Goal: Task Accomplishment & Management: Use online tool/utility

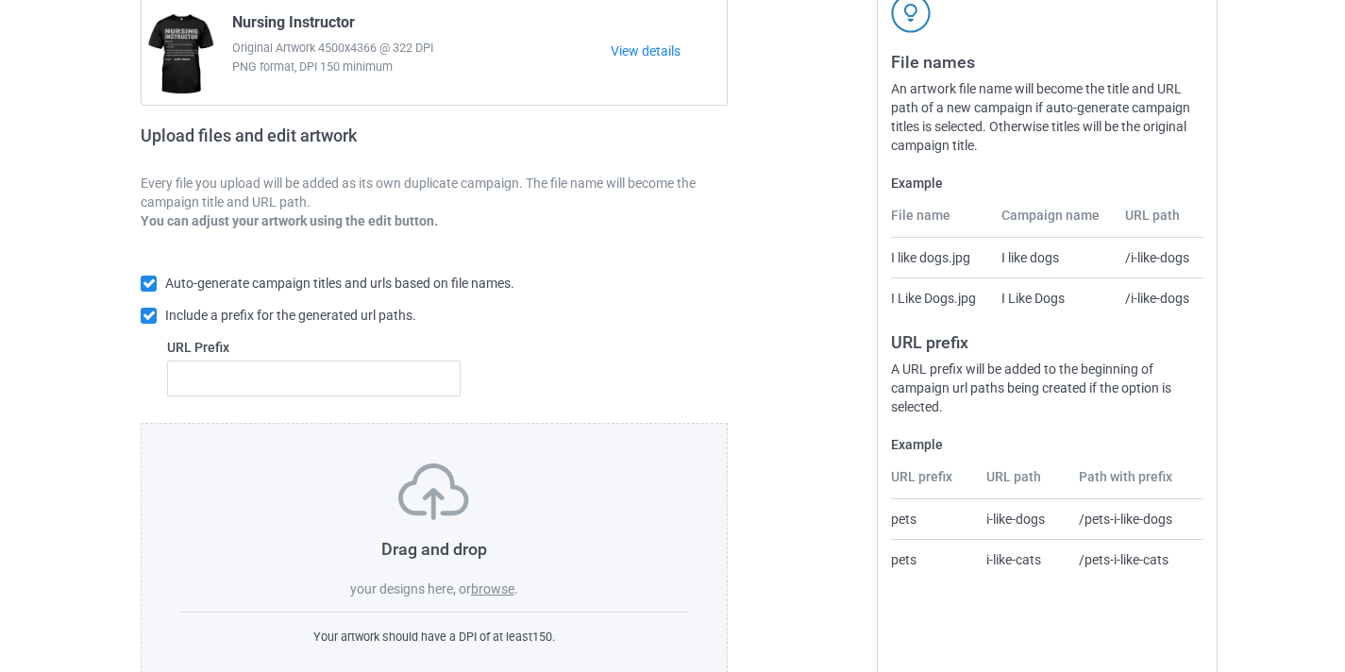
scroll to position [191, 0]
click at [503, 585] on label "browse" at bounding box center [492, 590] width 43 height 15
click at [0, 0] on input "browse" at bounding box center [0, 0] width 0 height 0
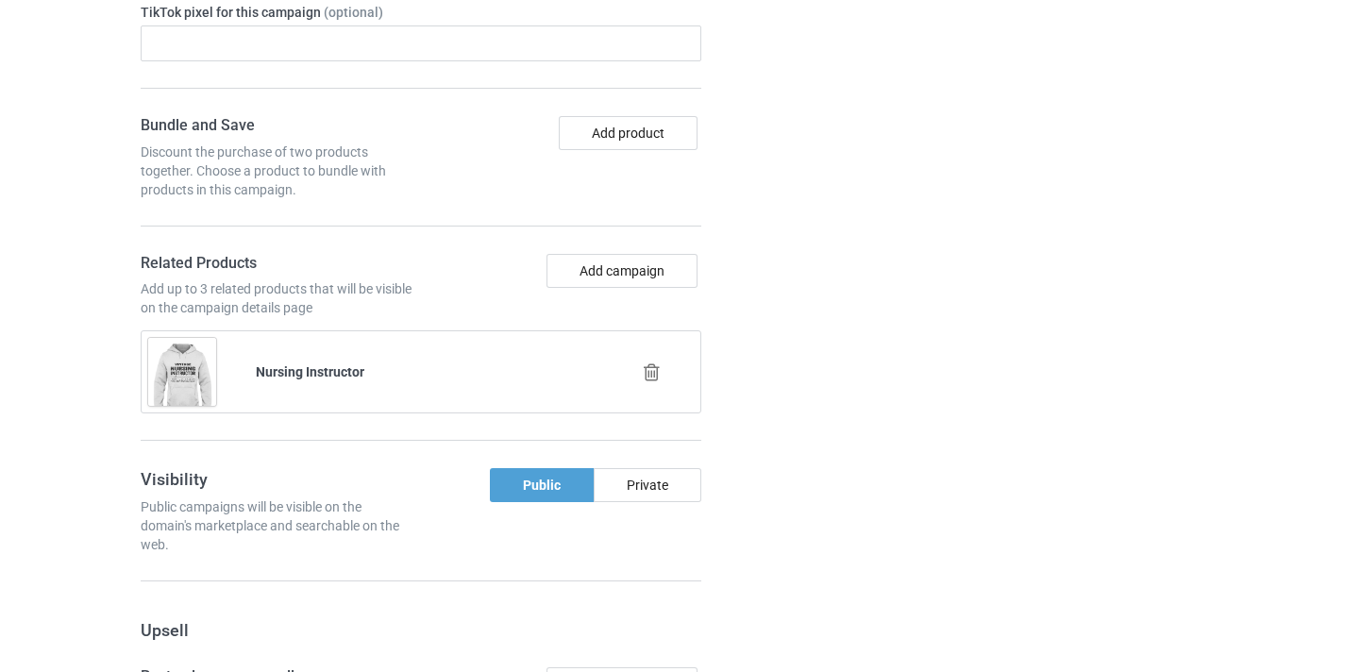
scroll to position [1264, 0]
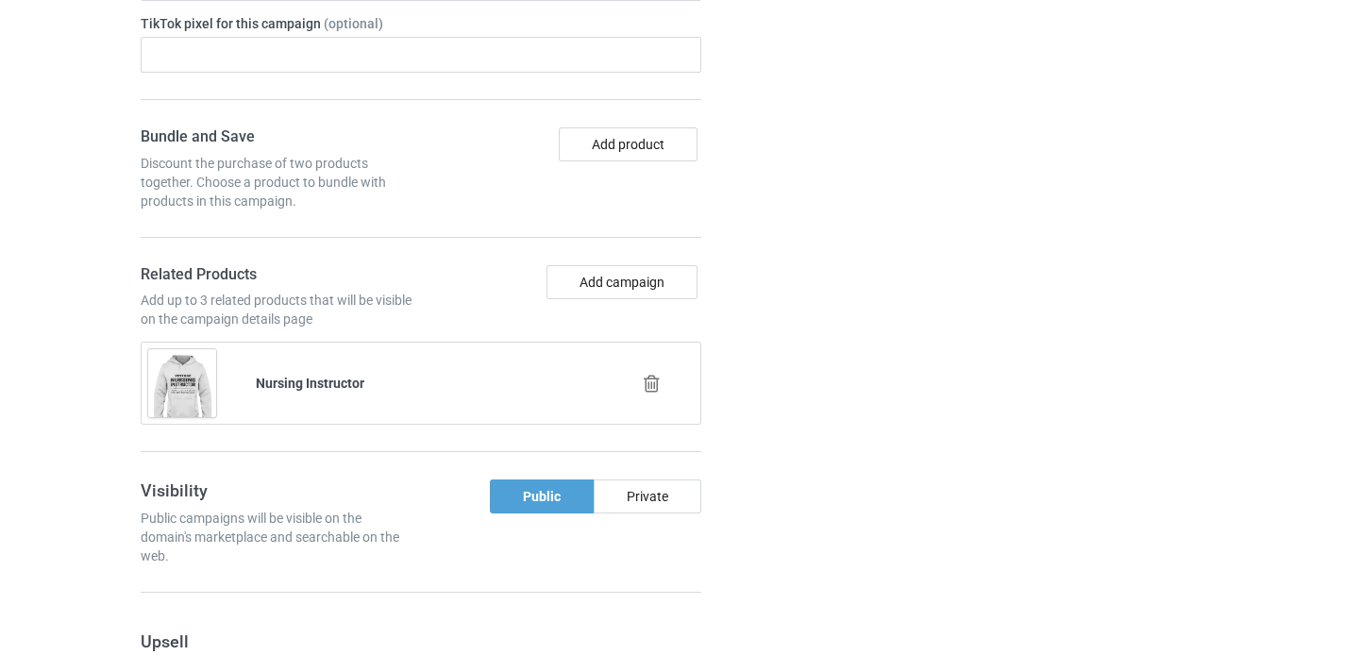
click at [649, 399] on div at bounding box center [654, 384] width 108 height 47
click at [651, 389] on icon at bounding box center [652, 384] width 24 height 20
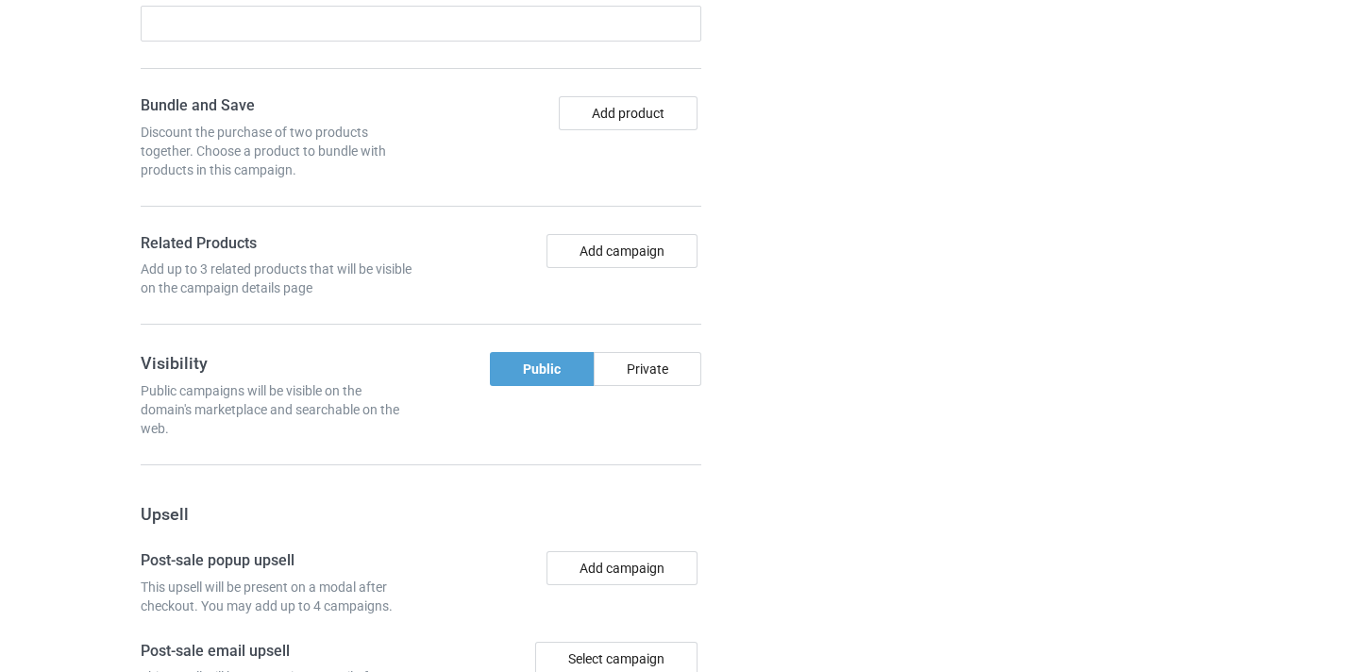
scroll to position [1271, 0]
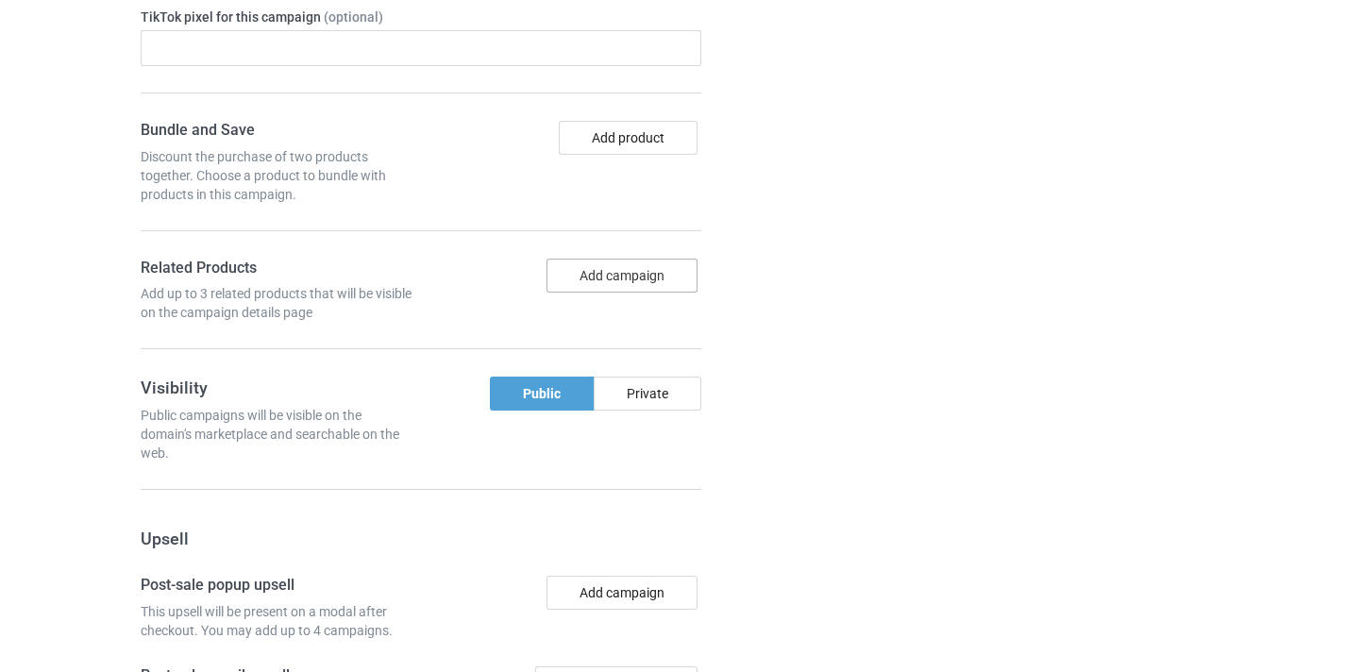
click at [643, 271] on button "Add campaign" at bounding box center [622, 276] width 151 height 34
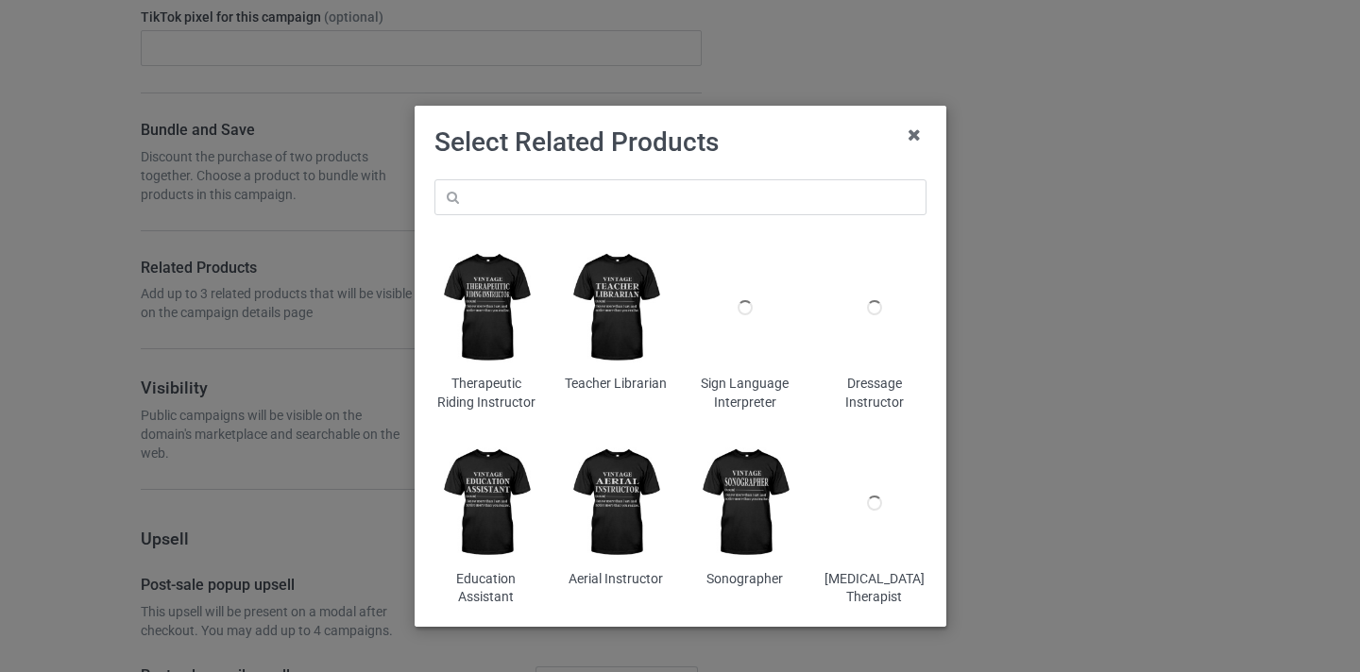
drag, startPoint x: 642, startPoint y: 165, endPoint x: 639, endPoint y: 183, distance: 18.2
click at [639, 177] on div "Select Related Products Therapeutic Riding Instructor Teacher Librarian Sign La…" at bounding box center [680, 373] width 492 height 495
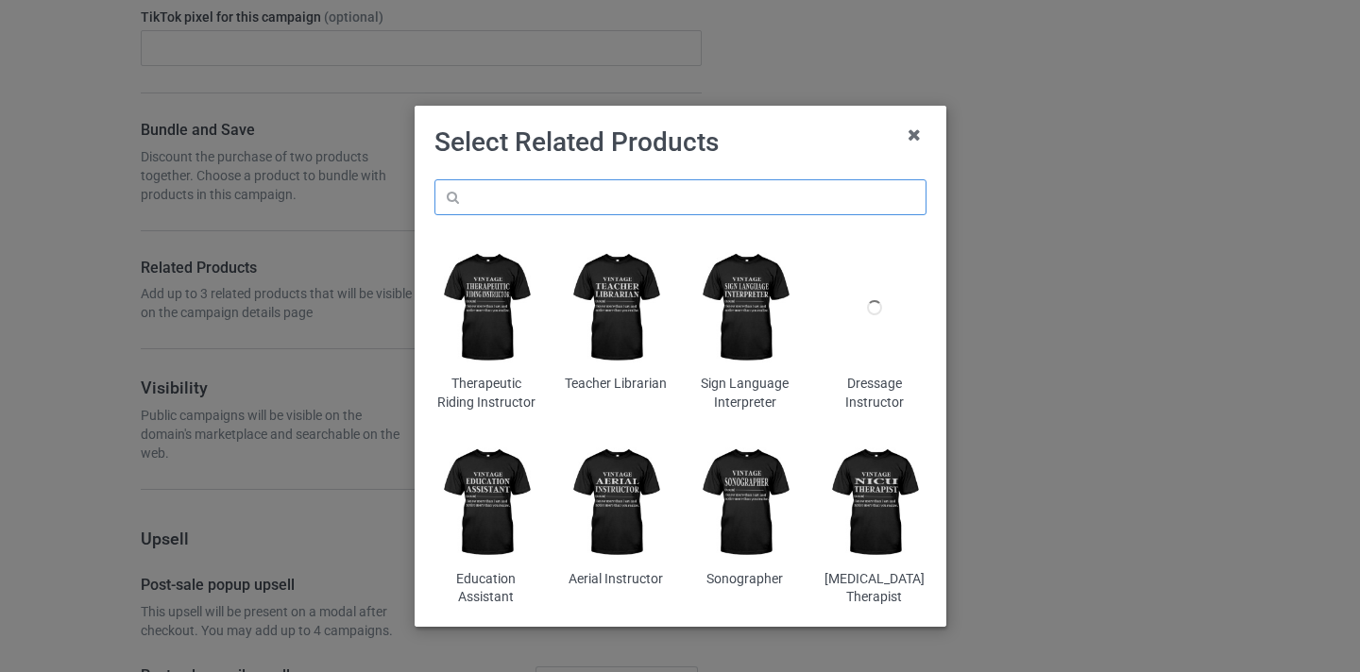
click at [639, 193] on input "text" at bounding box center [680, 197] width 492 height 36
paste input "Sterile Processing Technician"
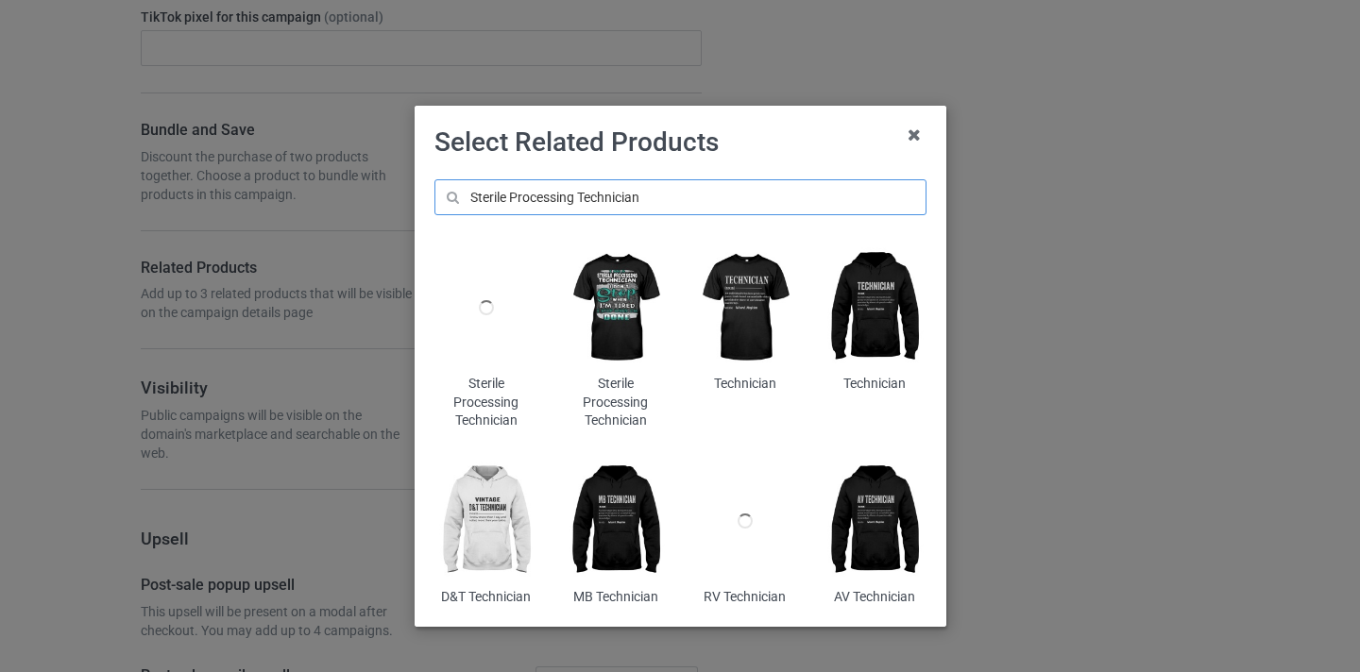
type input "Sterile Processing Technician"
click at [485, 324] on div at bounding box center [485, 308] width 103 height 128
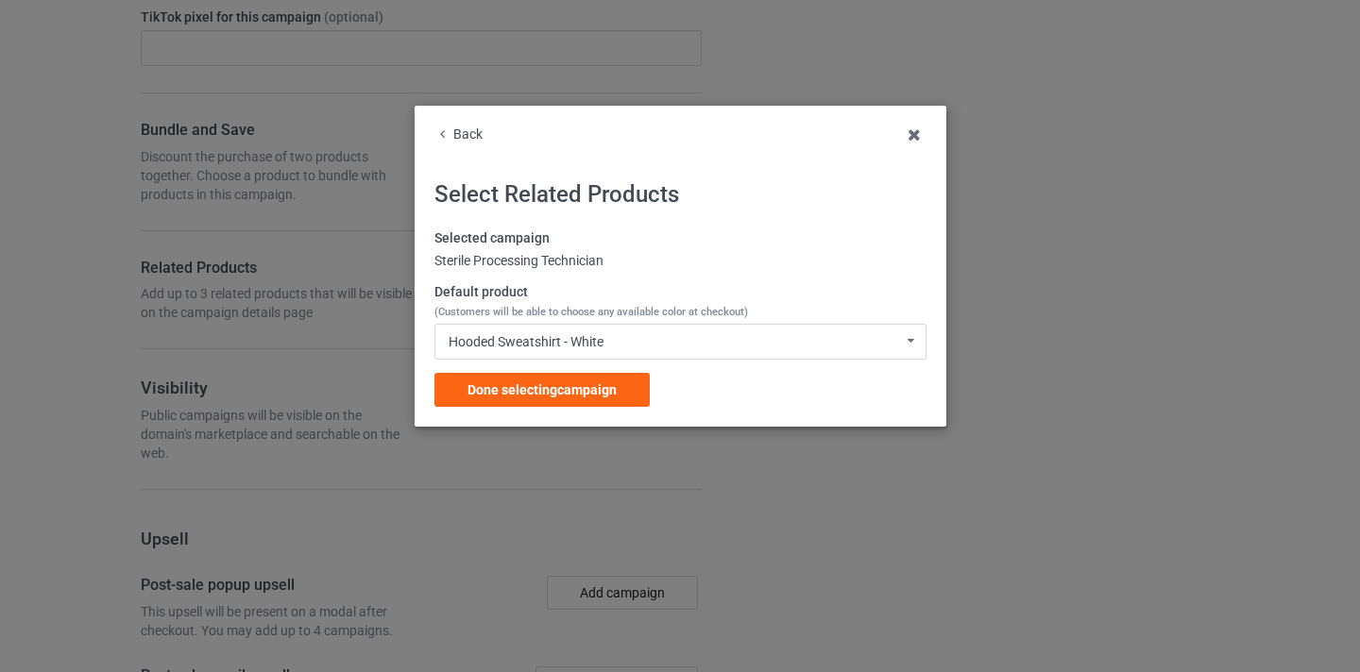
click at [614, 371] on div "Selected campaign Sterile Processing Technician Default product (Customers will…" at bounding box center [680, 317] width 492 height 177
click at [622, 386] on div "Done selecting campaign" at bounding box center [541, 390] width 215 height 34
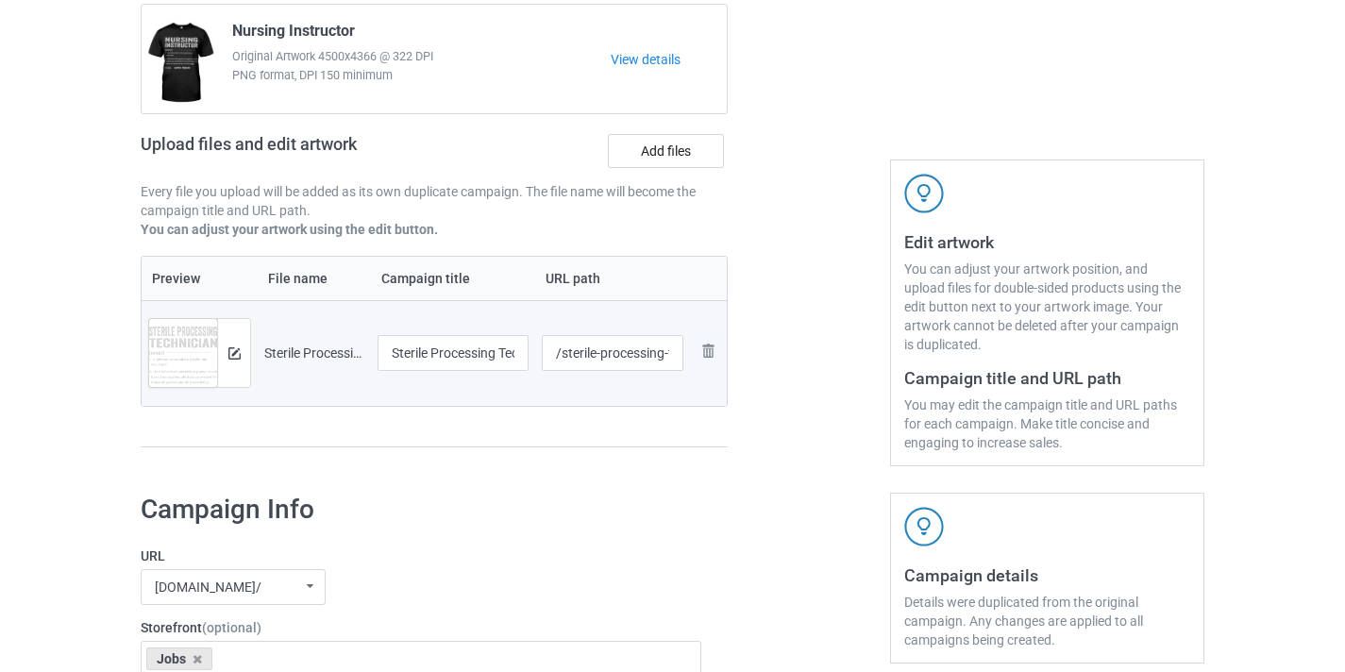
scroll to position [195, 0]
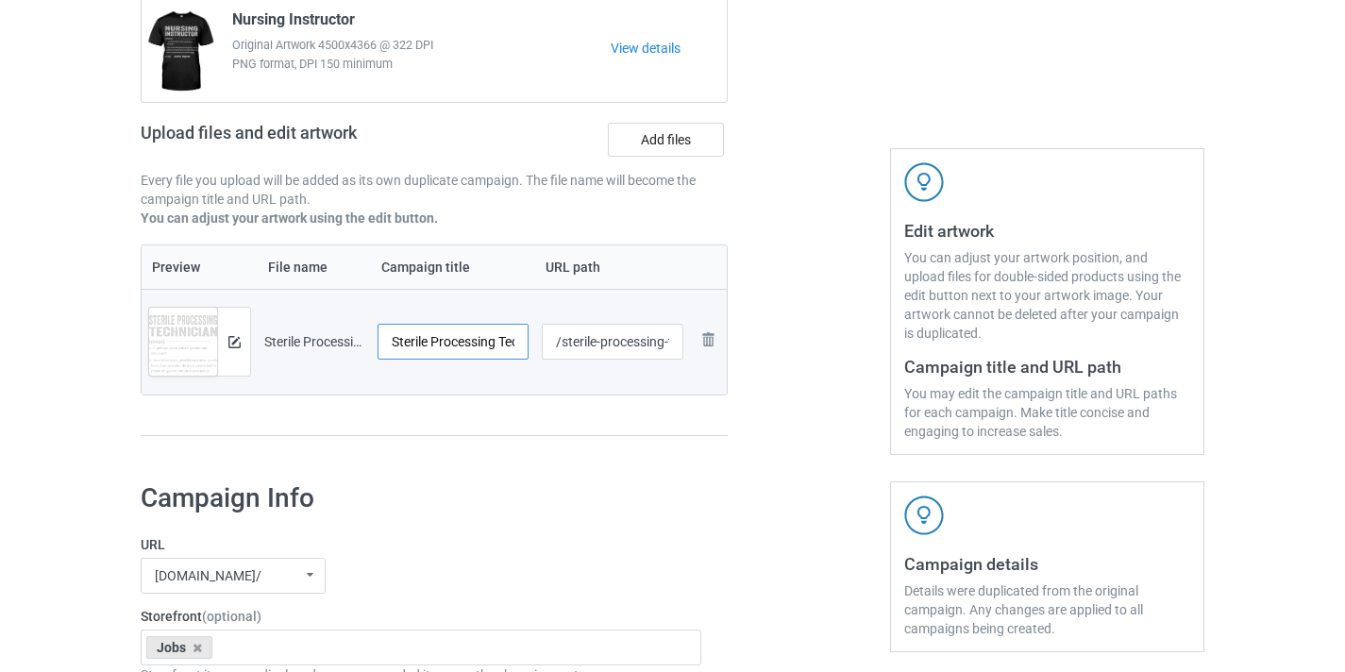
click at [491, 351] on input "Sterile Processing Technician-MagiNew" at bounding box center [453, 342] width 151 height 36
drag, startPoint x: 491, startPoint y: 351, endPoint x: 559, endPoint y: 351, distance: 68.0
click at [559, 351] on tr "Preview and edit artwork Sterile Processing Technician-MagiNew.png Sterile Proc…" at bounding box center [434, 342] width 585 height 106
click at [494, 346] on input "Sterile Processing Technician-MagiNew" at bounding box center [453, 342] width 151 height 36
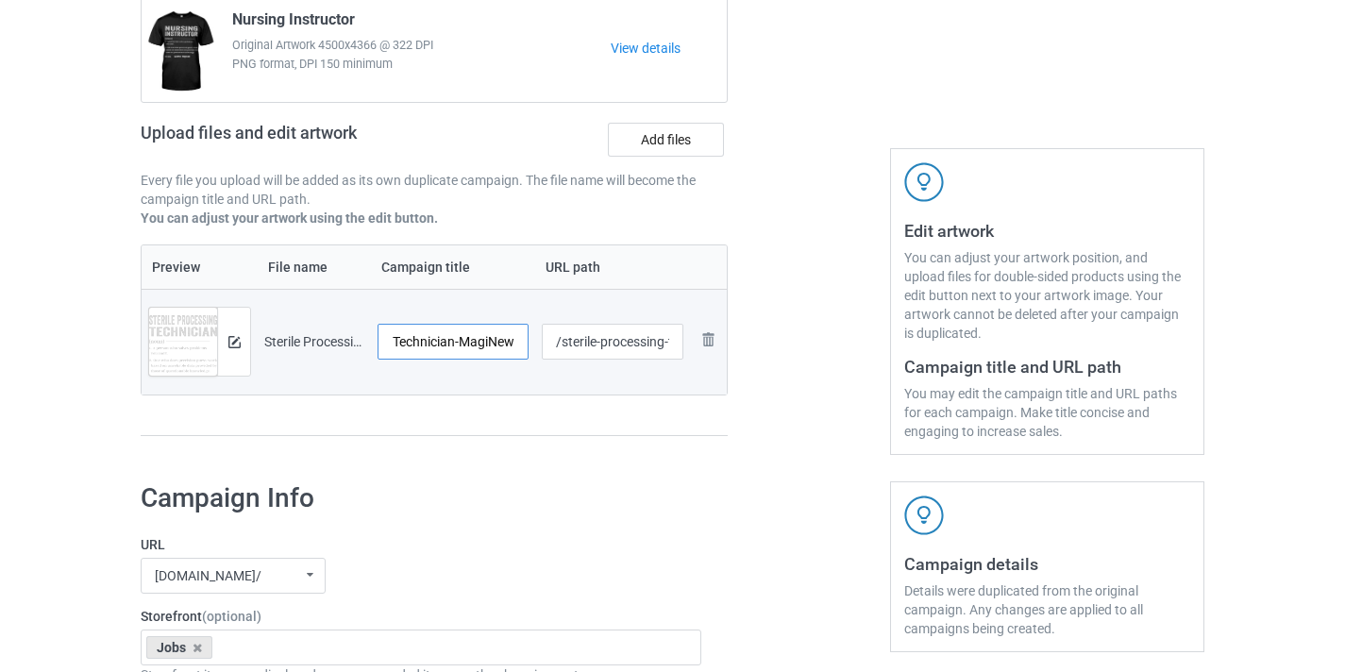
click at [494, 346] on input "Sterile Processing Technician-MagiNew" at bounding box center [453, 342] width 151 height 36
type input "Sterile Processing Technician"
click at [661, 350] on input "/sterile-processing-technician-maginew" at bounding box center [613, 342] width 143 height 36
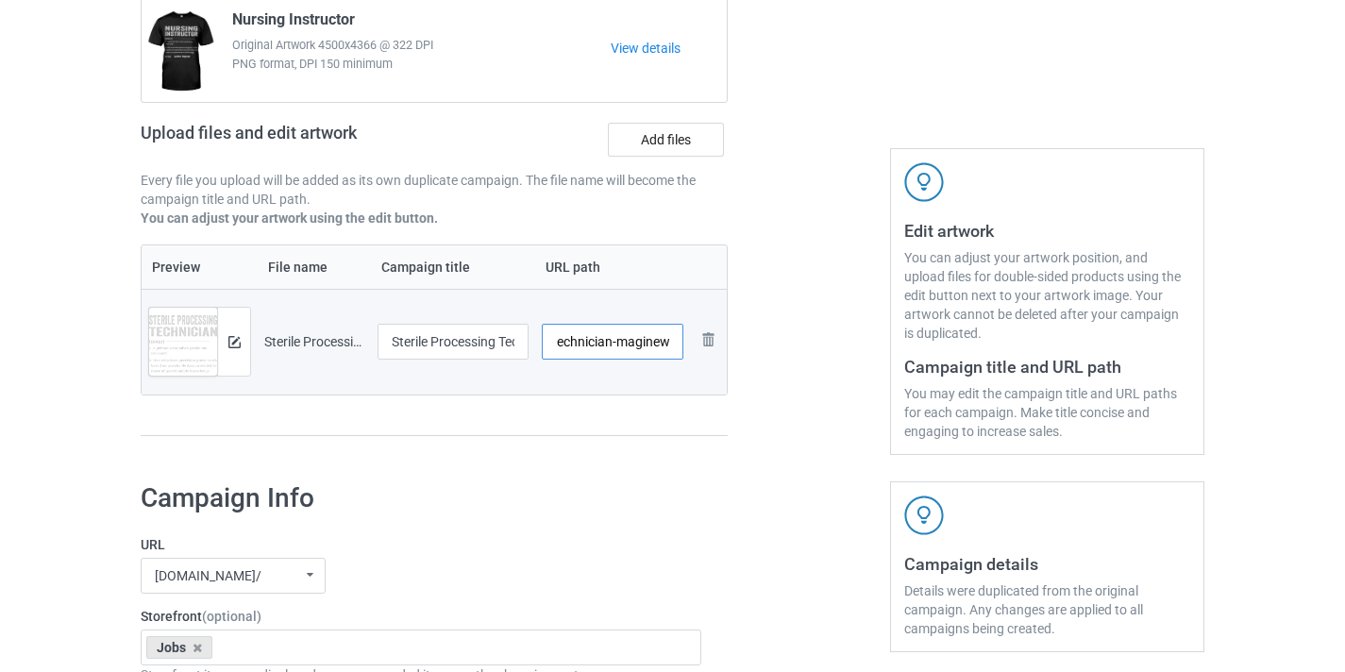
drag, startPoint x: 661, startPoint y: 350, endPoint x: 694, endPoint y: 346, distance: 33.4
click at [694, 346] on tr "Preview and edit artwork Sterile Processing Technician-MagiNew.png Sterile Proc…" at bounding box center [434, 342] width 585 height 106
click at [651, 343] on input "/sterile-processing-technician-maginew" at bounding box center [613, 342] width 143 height 36
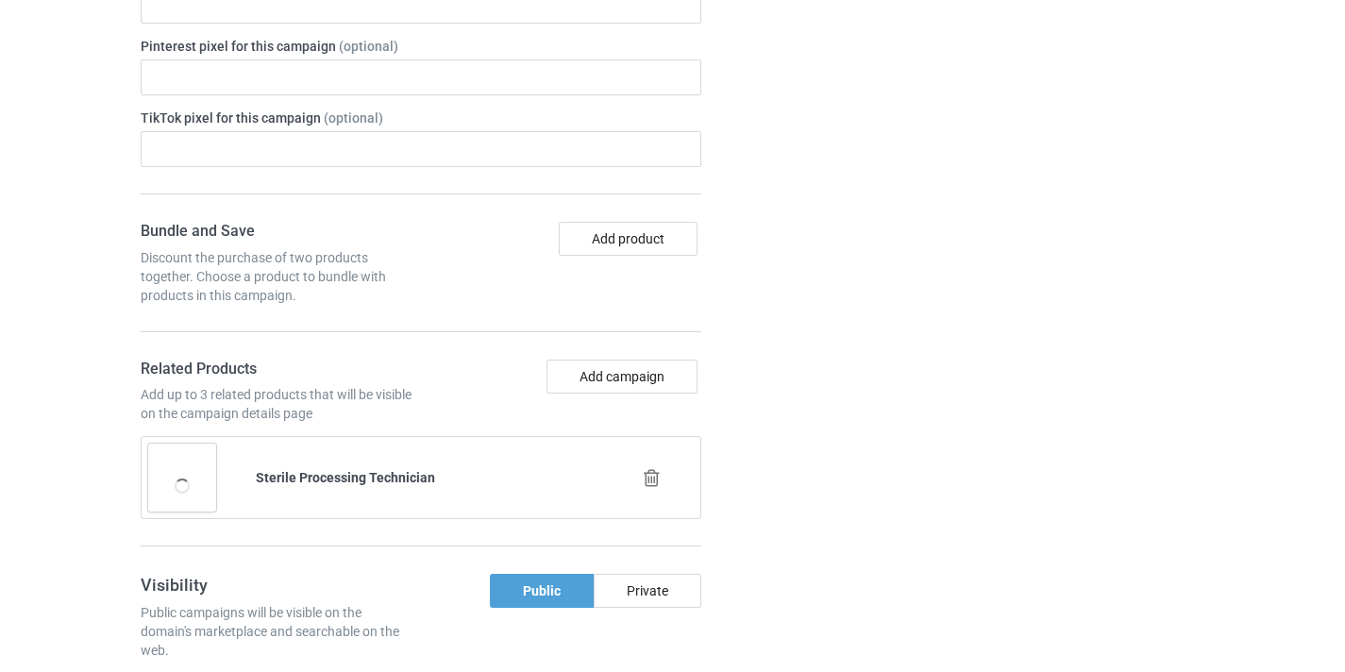
scroll to position [1847, 0]
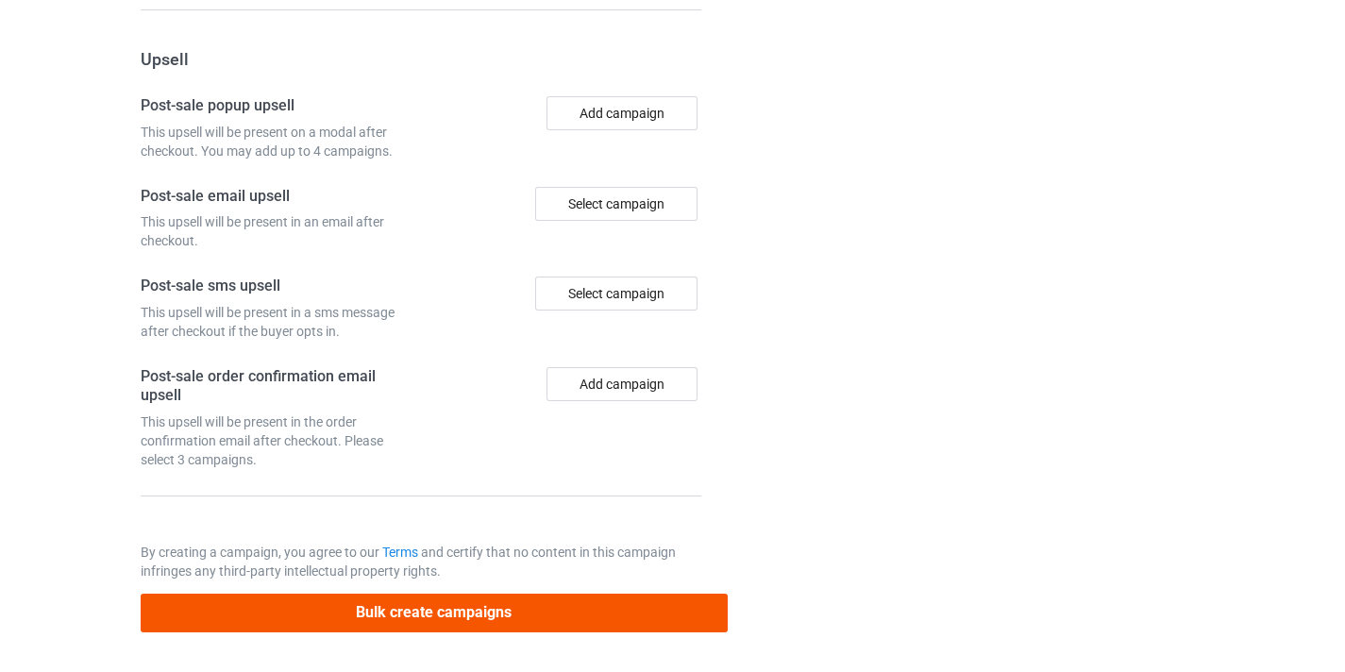
type input "/sterile-processing-technician11"
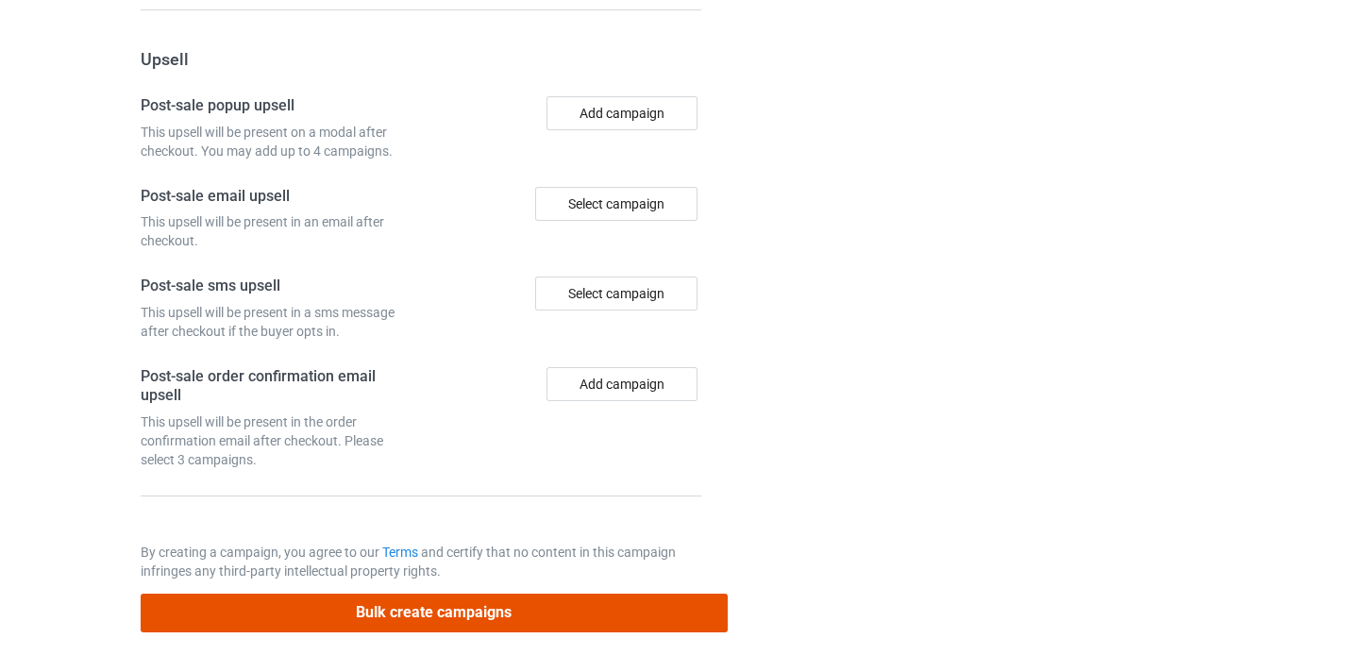
click at [602, 611] on button "Bulk create campaigns" at bounding box center [434, 613] width 587 height 39
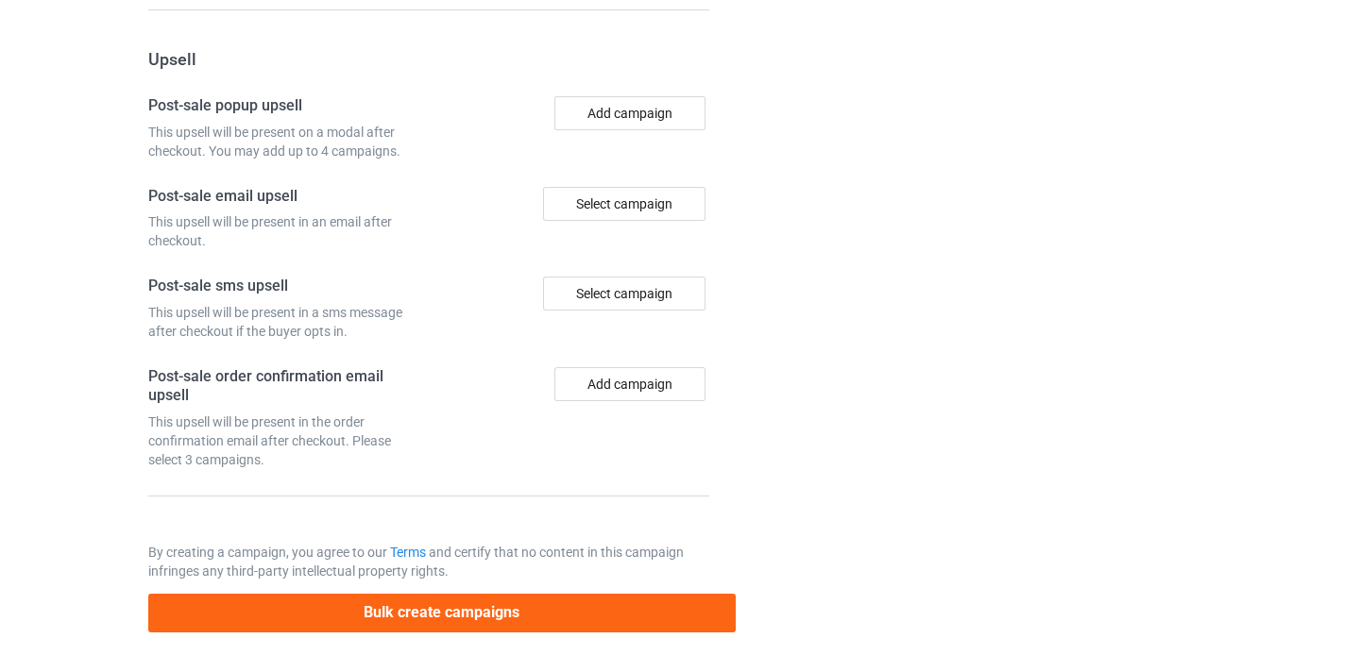
scroll to position [0, 0]
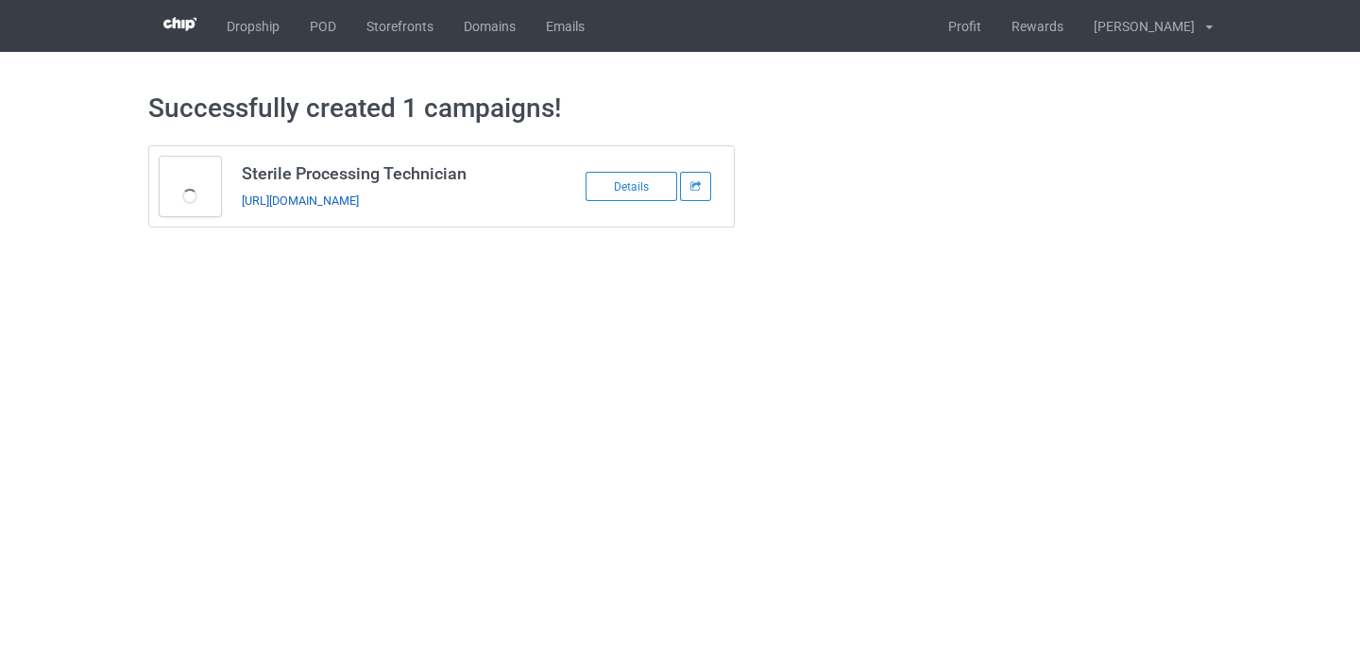
click at [359, 202] on link "https://www.thepure.gift/sterile-processing-technician11" at bounding box center [300, 201] width 117 height 14
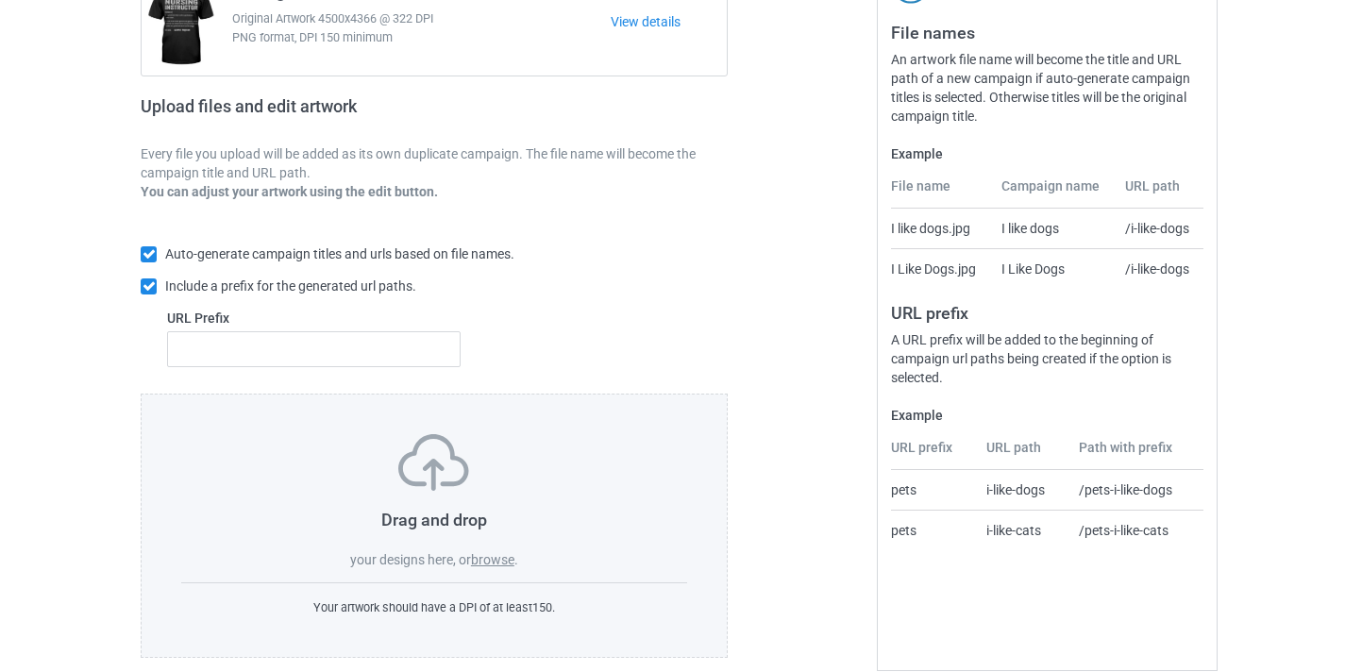
scroll to position [247, 0]
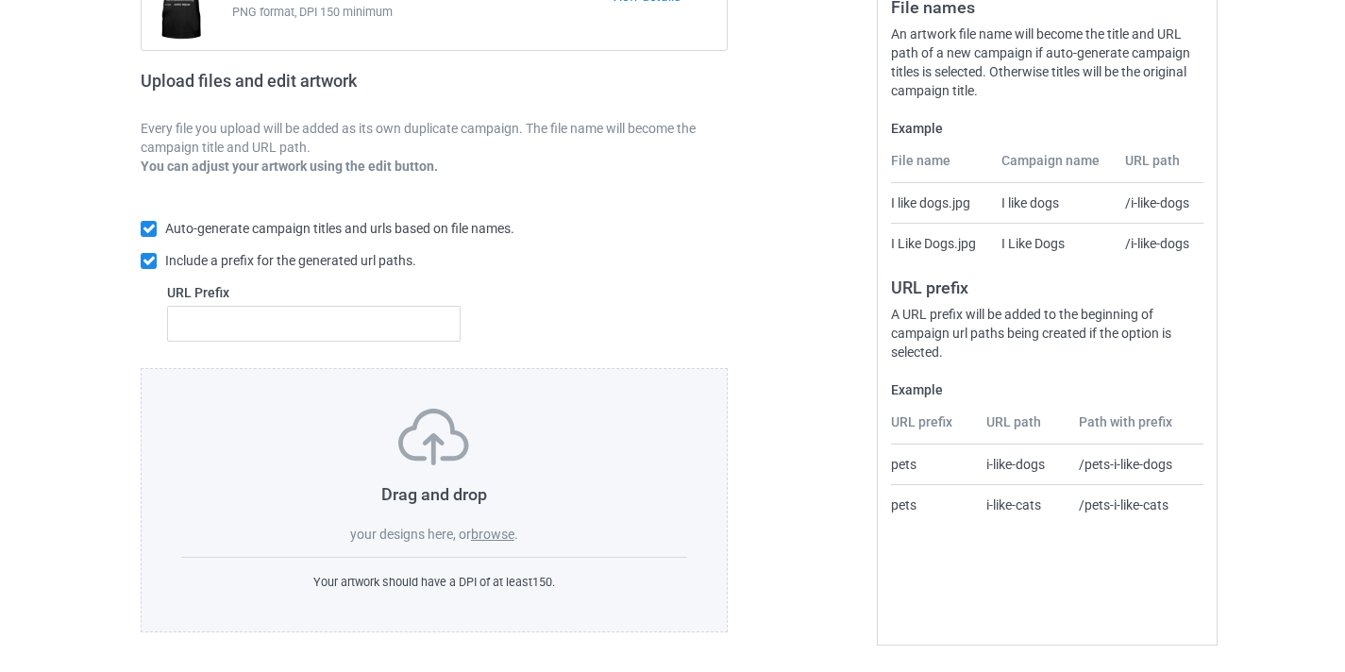
click at [517, 535] on span "." at bounding box center [517, 534] width 4 height 15
click at [498, 532] on label "browse" at bounding box center [492, 534] width 43 height 15
click at [0, 0] on input "browse" at bounding box center [0, 0] width 0 height 0
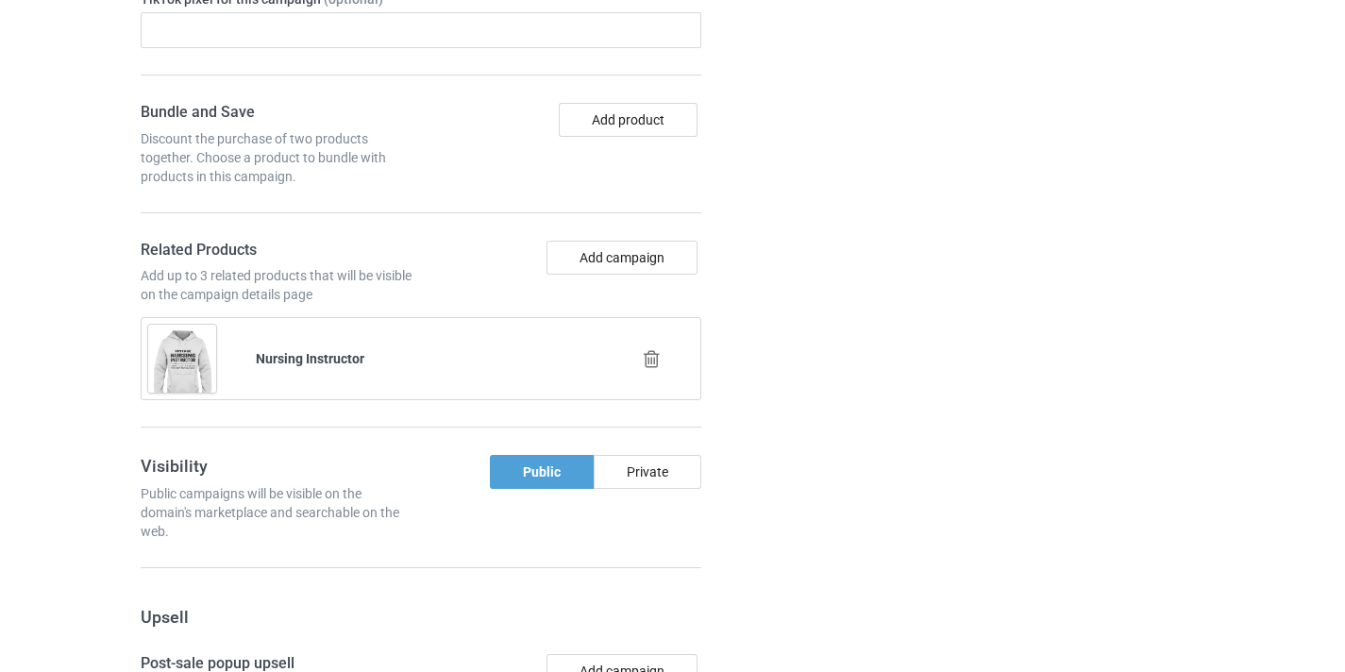
scroll to position [1291, 0]
click at [655, 359] on icon at bounding box center [652, 357] width 24 height 20
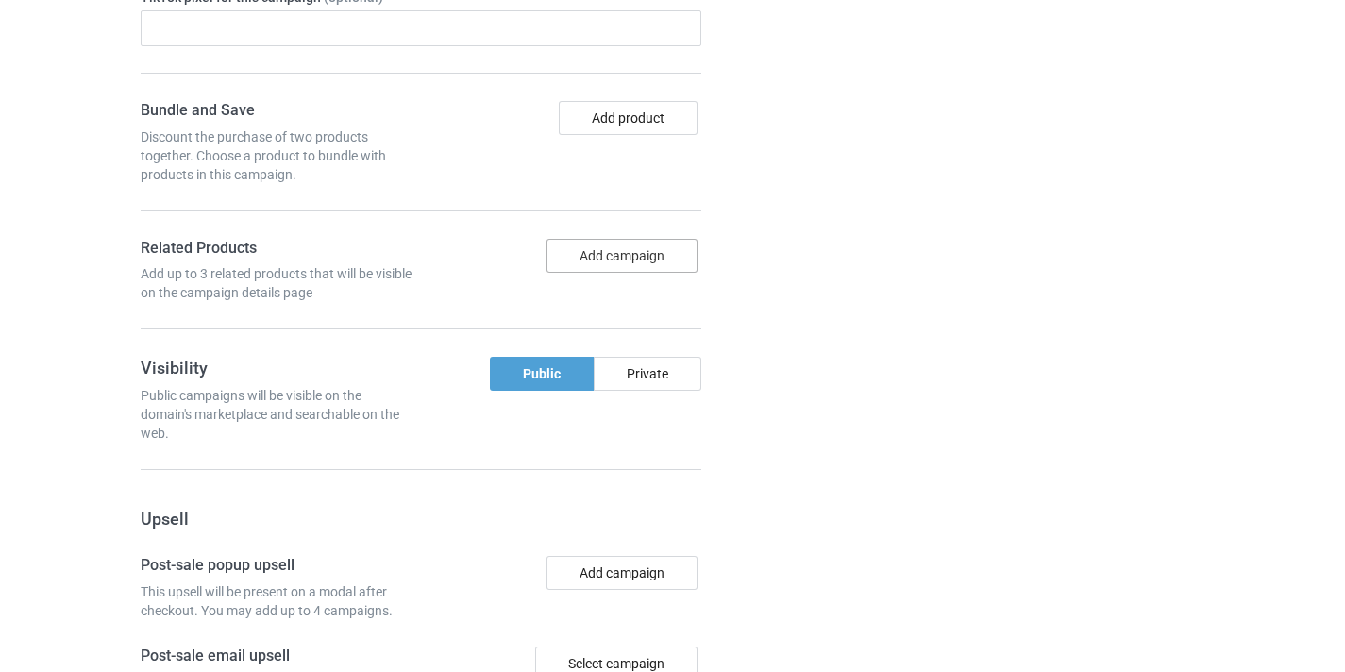
click at [637, 250] on button "Add campaign" at bounding box center [622, 256] width 151 height 34
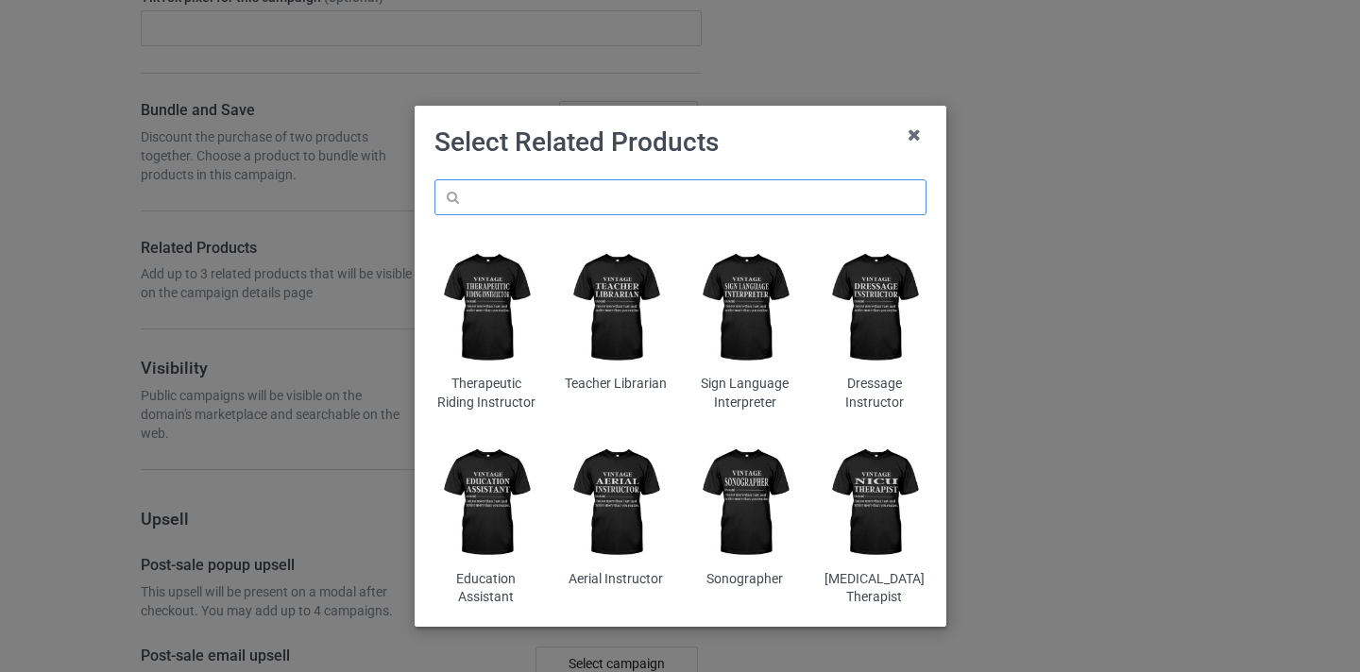
click at [726, 204] on input "text" at bounding box center [680, 197] width 492 height 36
paste input "Tool And Die Maker"
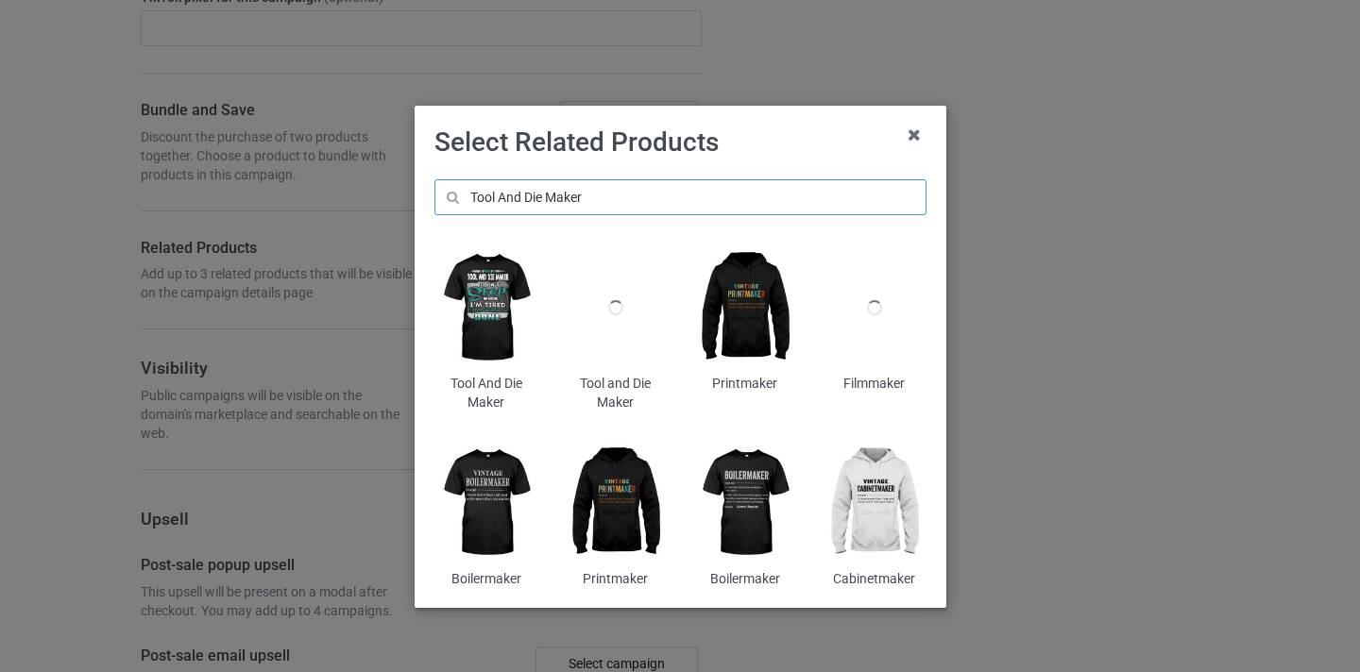
type input "Tool And Die Maker"
click at [599, 316] on div at bounding box center [615, 308] width 103 height 128
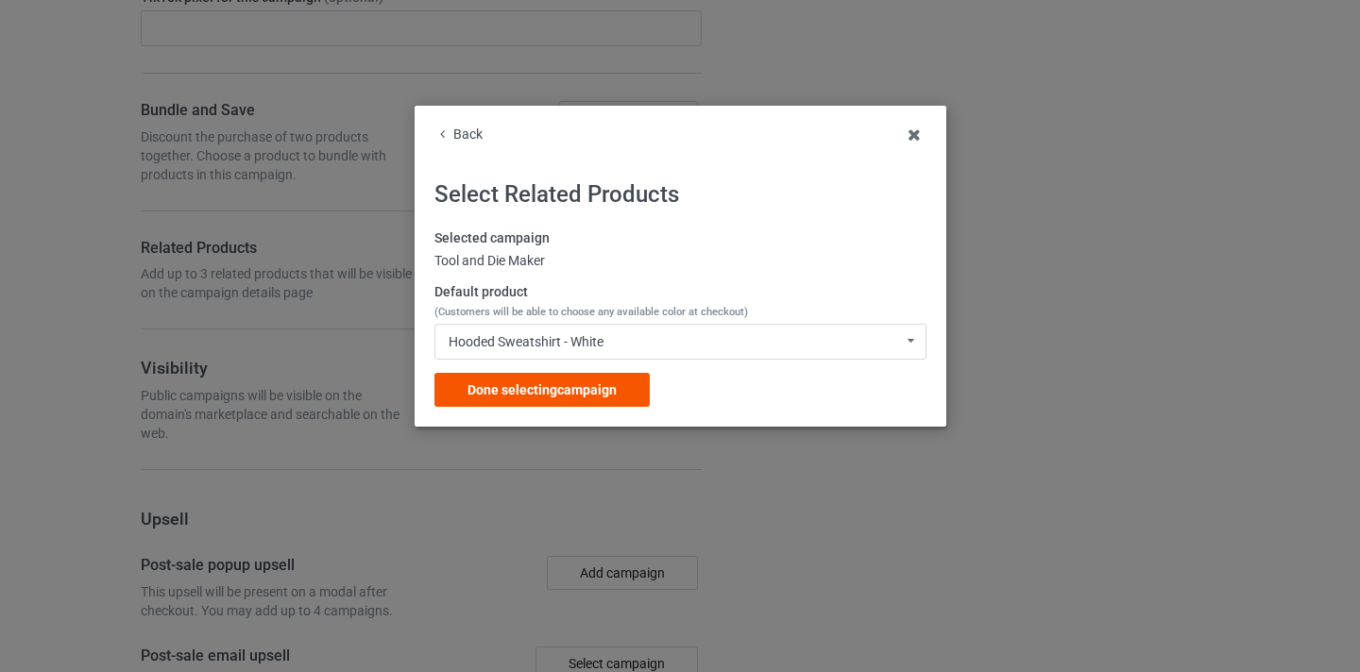
click at [630, 388] on div "Done selecting campaign" at bounding box center [541, 390] width 215 height 34
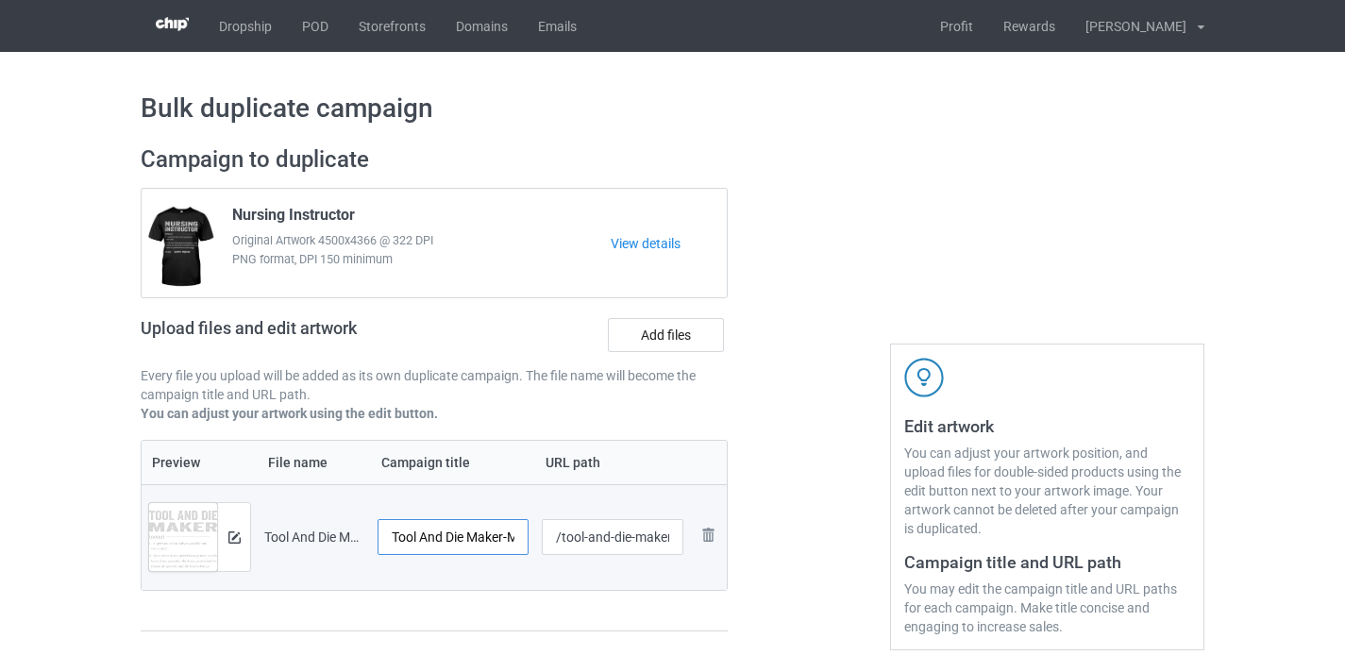
click at [495, 542] on input "Tool And Die Maker-MagiNew" at bounding box center [453, 537] width 151 height 36
drag, startPoint x: 495, startPoint y: 542, endPoint x: 533, endPoint y: 542, distance: 38.7
click at [533, 542] on tr "Preview and edit artwork Tool And Die Maker-MagiNew.png Tool And Die Maker-Magi…" at bounding box center [434, 537] width 585 height 106
click at [491, 532] on input "Tool And Die Maker-MagiNew" at bounding box center [453, 537] width 151 height 36
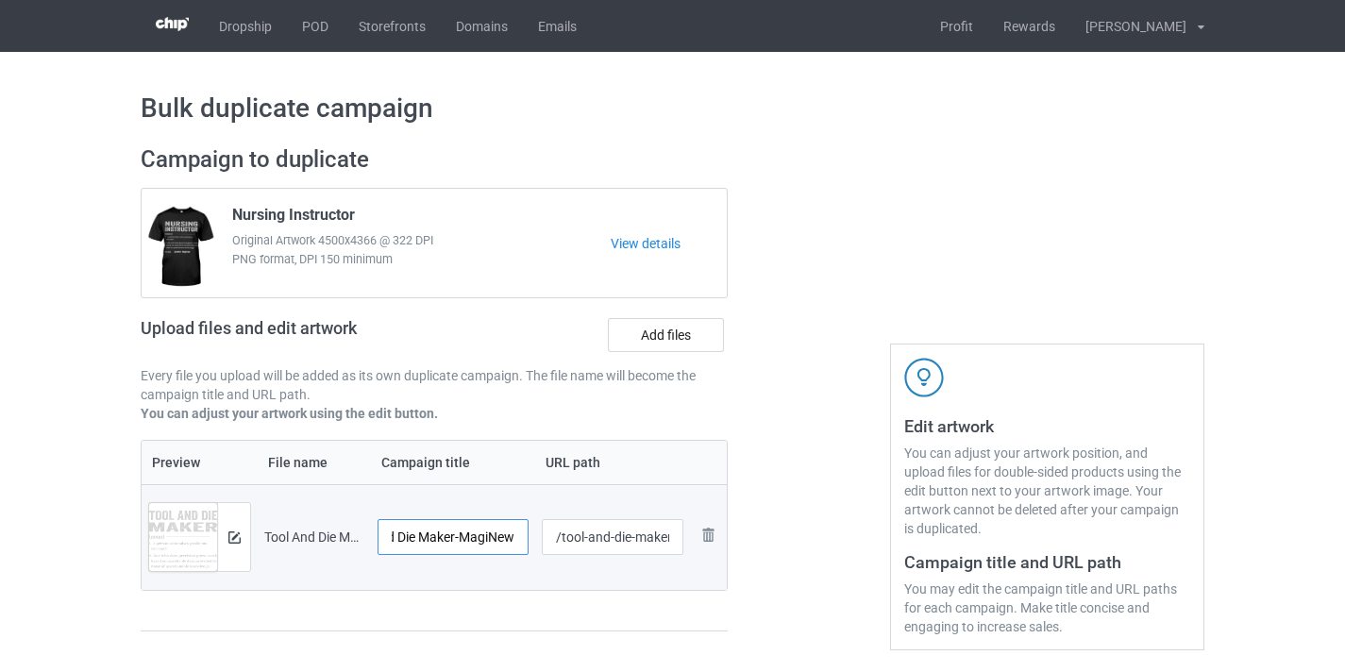
click at [491, 532] on input "Tool And Die Maker-MagiNew" at bounding box center [453, 537] width 151 height 36
type input "Tool And Die Maker"
click at [602, 548] on input "/tool-and-die-maker-maginew" at bounding box center [613, 537] width 143 height 36
drag, startPoint x: 602, startPoint y: 548, endPoint x: 687, endPoint y: 543, distance: 85.1
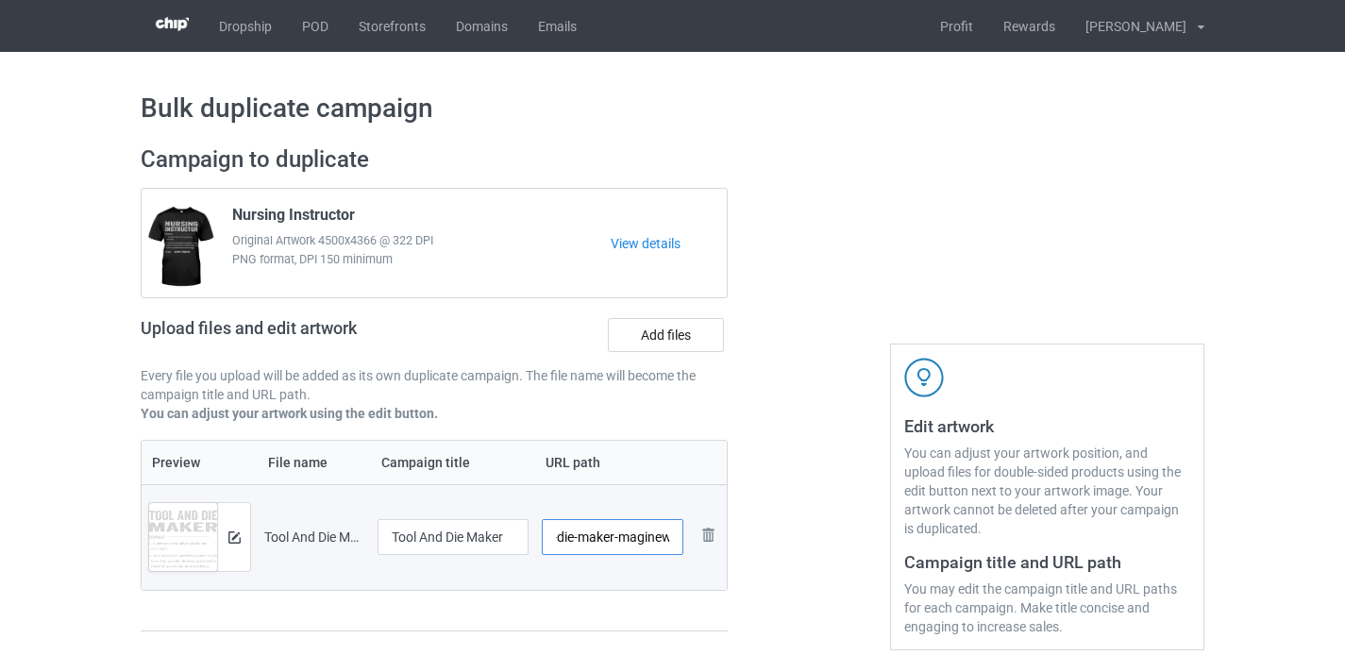
click at [688, 544] on td "/tool-and-die-maker-maginew" at bounding box center [613, 537] width 156 height 106
click at [649, 545] on input "/tool-and-die-maker-maginew" at bounding box center [613, 537] width 143 height 36
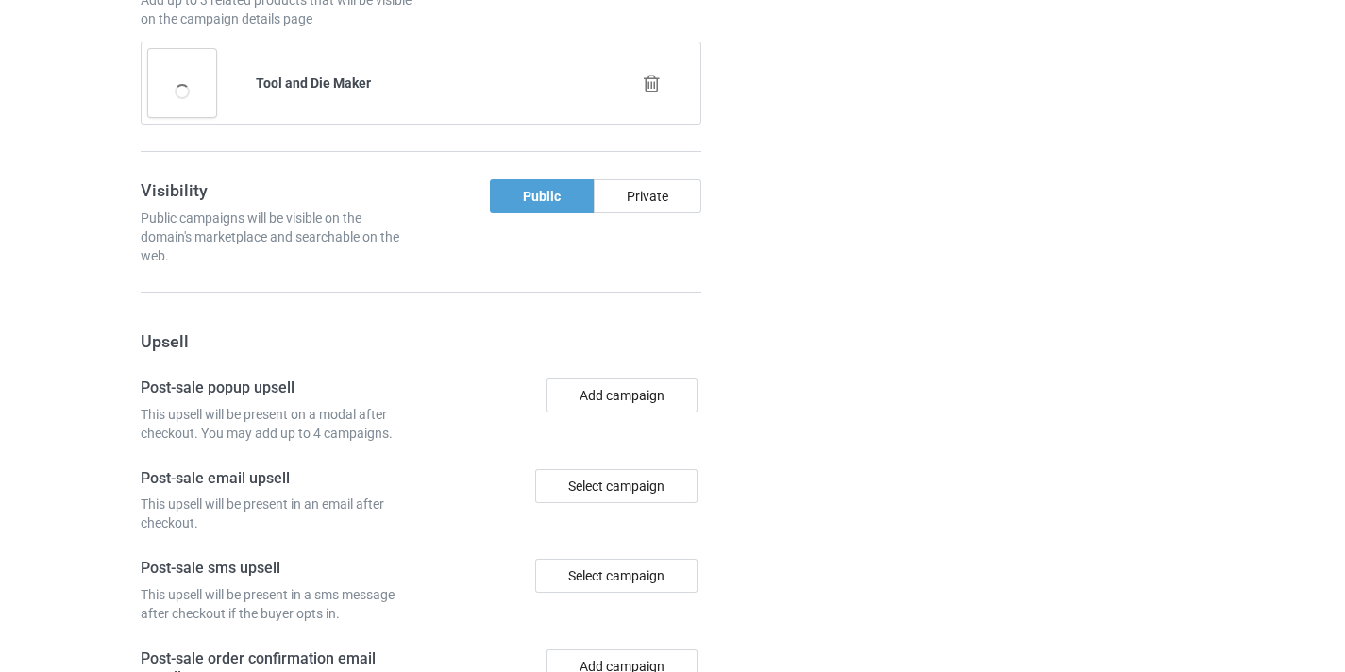
scroll to position [1847, 0]
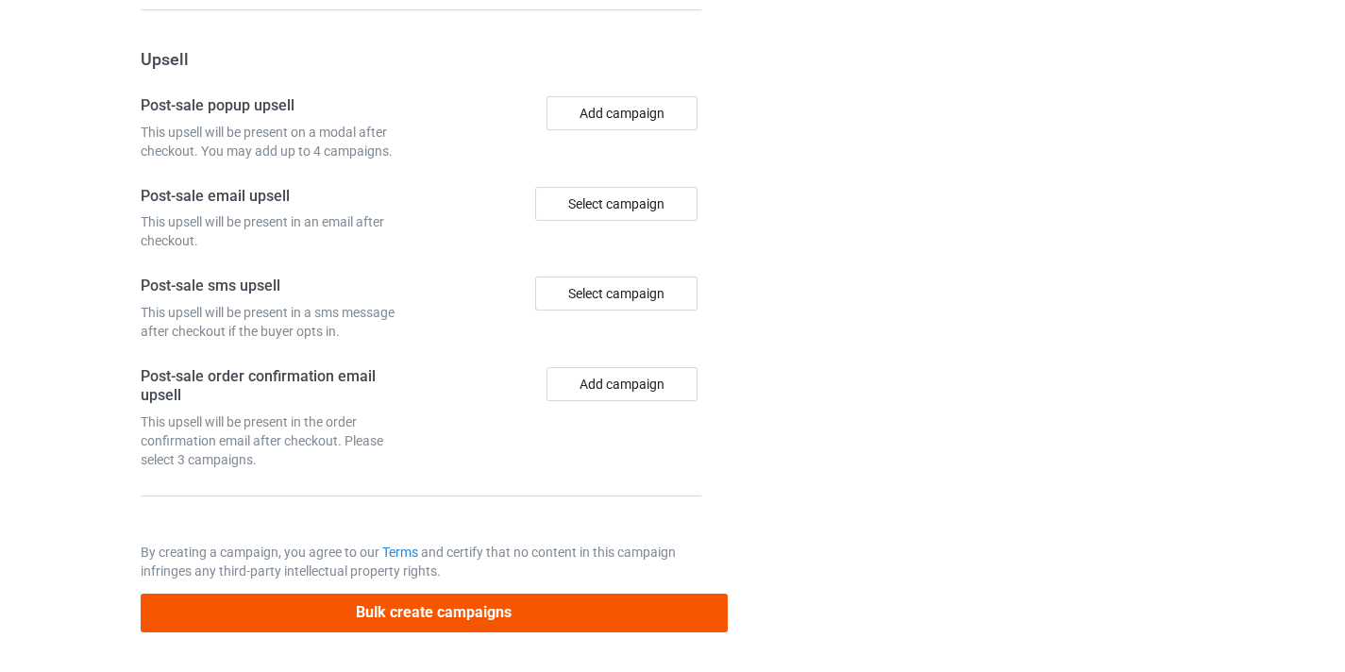
type input "/tool-and-die-maker11"
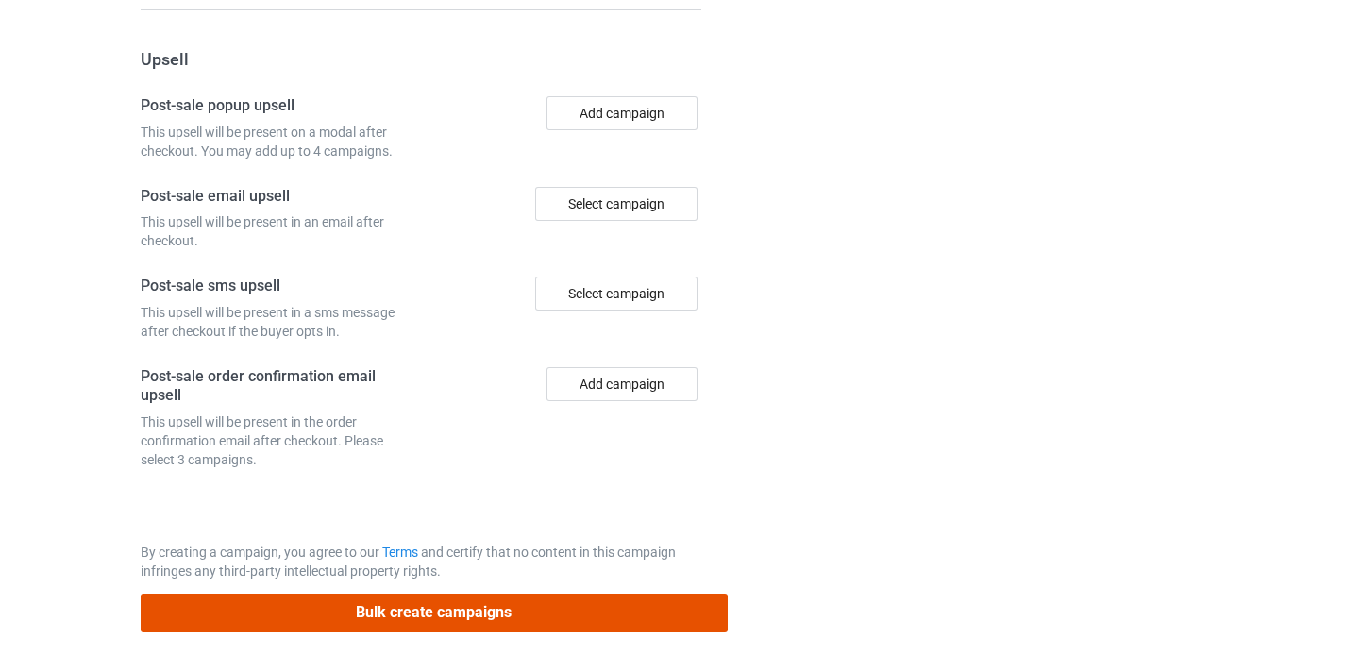
scroll to position [0, 0]
click at [596, 600] on button "Bulk create campaigns" at bounding box center [434, 613] width 587 height 39
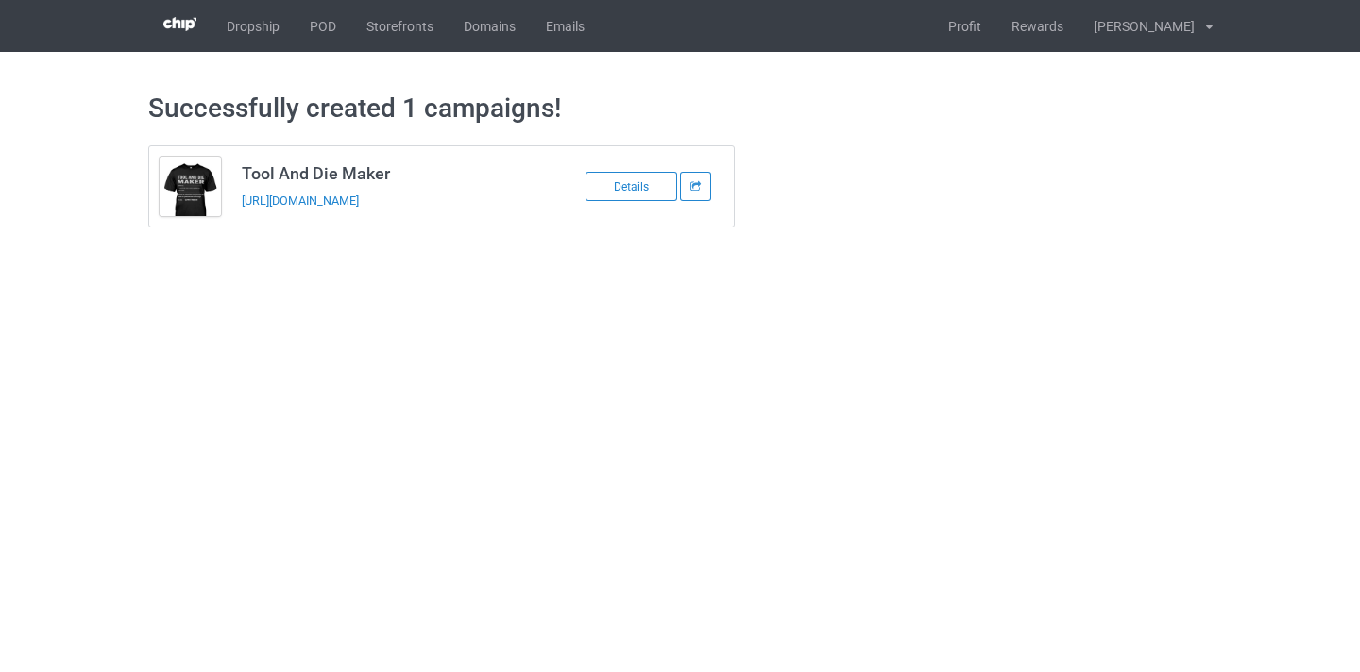
click at [406, 190] on td "Tool And Die Maker https://www.thepure.gift/tool-and-die-maker11" at bounding box center [390, 186] width 319 height 80
click at [359, 199] on link "https://www.thepure.gift/tool-and-die-maker11" at bounding box center [300, 201] width 117 height 14
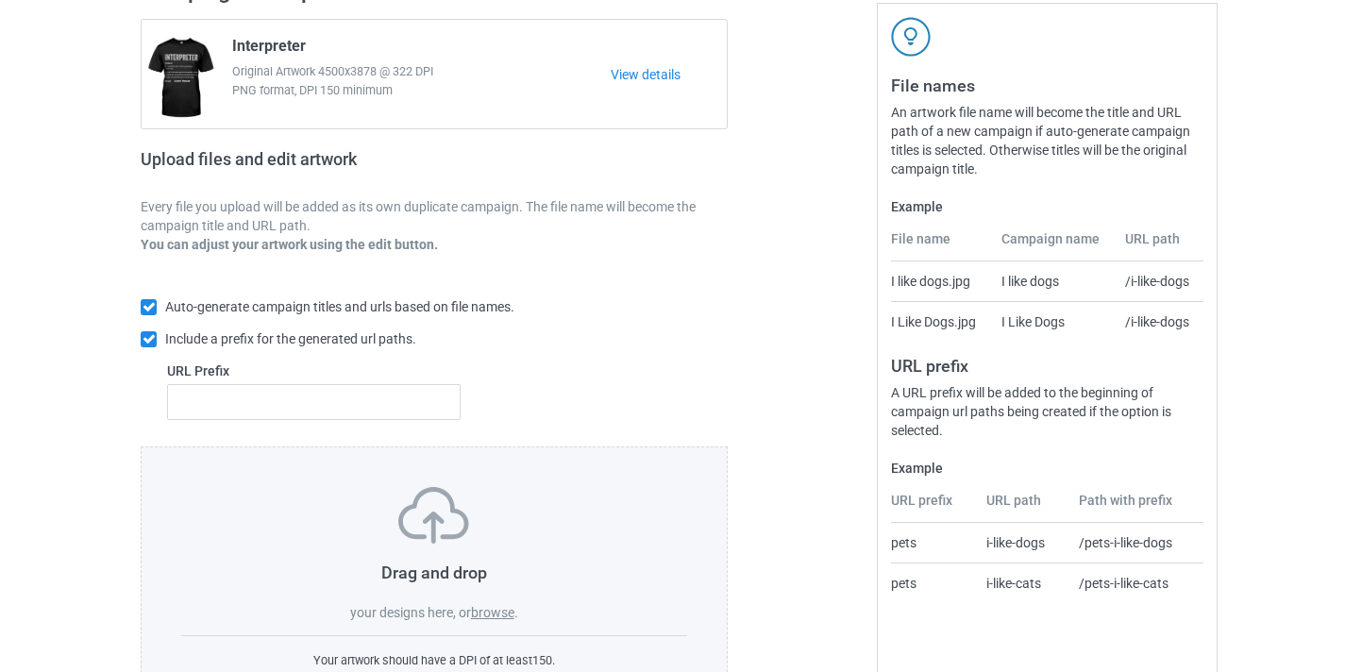
scroll to position [247, 0]
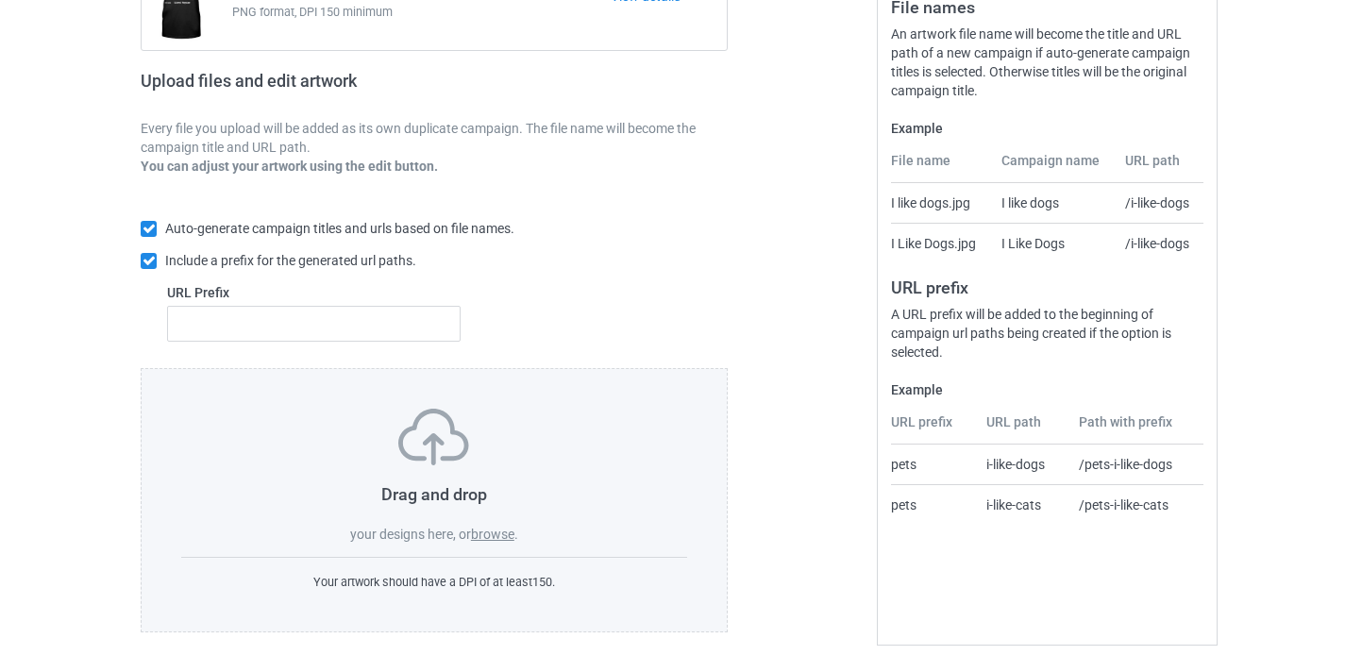
click at [514, 532] on label "browse" at bounding box center [492, 534] width 43 height 15
click at [0, 0] on input "browse" at bounding box center [0, 0] width 0 height 0
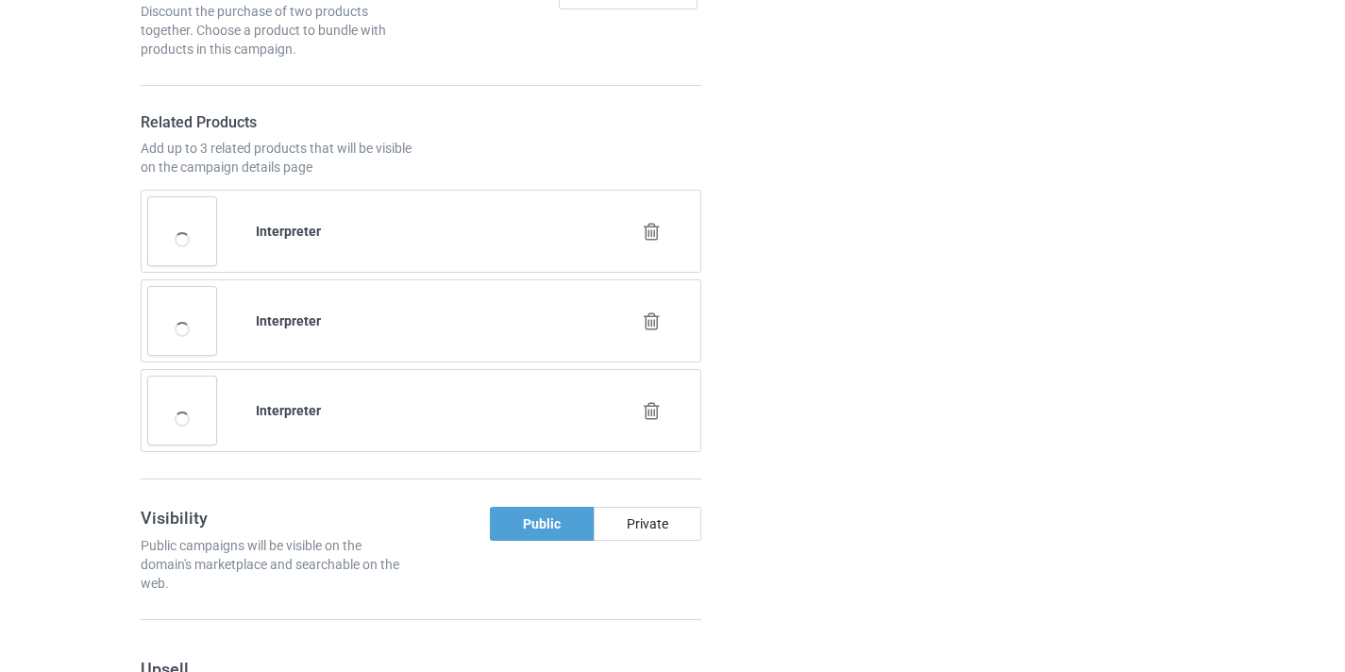
scroll to position [1429, 0]
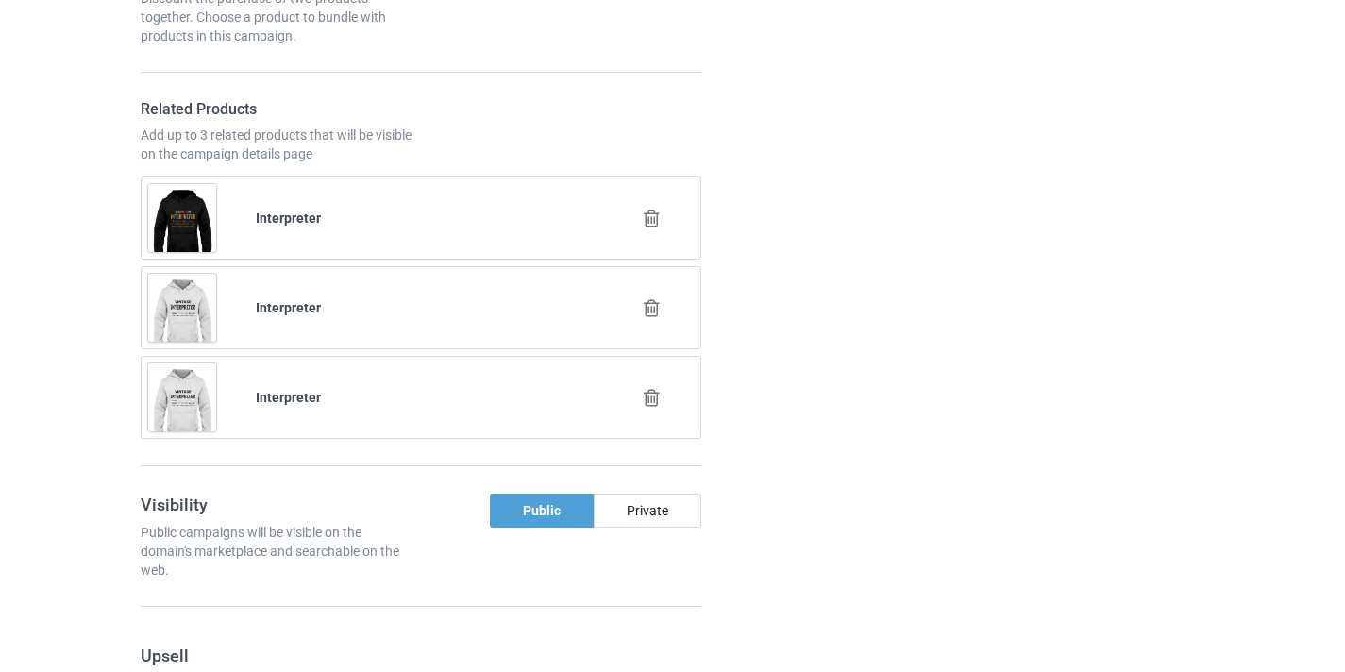
click at [665, 219] on div at bounding box center [654, 218] width 108 height 47
click at [653, 217] on icon at bounding box center [652, 219] width 24 height 20
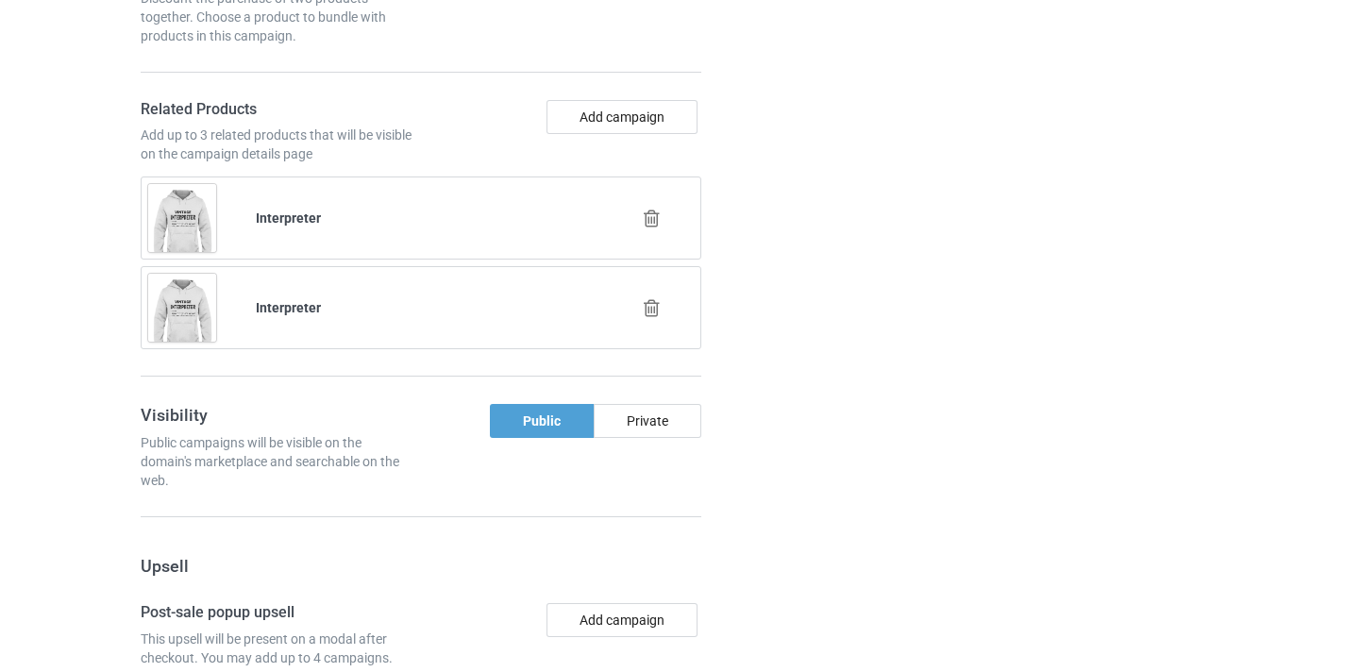
click at [654, 221] on icon at bounding box center [652, 219] width 24 height 20
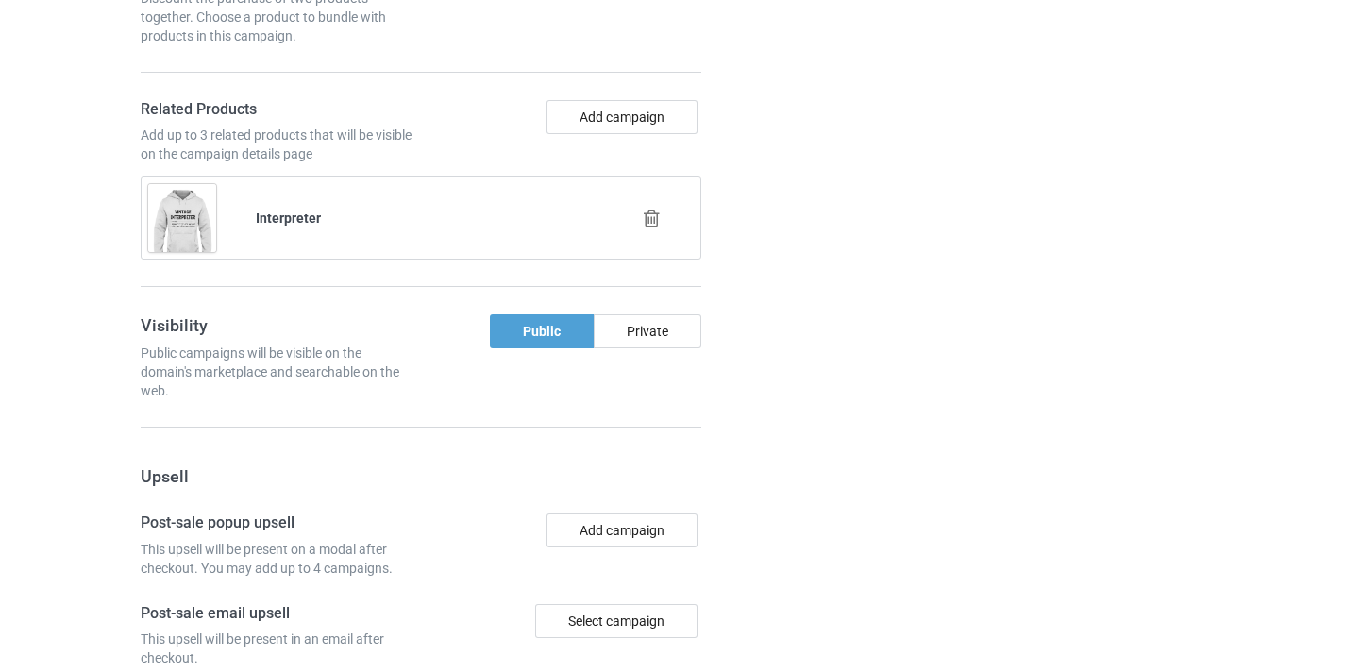
click at [654, 221] on icon at bounding box center [652, 219] width 24 height 20
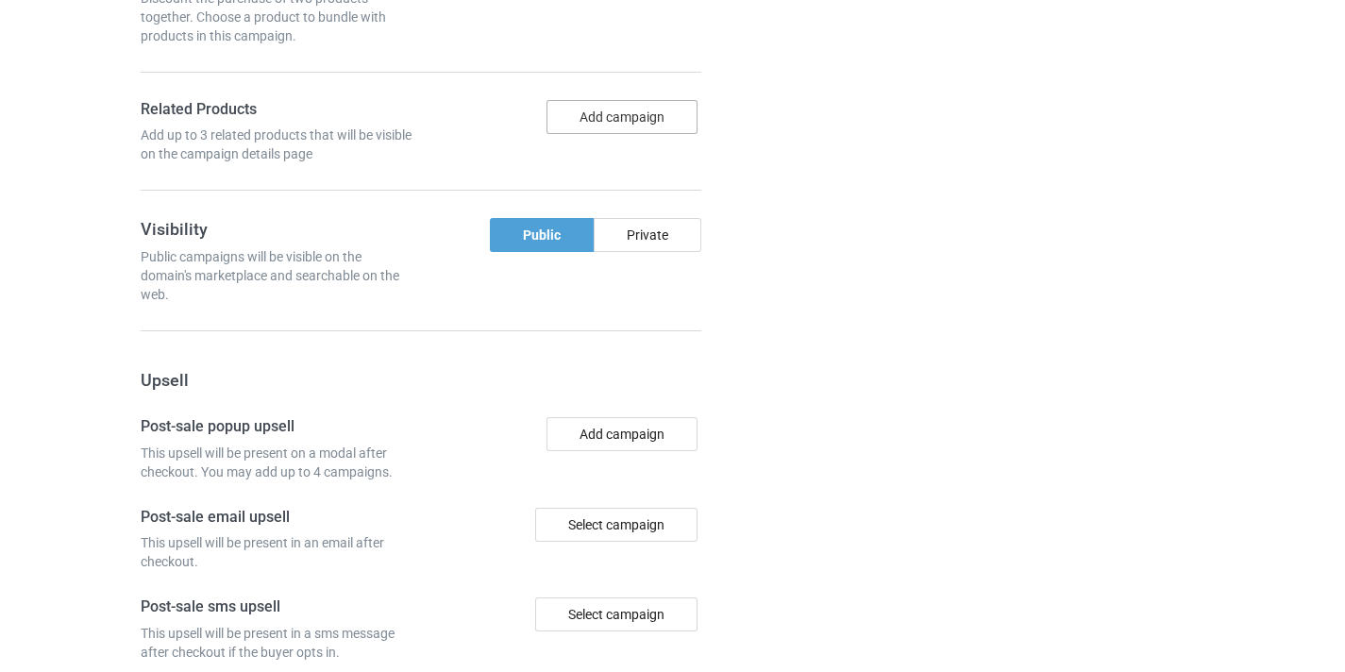
click at [638, 122] on button "Add campaign" at bounding box center [622, 117] width 151 height 34
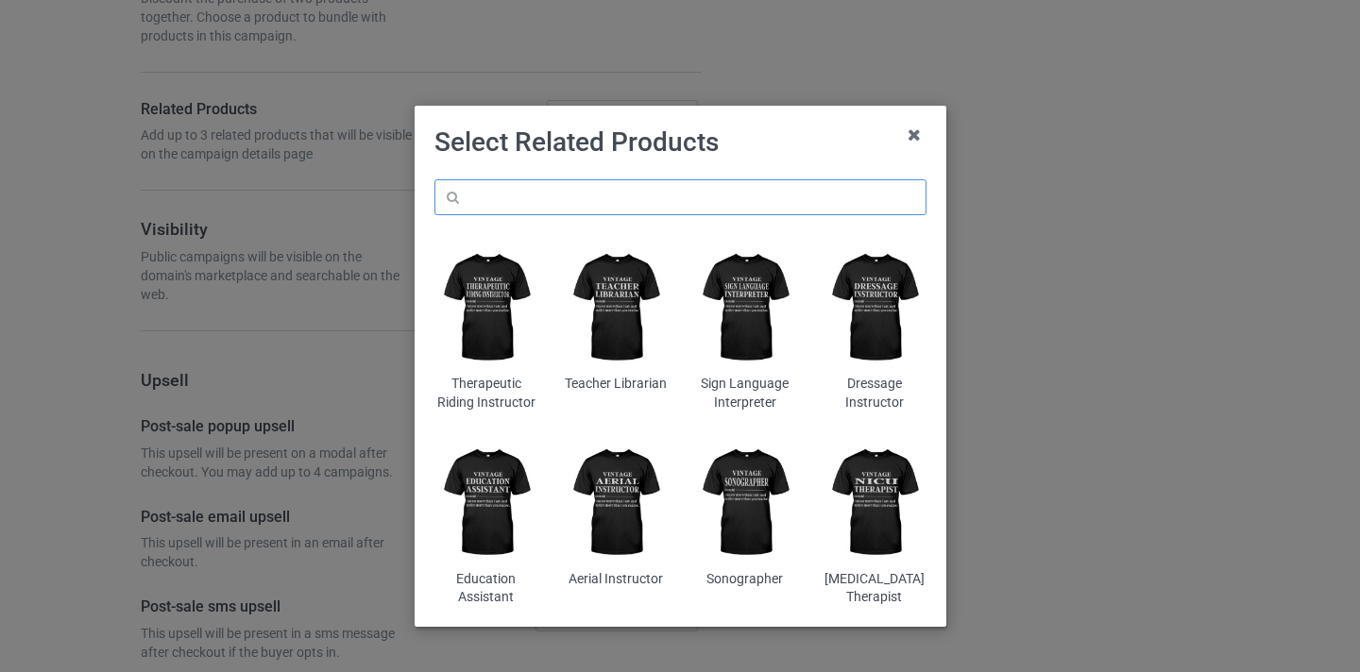
click at [606, 194] on input "text" at bounding box center [680, 197] width 492 height 36
paste input "Driller"
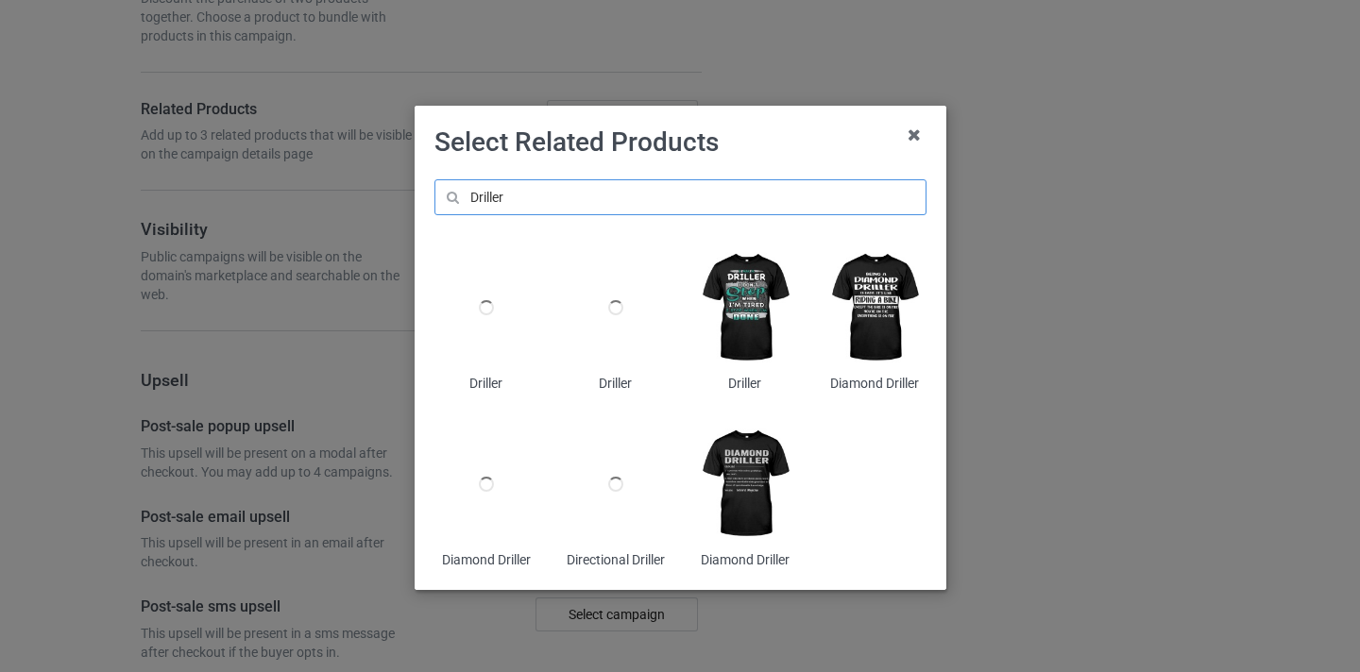
type input "Driller"
click at [726, 326] on img at bounding box center [744, 308] width 103 height 128
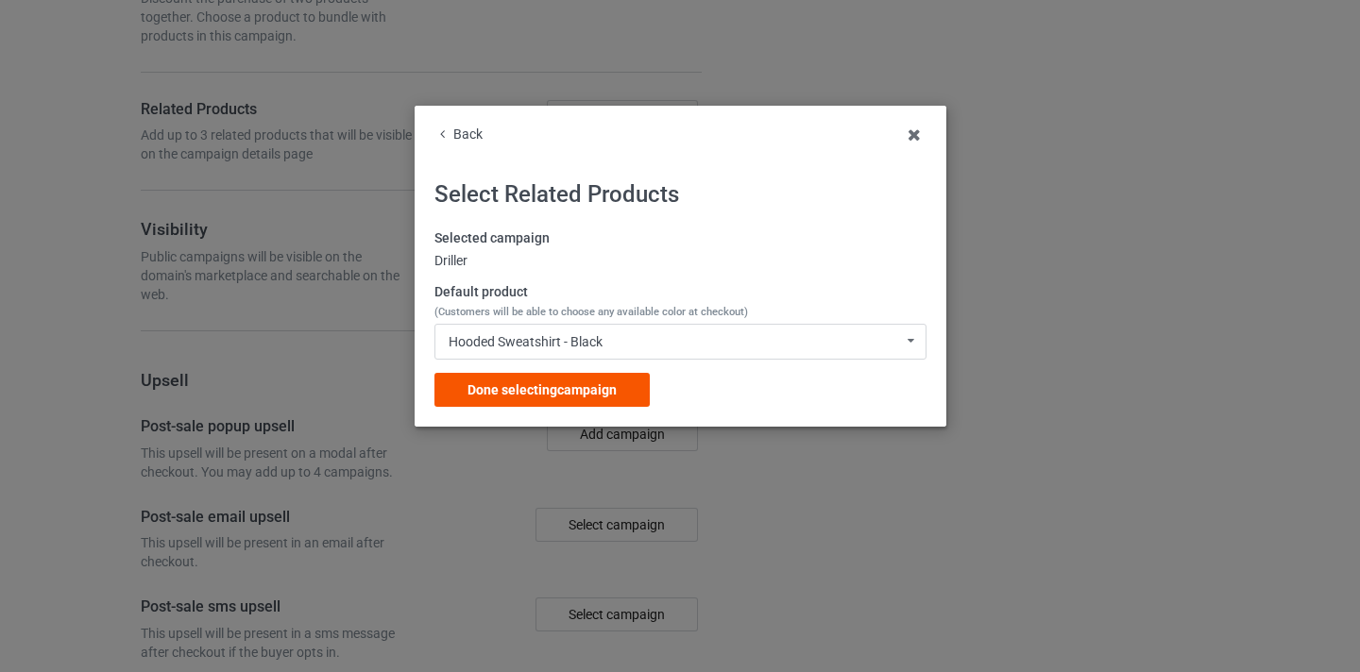
click at [600, 404] on div "Done selecting campaign" at bounding box center [541, 390] width 215 height 34
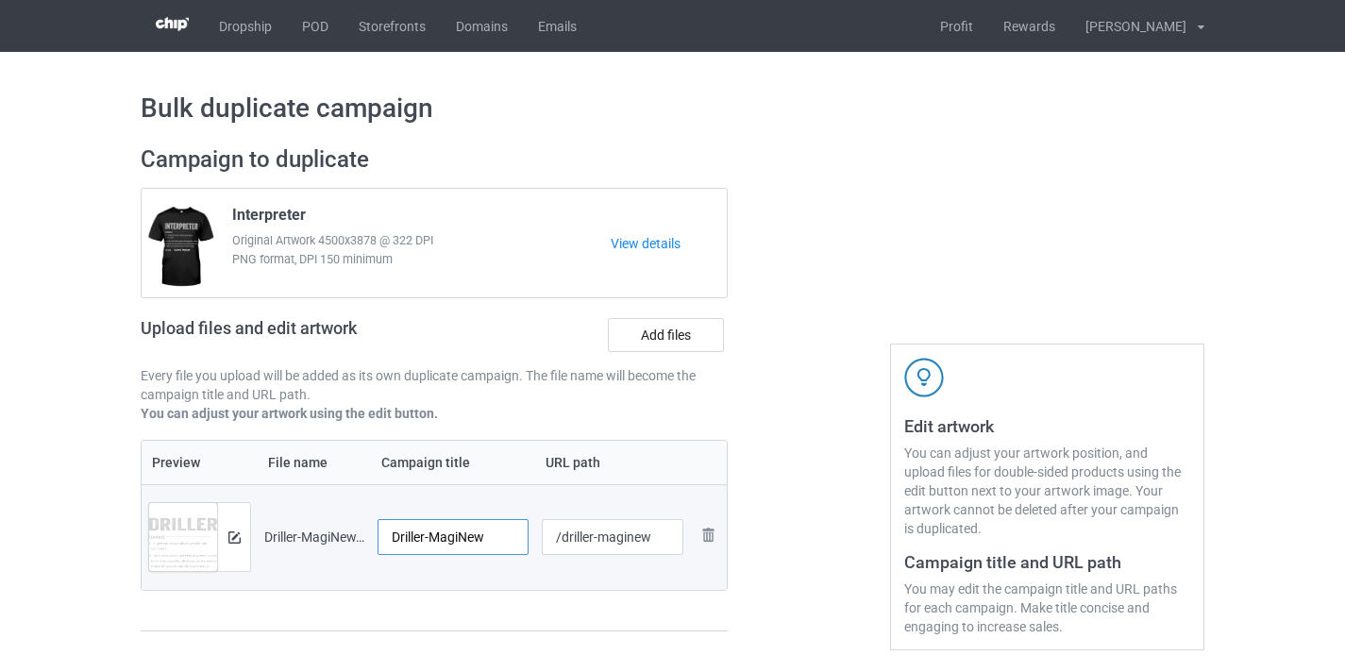
click at [476, 542] on input "Driller-MagiNew" at bounding box center [453, 537] width 151 height 36
type input "Driller"
click at [625, 535] on input "/driller-maginew" at bounding box center [613, 537] width 143 height 36
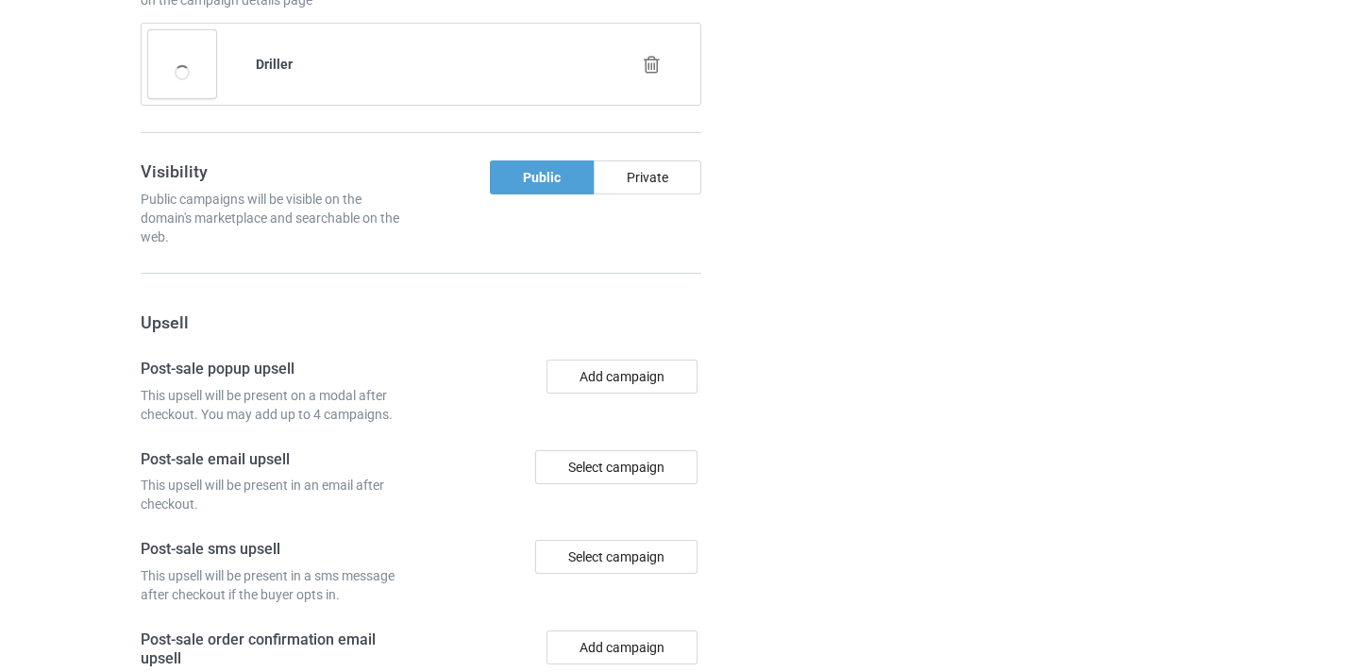
scroll to position [1847, 0]
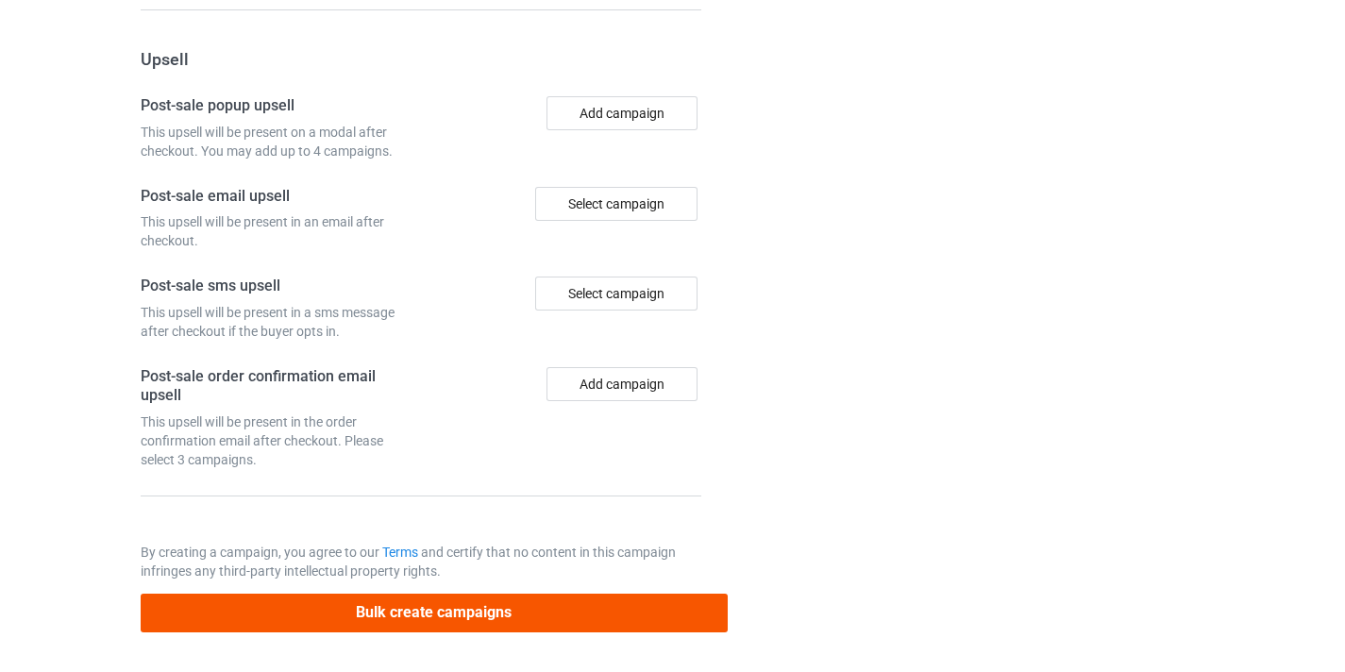
type input "/driller11"
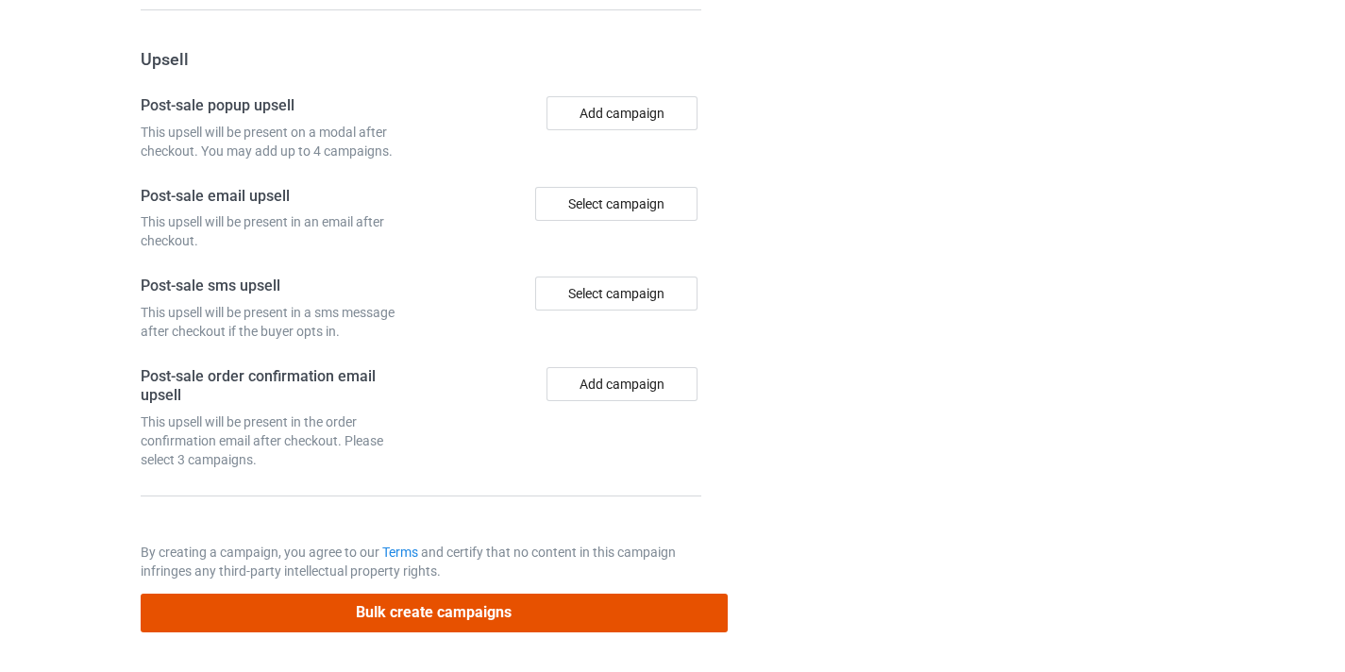
click at [557, 615] on button "Bulk create campaigns" at bounding box center [434, 613] width 587 height 39
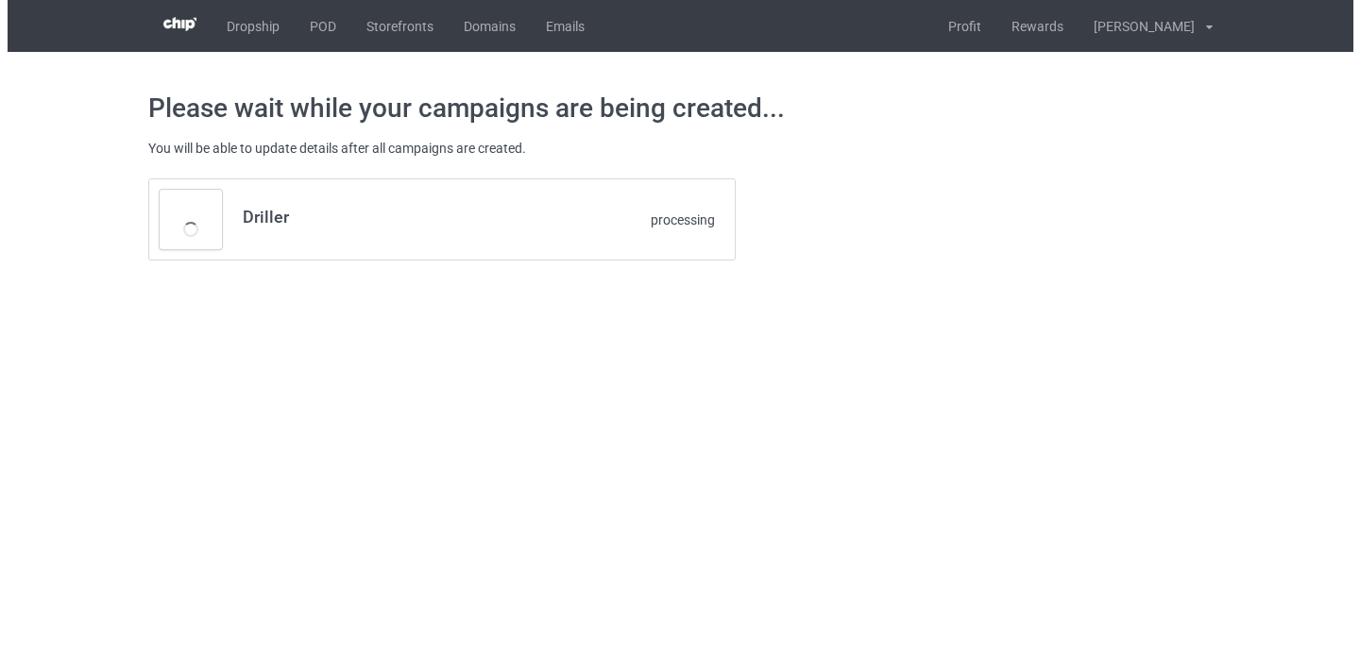
scroll to position [0, 0]
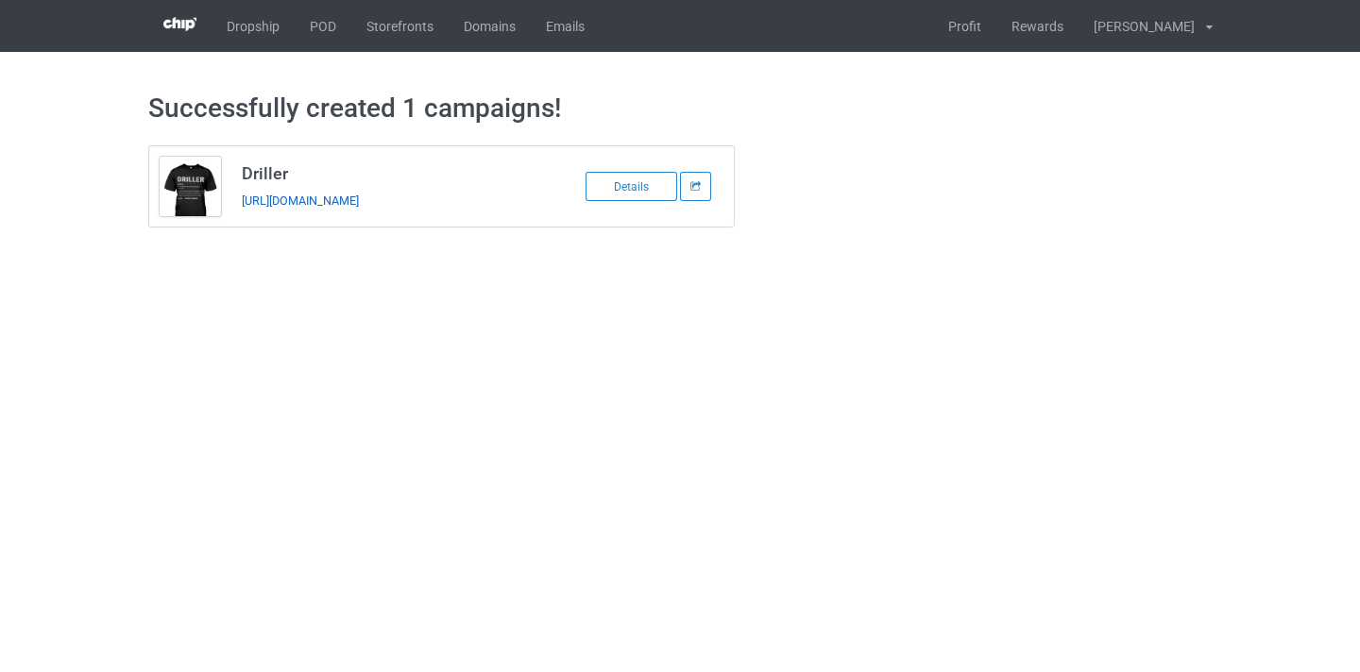
click at [354, 208] on link "https://www.thepure.gift/driller11" at bounding box center [300, 201] width 117 height 14
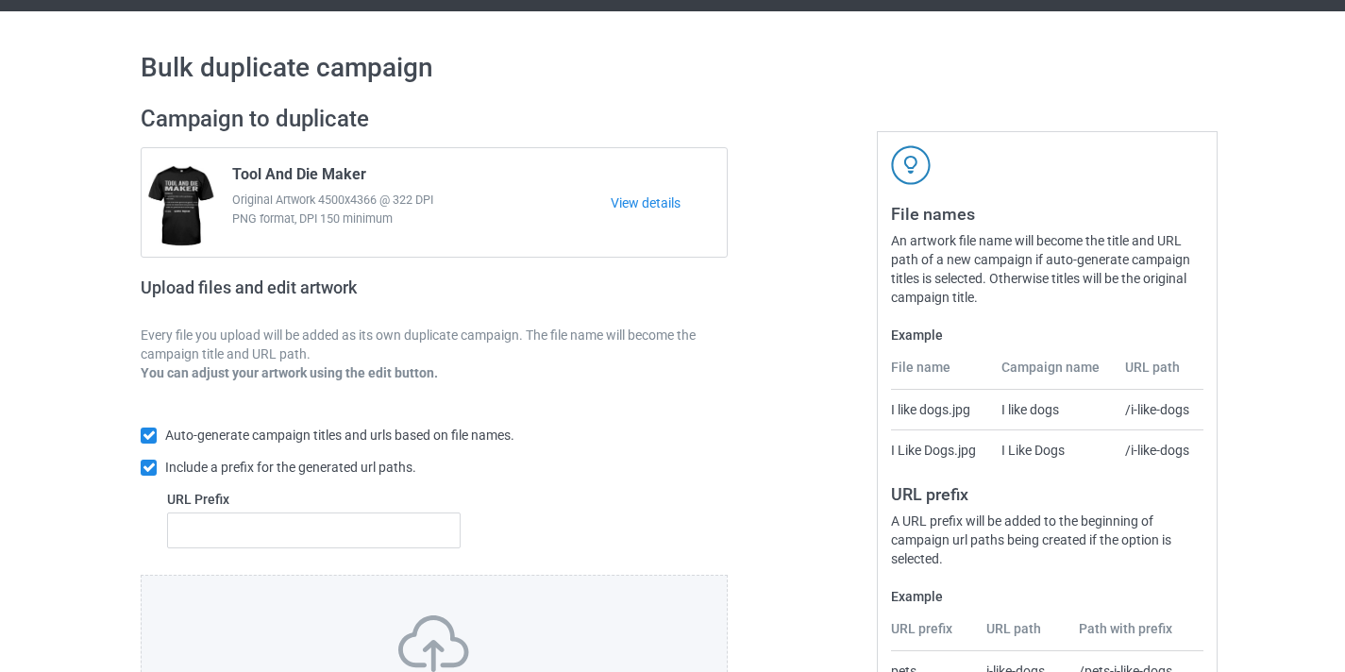
scroll to position [247, 0]
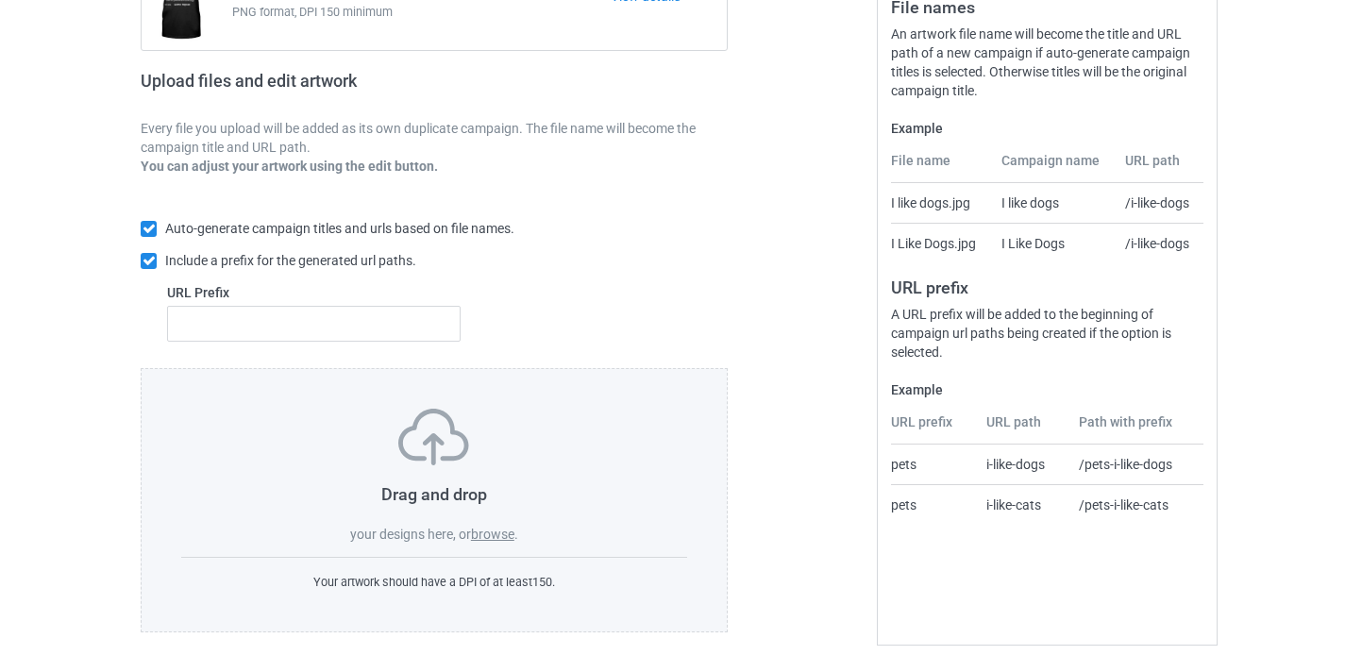
click at [528, 531] on div "Drag and drop your designs here, or browse ." at bounding box center [434, 476] width 506 height 135
click at [498, 532] on label "browse" at bounding box center [492, 534] width 43 height 15
click at [0, 0] on input "browse" at bounding box center [0, 0] width 0 height 0
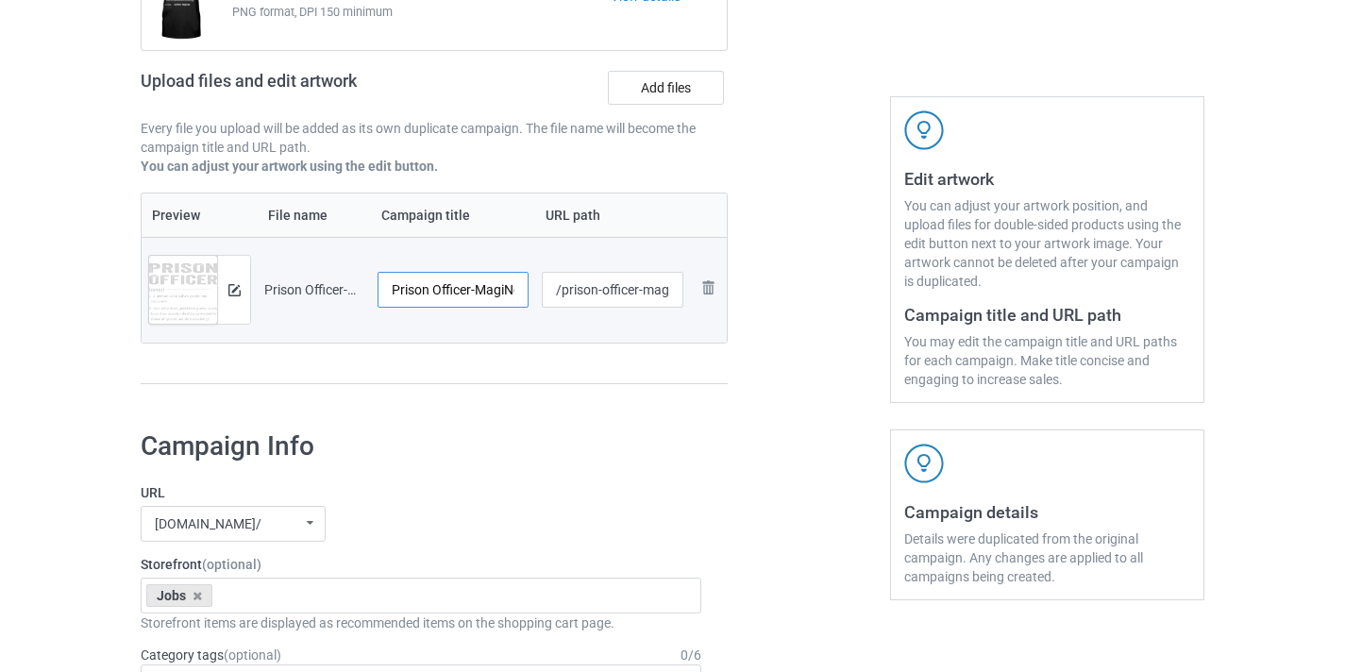
click at [510, 287] on input "Prison Officer-MagiNew" at bounding box center [453, 290] width 151 height 36
type input "Prison Officer"
click at [652, 301] on input "/prison-officer-maginew" at bounding box center [613, 290] width 143 height 36
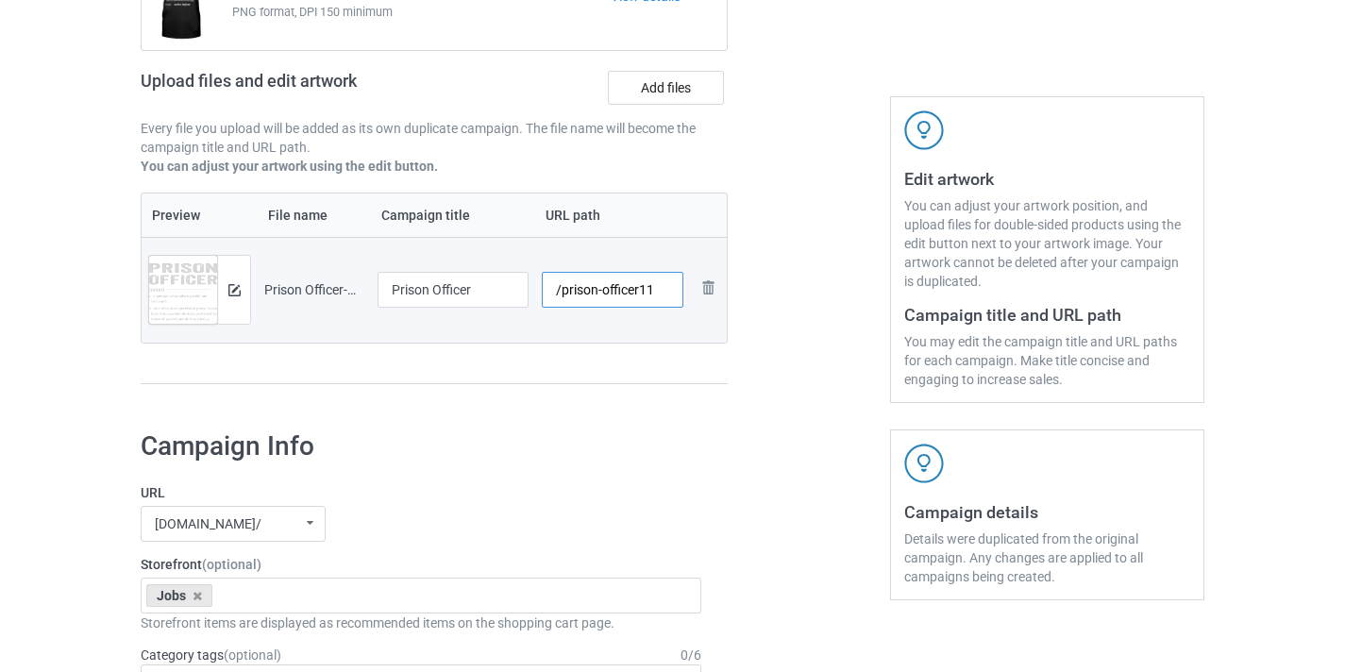
type input "/prison-officer11"
click at [799, 315] on div at bounding box center [809, 151] width 136 height 532
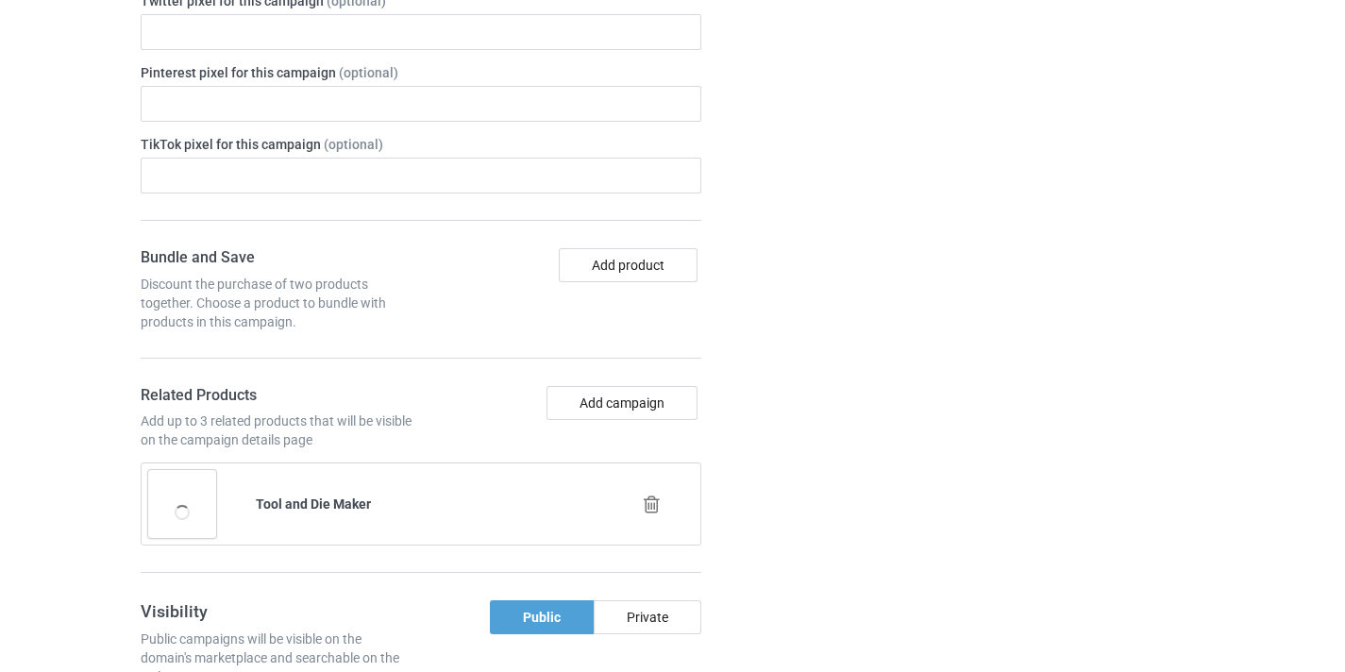
scroll to position [1138, 0]
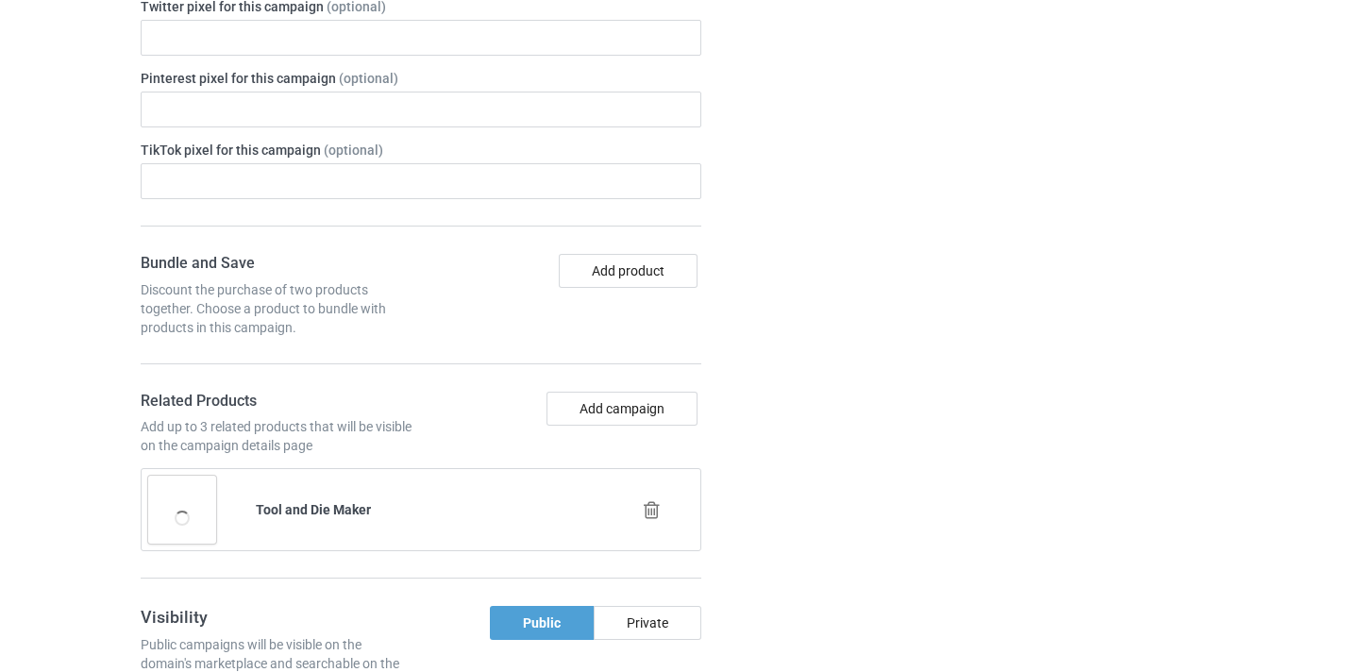
click at [653, 511] on icon at bounding box center [652, 510] width 24 height 20
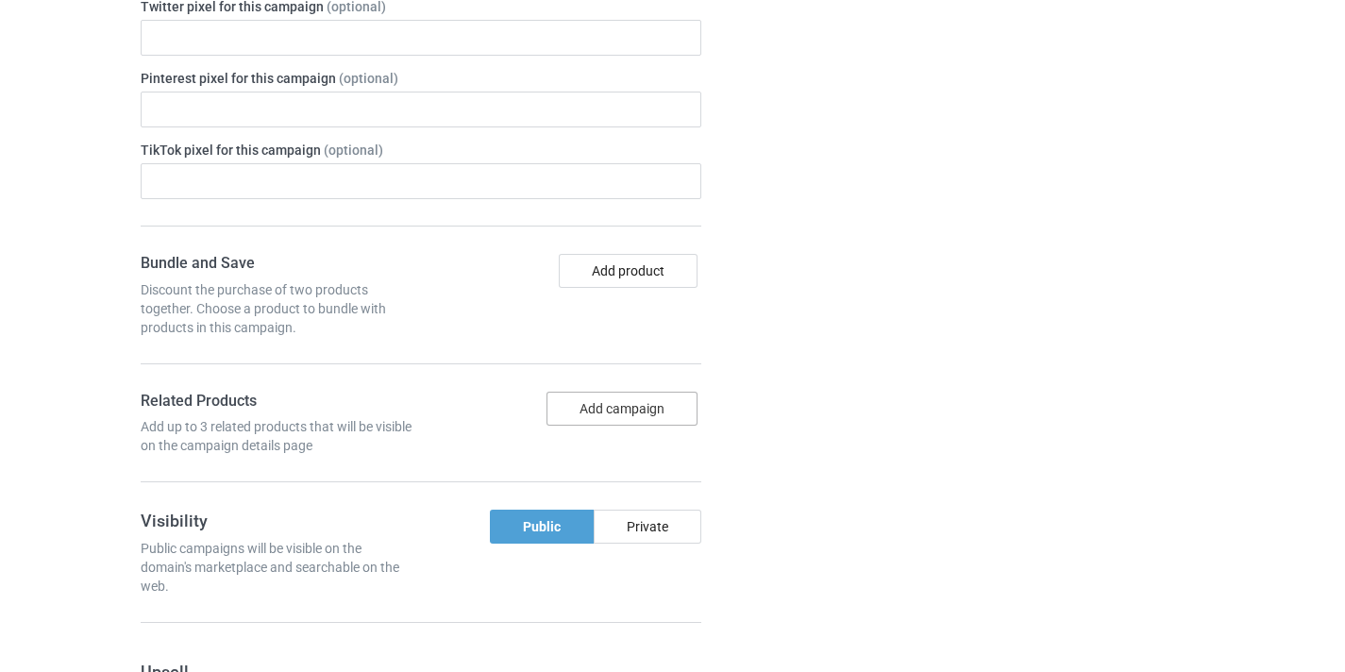
click at [633, 404] on button "Add campaign" at bounding box center [622, 409] width 151 height 34
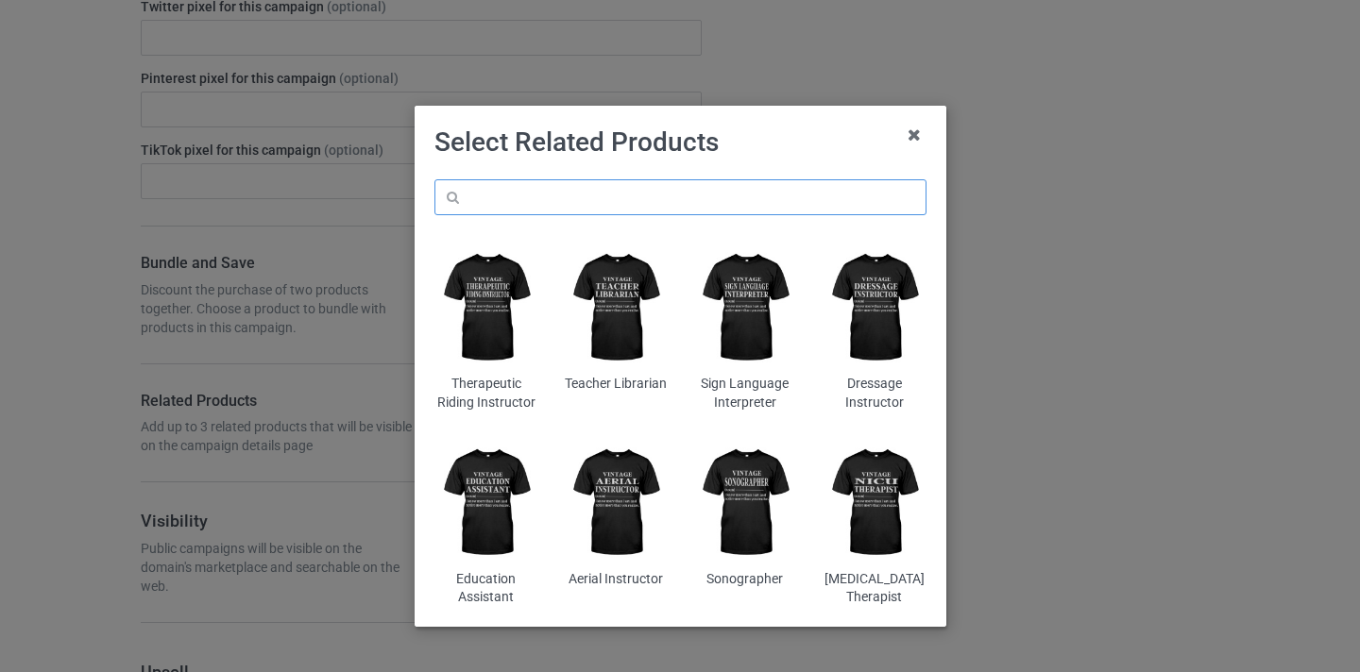
click at [788, 185] on input "text" at bounding box center [680, 197] width 492 height 36
paste input "Prison Officer"
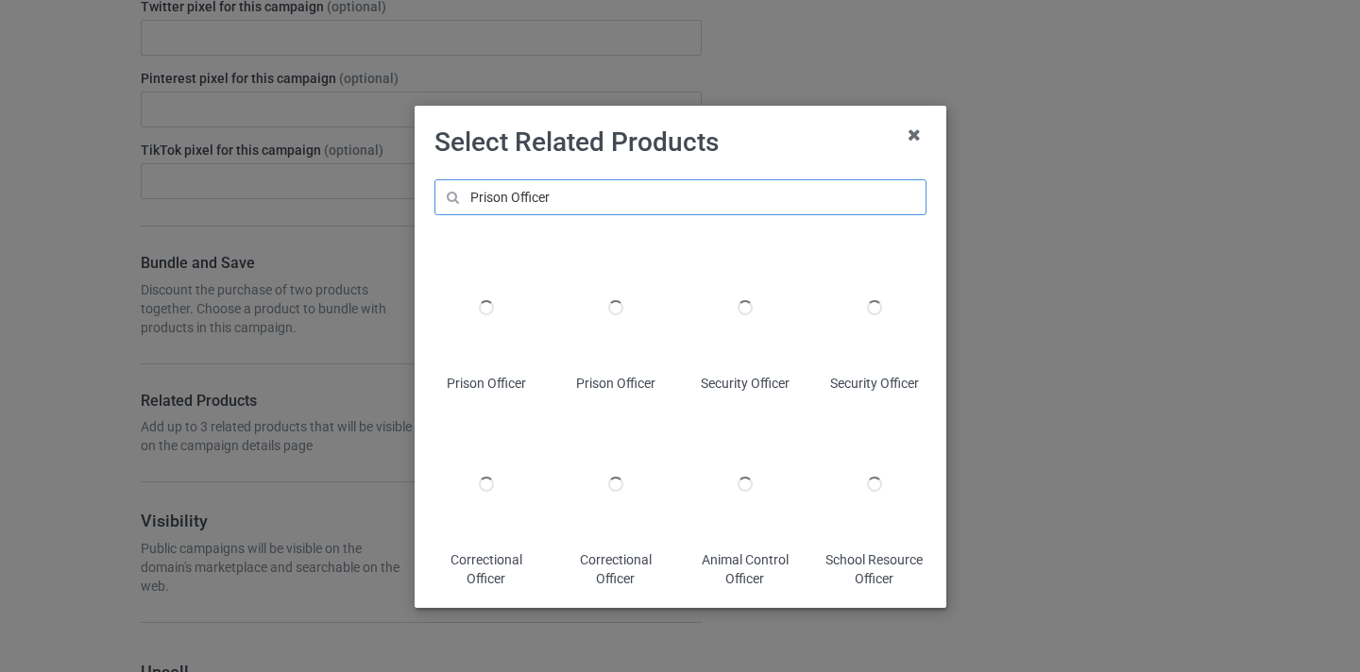
type input "Prison Officer"
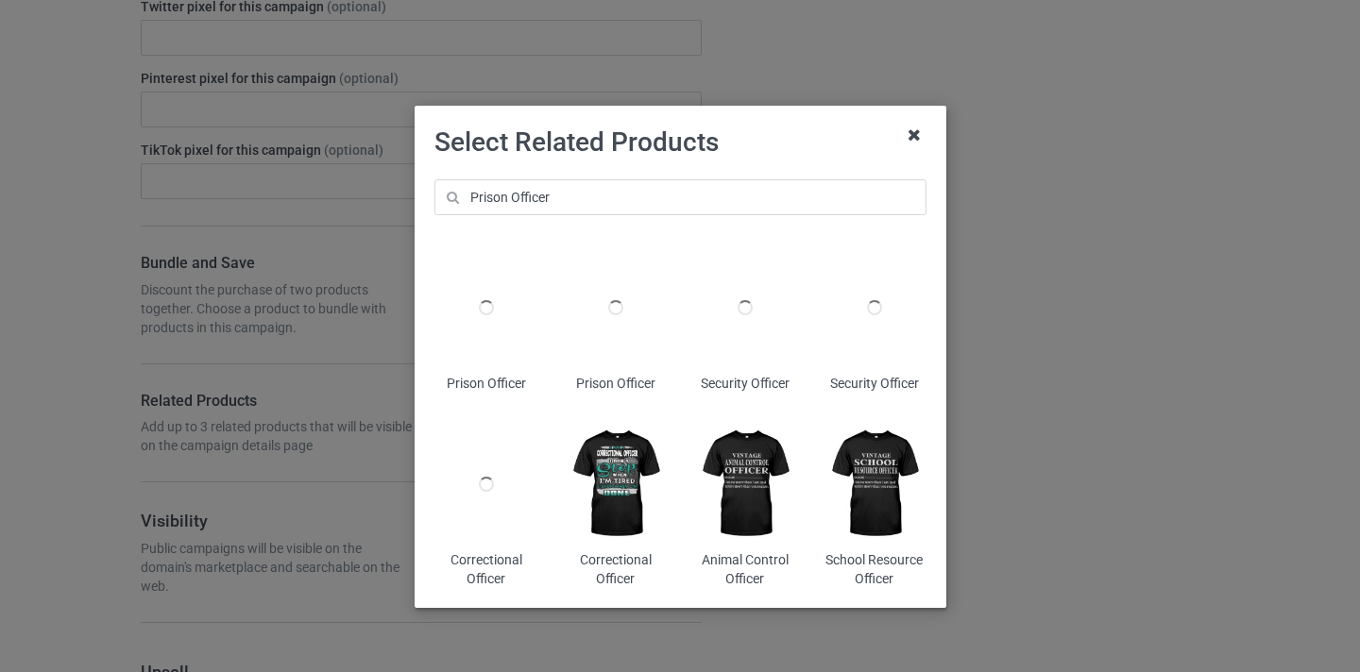
click at [914, 135] on icon at bounding box center [914, 135] width 30 height 30
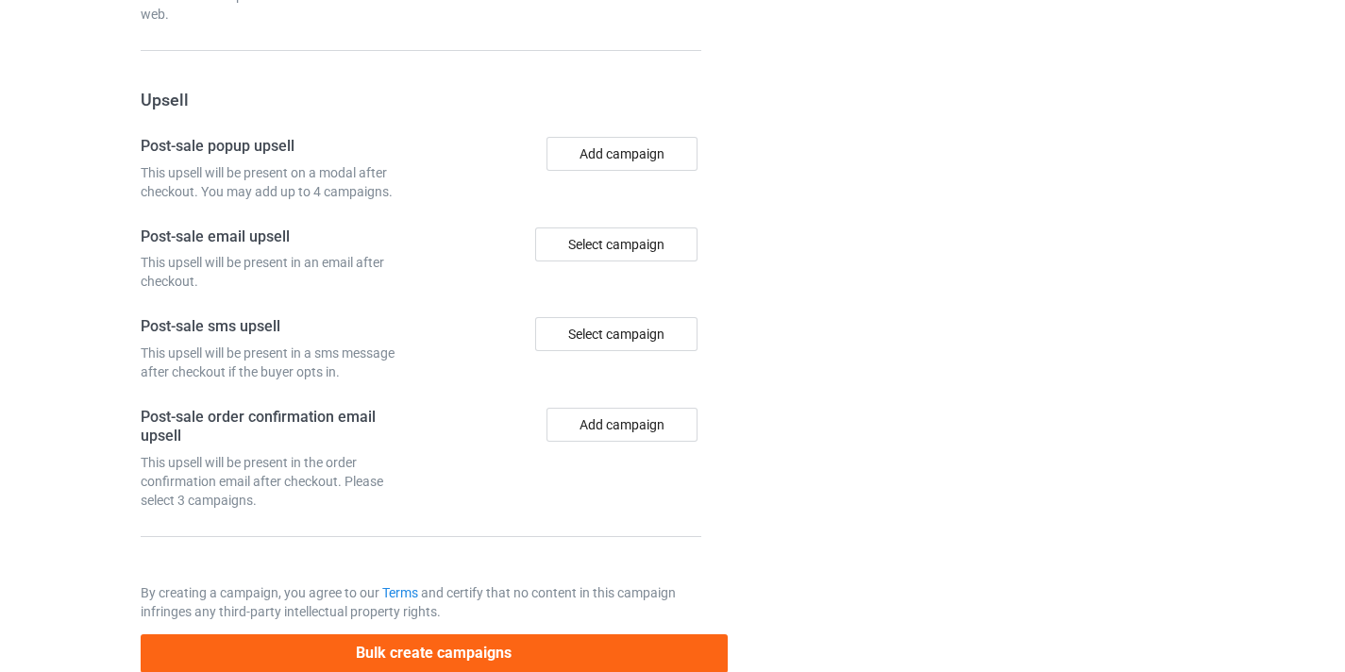
scroll to position [1750, 0]
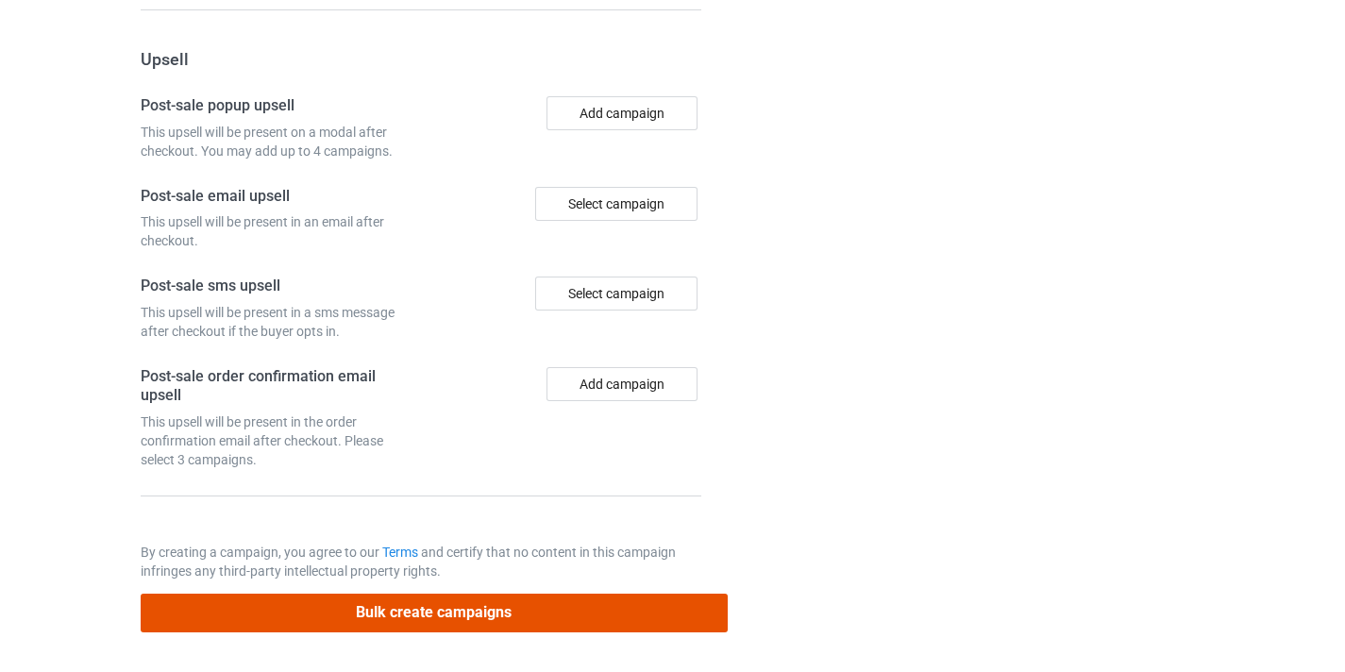
click at [546, 608] on button "Bulk create campaigns" at bounding box center [434, 613] width 587 height 39
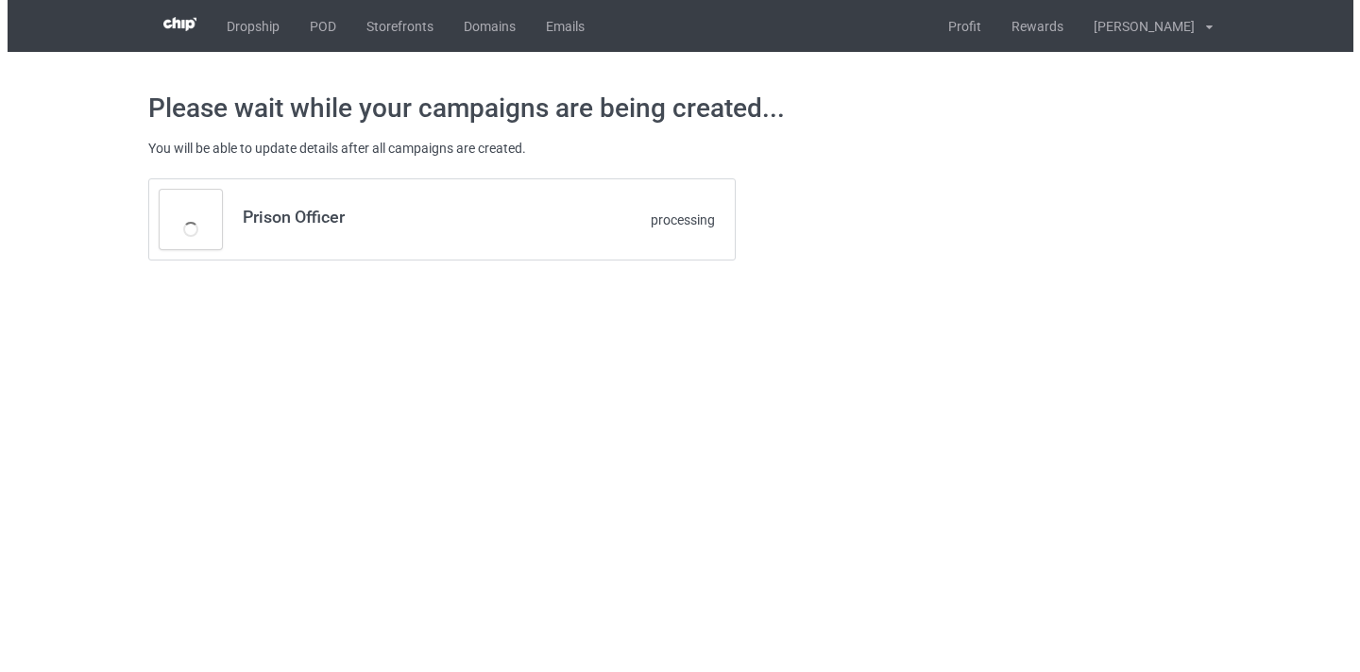
scroll to position [0, 0]
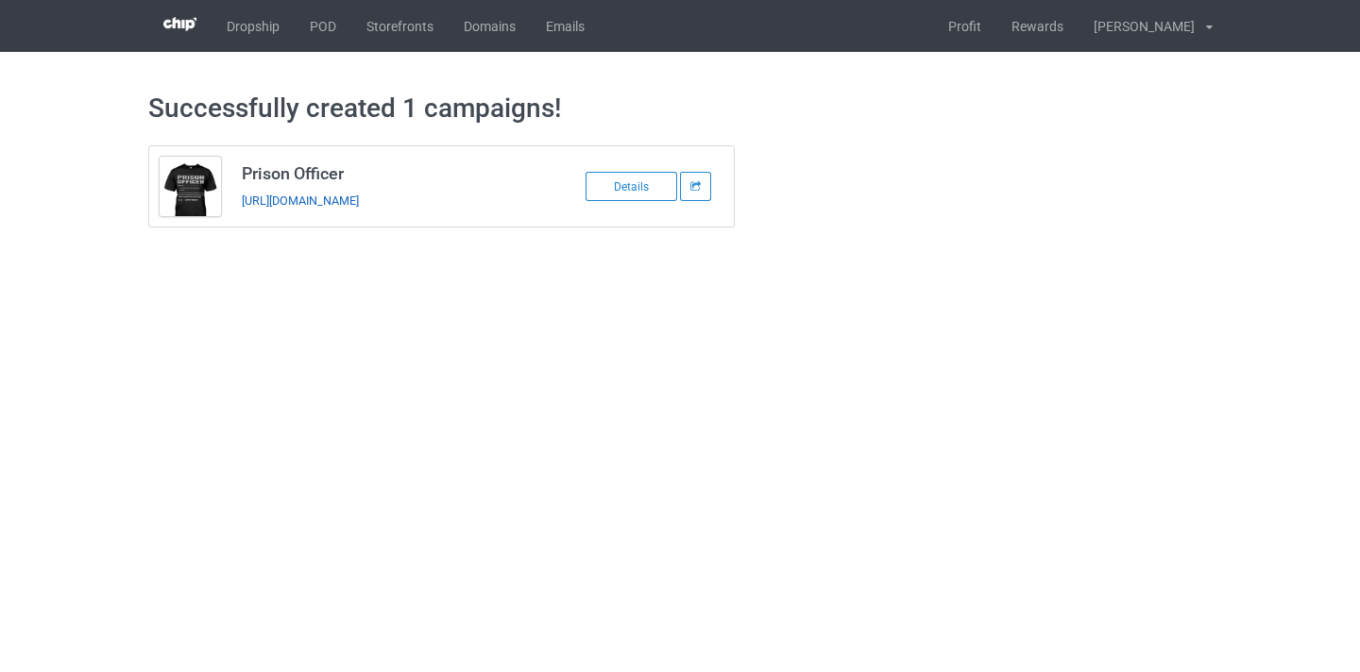
click at [359, 197] on link "https://www.thepure.gift/prison-officer11" at bounding box center [300, 201] width 117 height 14
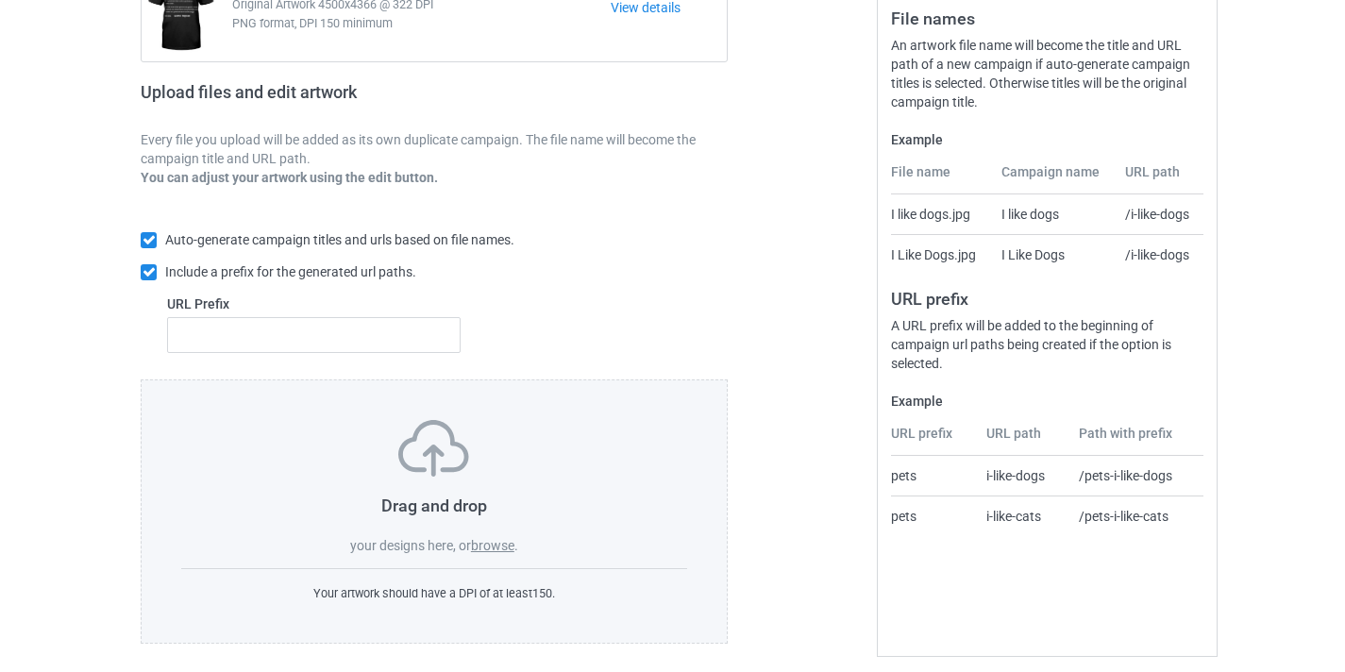
scroll to position [247, 0]
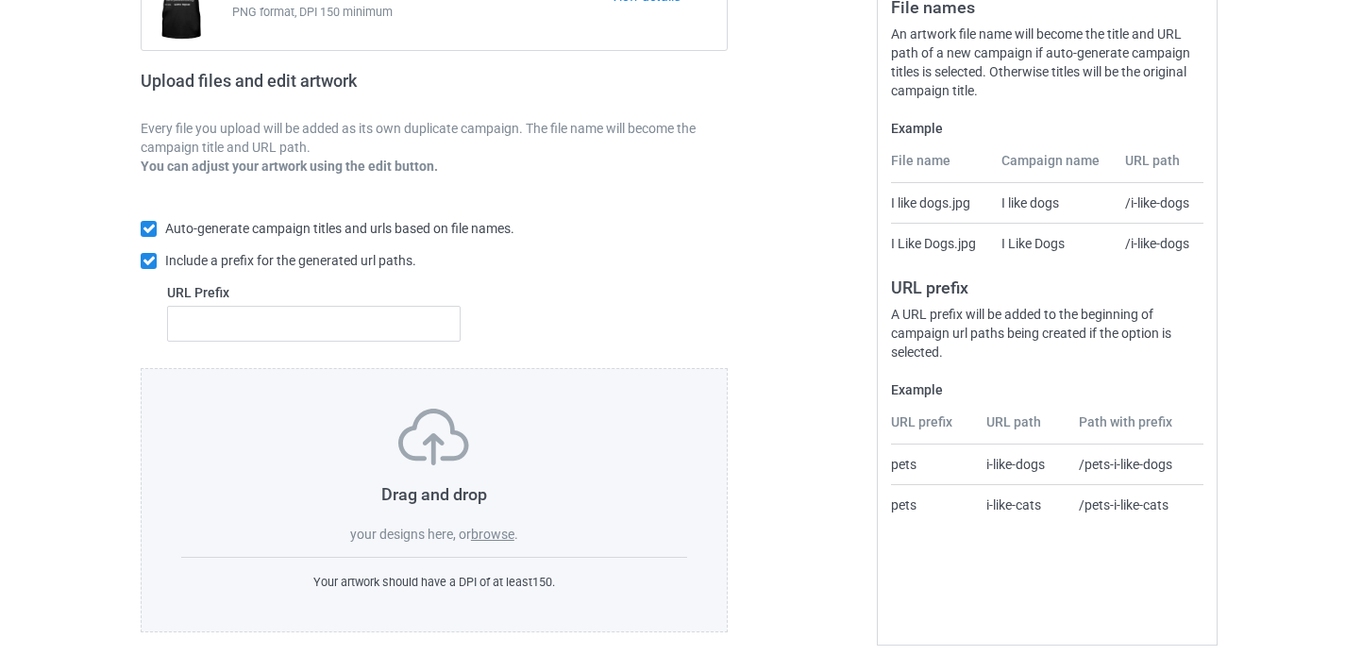
click at [493, 531] on label "browse" at bounding box center [492, 534] width 43 height 15
click at [0, 0] on input "browse" at bounding box center [0, 0] width 0 height 0
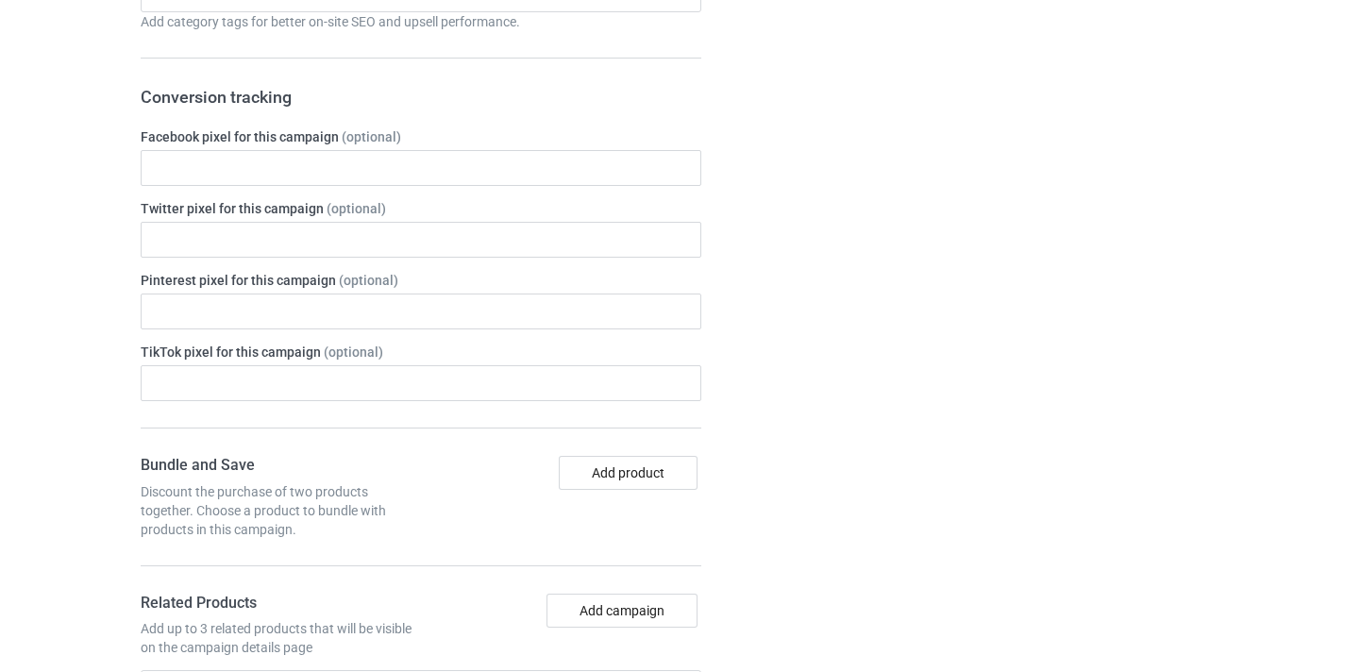
scroll to position [1139, 0]
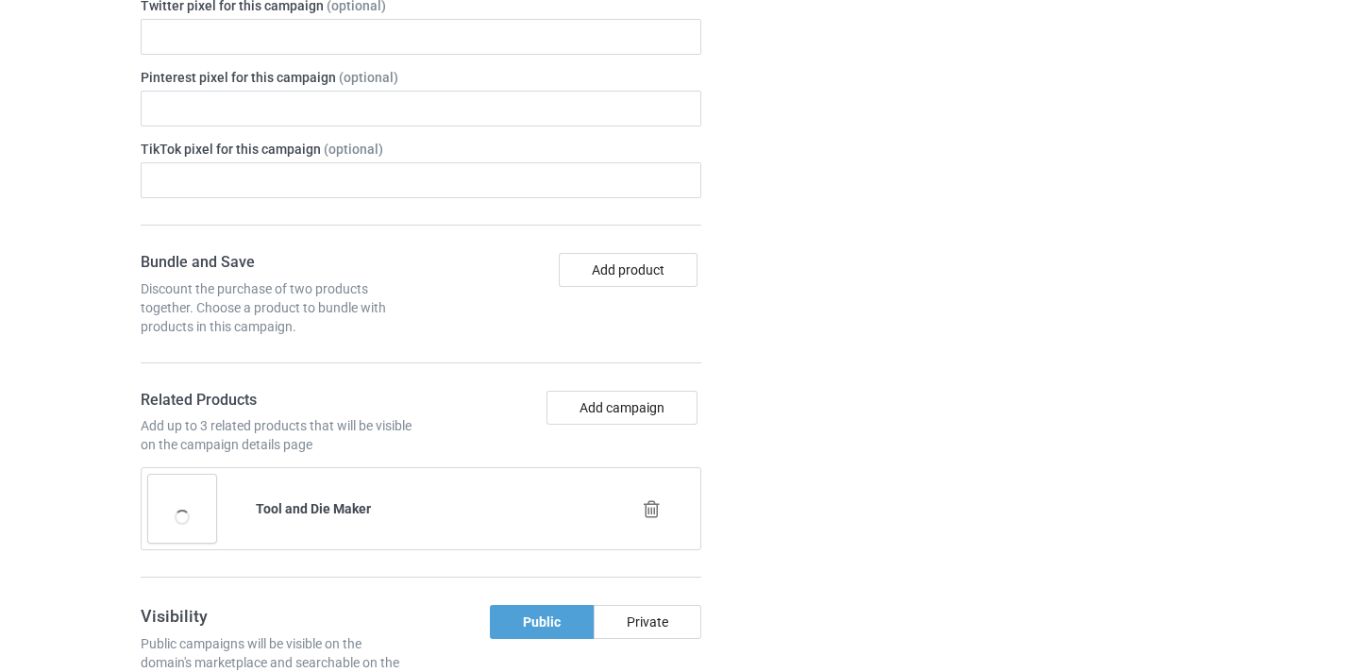
click at [640, 512] on icon at bounding box center [652, 509] width 24 height 20
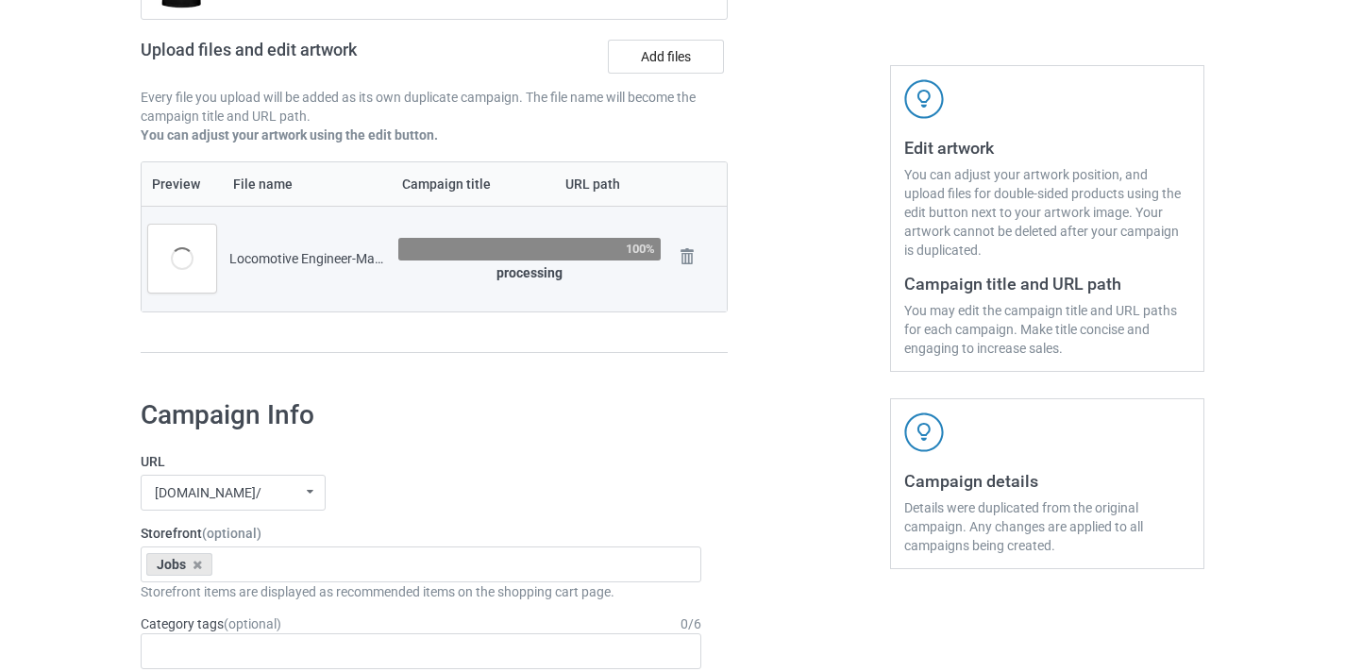
scroll to position [262, 0]
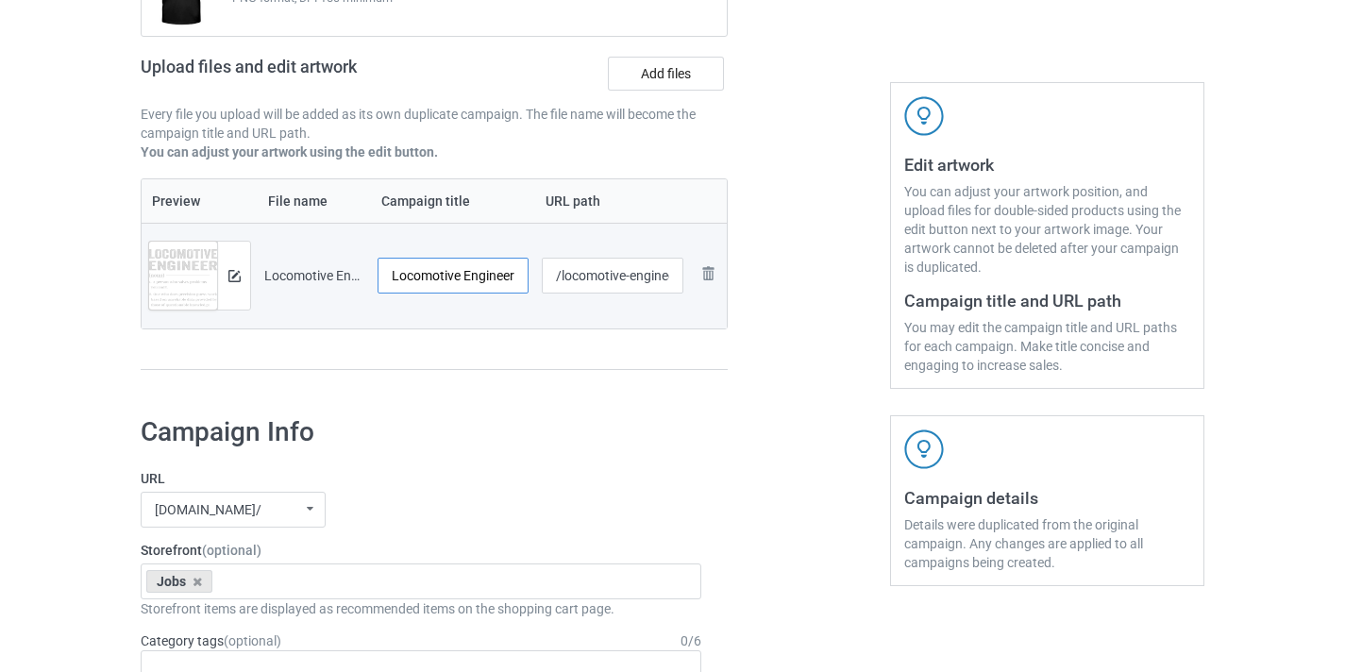
click at [507, 268] on input "Locomotive Engineer-MagiNew" at bounding box center [453, 276] width 151 height 36
drag, startPoint x: 507, startPoint y: 268, endPoint x: 569, endPoint y: 274, distance: 62.6
click at [569, 274] on tr "Preview and edit artwork Locomotive Engineer-MagiNew.png Locomotive Engineer-Ma…" at bounding box center [434, 276] width 585 height 106
click at [489, 267] on input "Locomotive Engineer-MagiNew" at bounding box center [453, 276] width 151 height 36
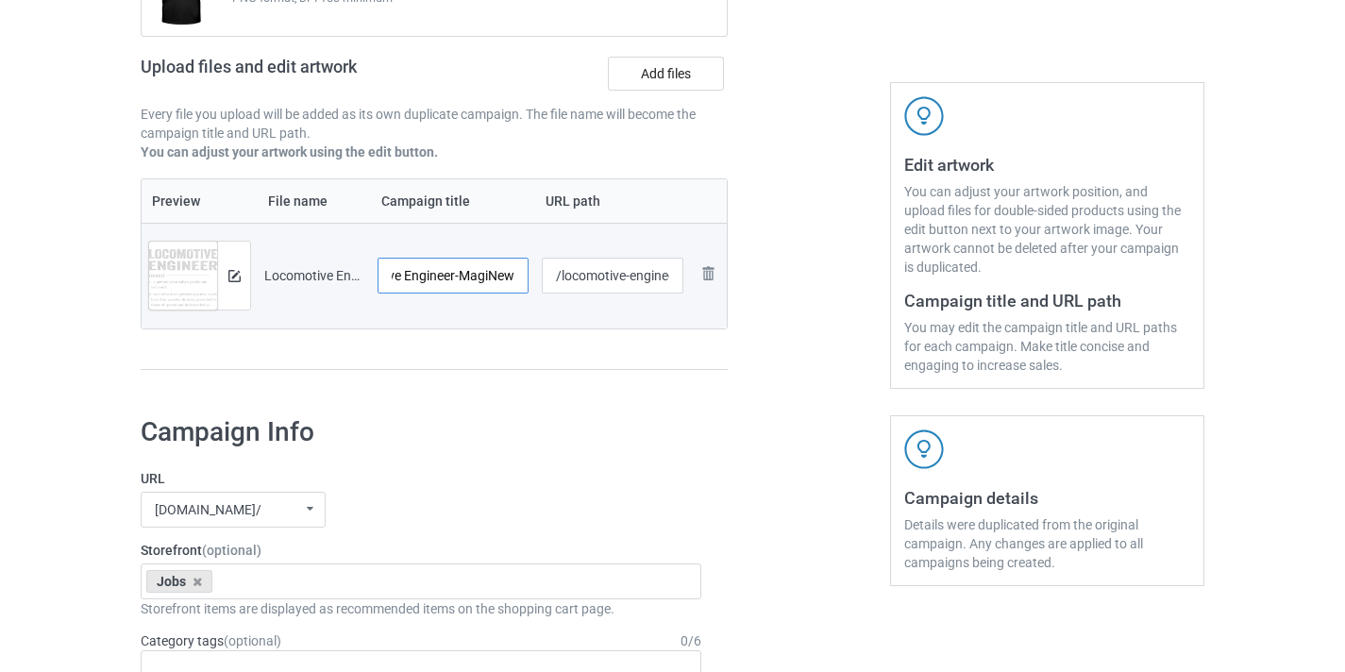
click at [489, 267] on input "Locomotive Engineer-MagiNew" at bounding box center [453, 276] width 151 height 36
click at [509, 277] on input "Locomotive Engineer-MagiNew" at bounding box center [453, 276] width 151 height 36
click at [496, 276] on input "Locomotive Engineer-MagiNew" at bounding box center [453, 276] width 151 height 36
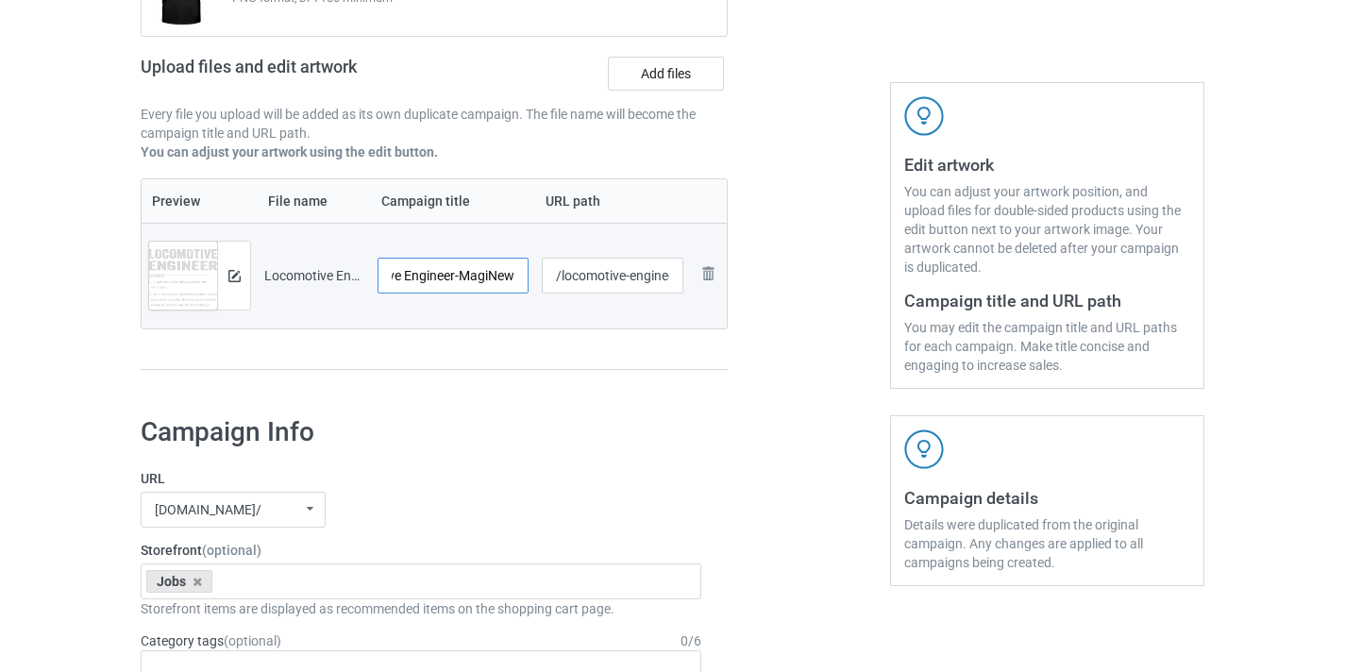
click at [531, 279] on td "Locomotive Engineer-MagiNew" at bounding box center [453, 276] width 164 height 106
click at [482, 279] on input "Locomotive Engineer-MagiNew" at bounding box center [453, 276] width 151 height 36
type input "Locomotive Engineer"
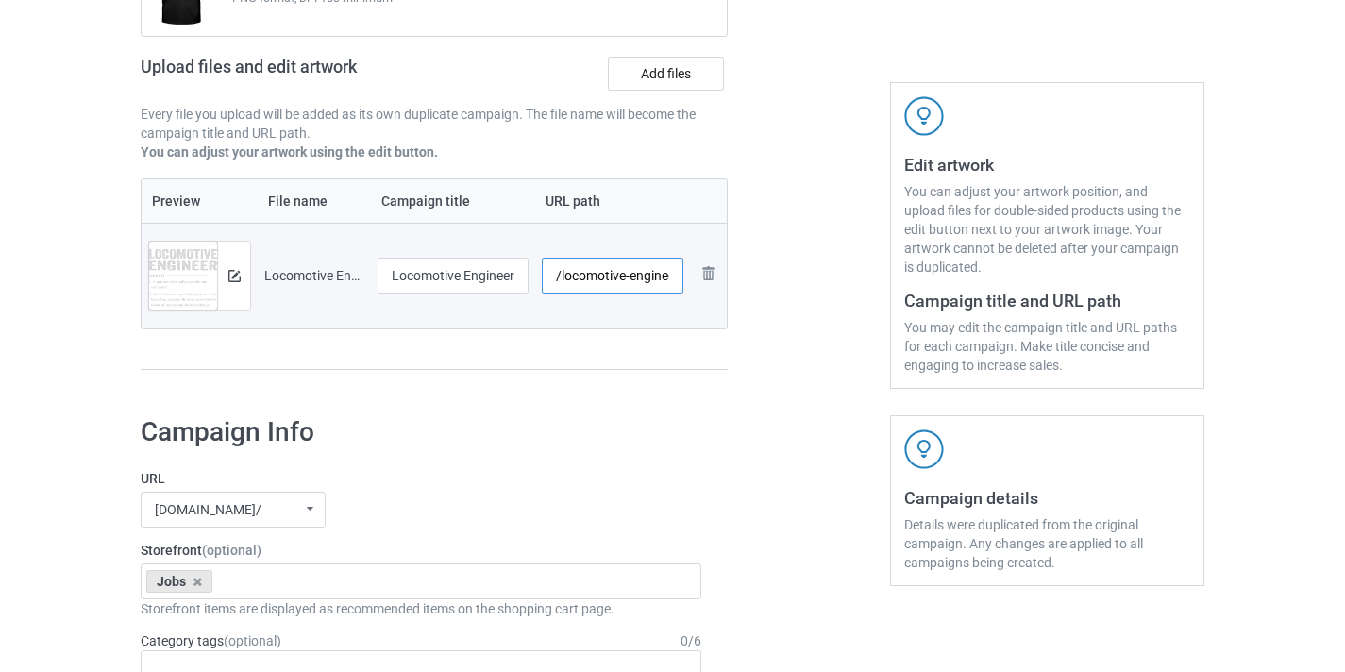
click at [621, 274] on input "/locomotive-engineer-maginew" at bounding box center [613, 276] width 143 height 36
drag, startPoint x: 621, startPoint y: 274, endPoint x: 716, endPoint y: 280, distance: 94.6
click at [716, 280] on tr "Preview and edit artwork Locomotive Engineer-MagiNew.png Locomotive Engineer /l…" at bounding box center [434, 276] width 585 height 106
click at [635, 272] on input "/locomotive-engineer-maginew" at bounding box center [613, 276] width 143 height 36
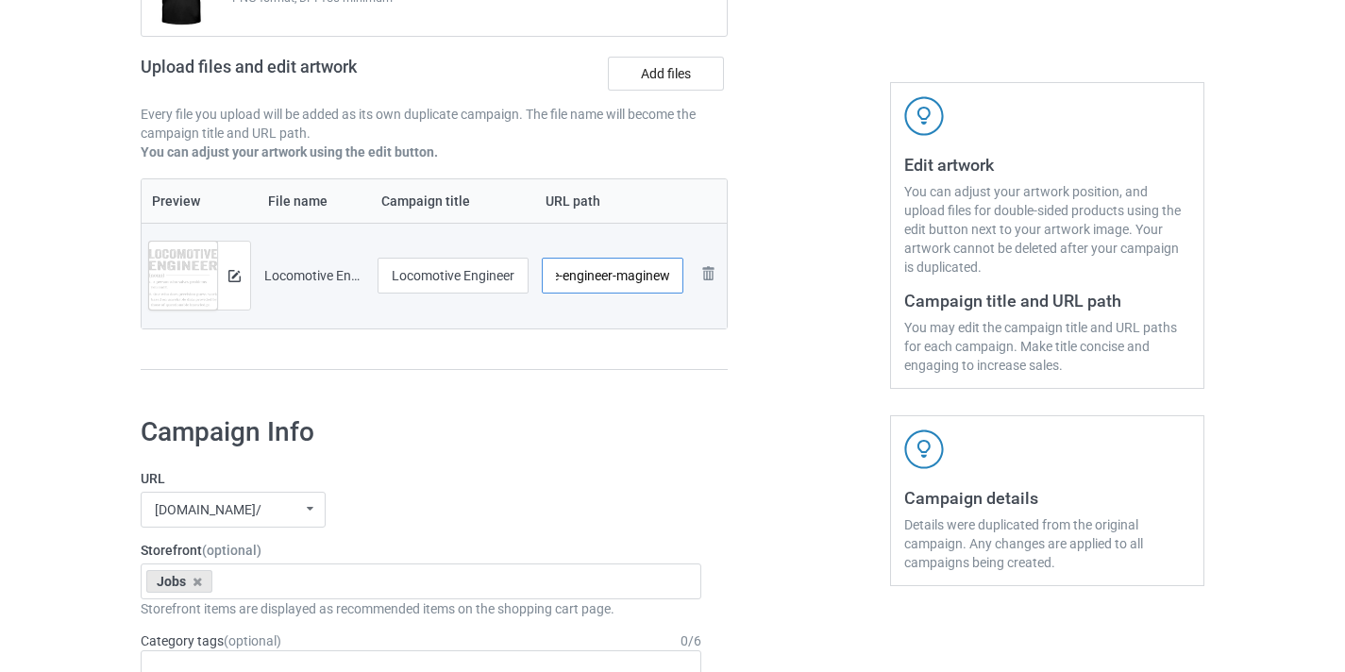
click at [635, 272] on input "/locomotive-engineer-maginew" at bounding box center [613, 276] width 143 height 36
type input "/locomotive-engineer11"
click at [808, 324] on div at bounding box center [809, 137] width 136 height 532
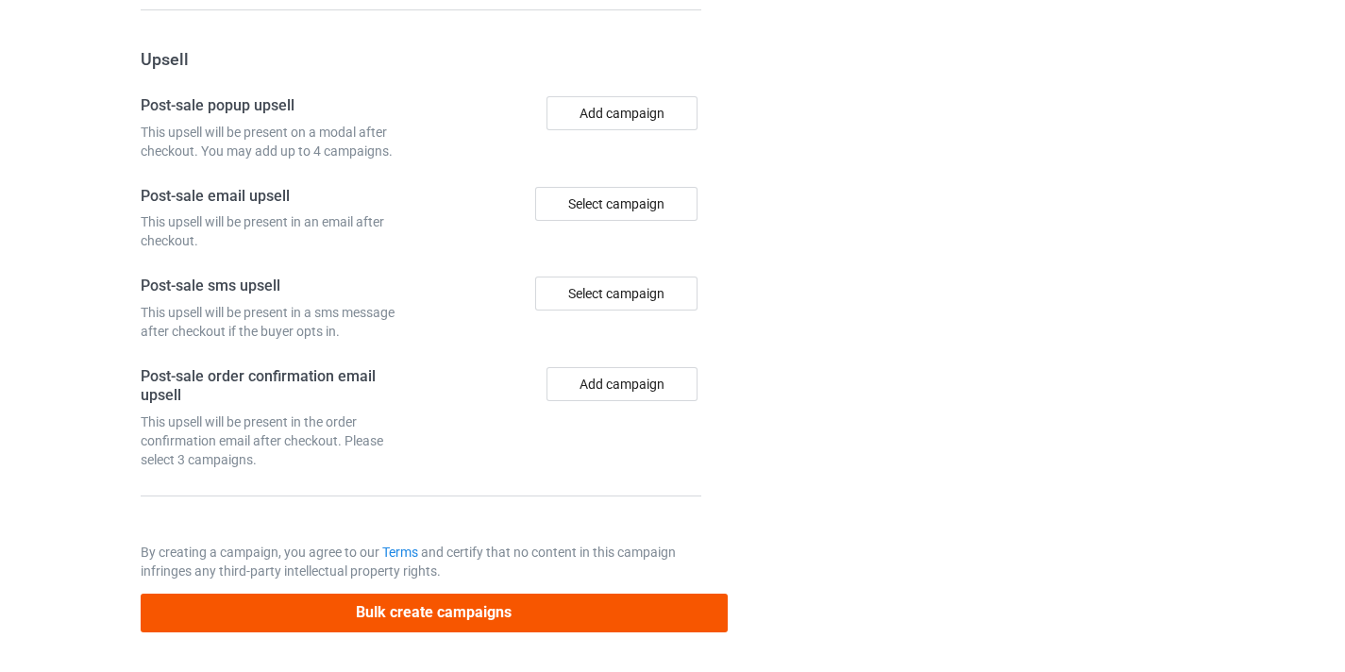
scroll to position [1750, 0]
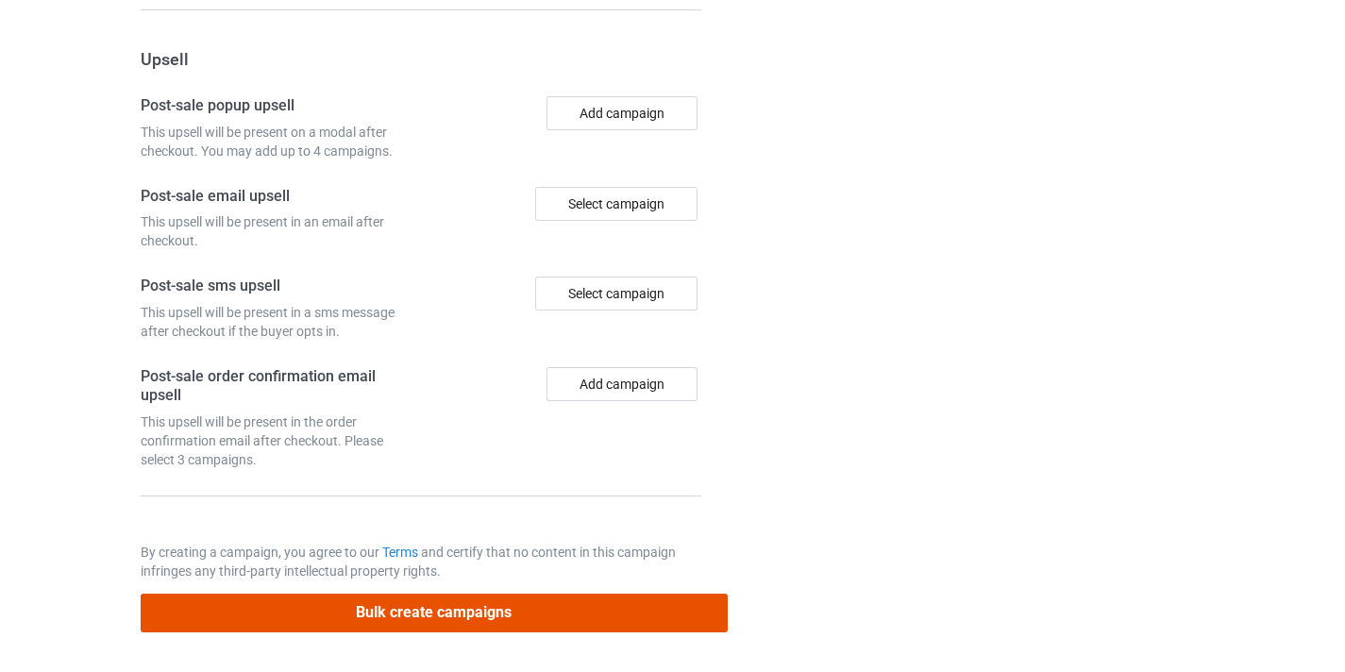
click at [572, 597] on button "Bulk create campaigns" at bounding box center [434, 613] width 587 height 39
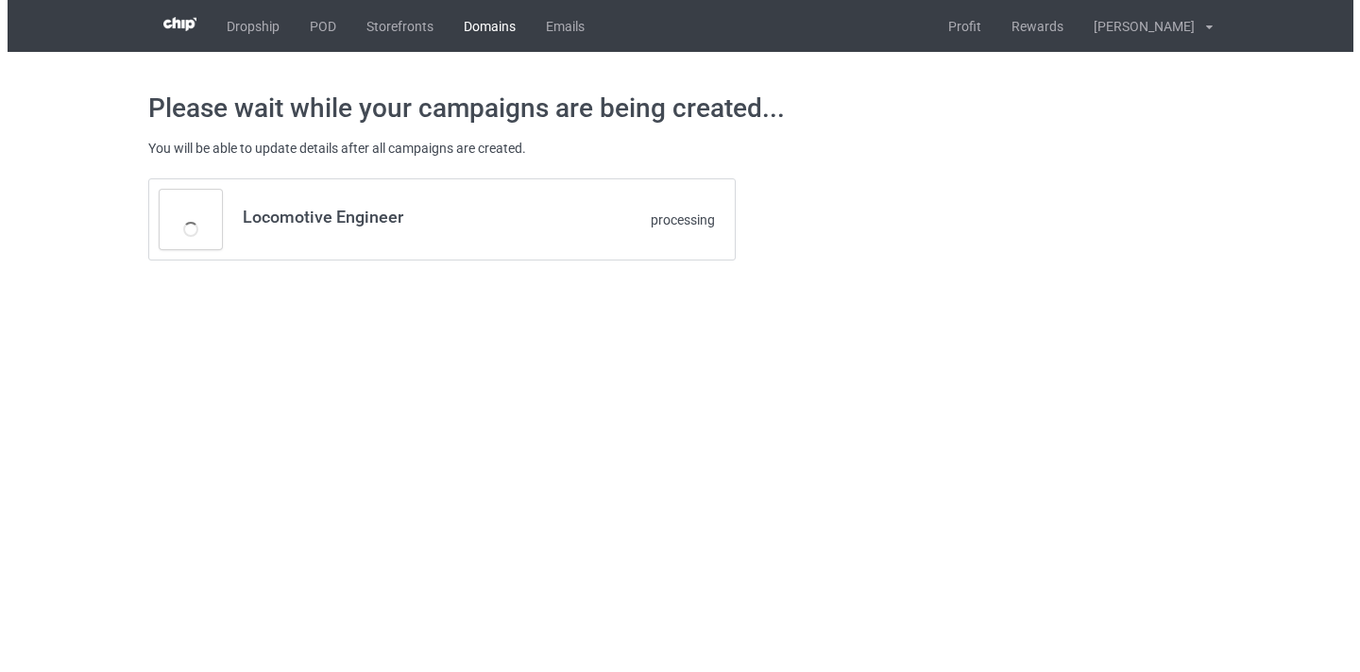
scroll to position [0, 0]
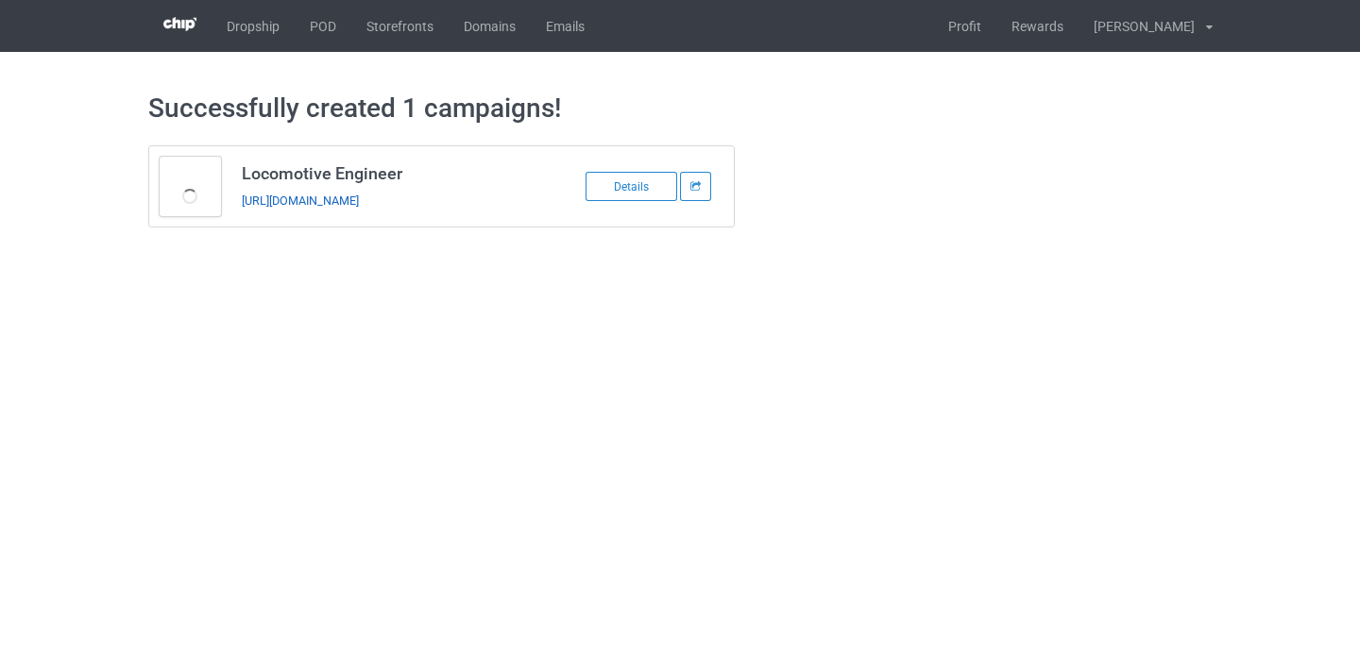
click at [359, 207] on link "https://www.thepure.gift/locomotive-engineer11" at bounding box center [300, 201] width 117 height 14
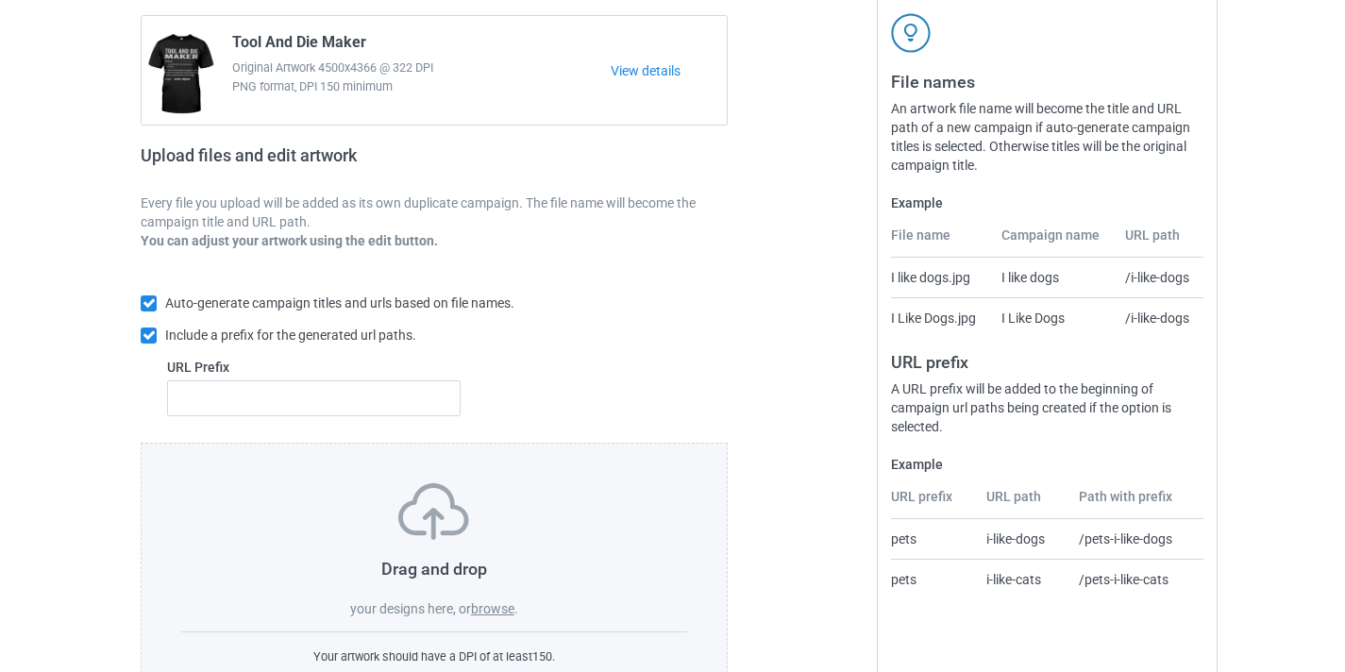
scroll to position [247, 0]
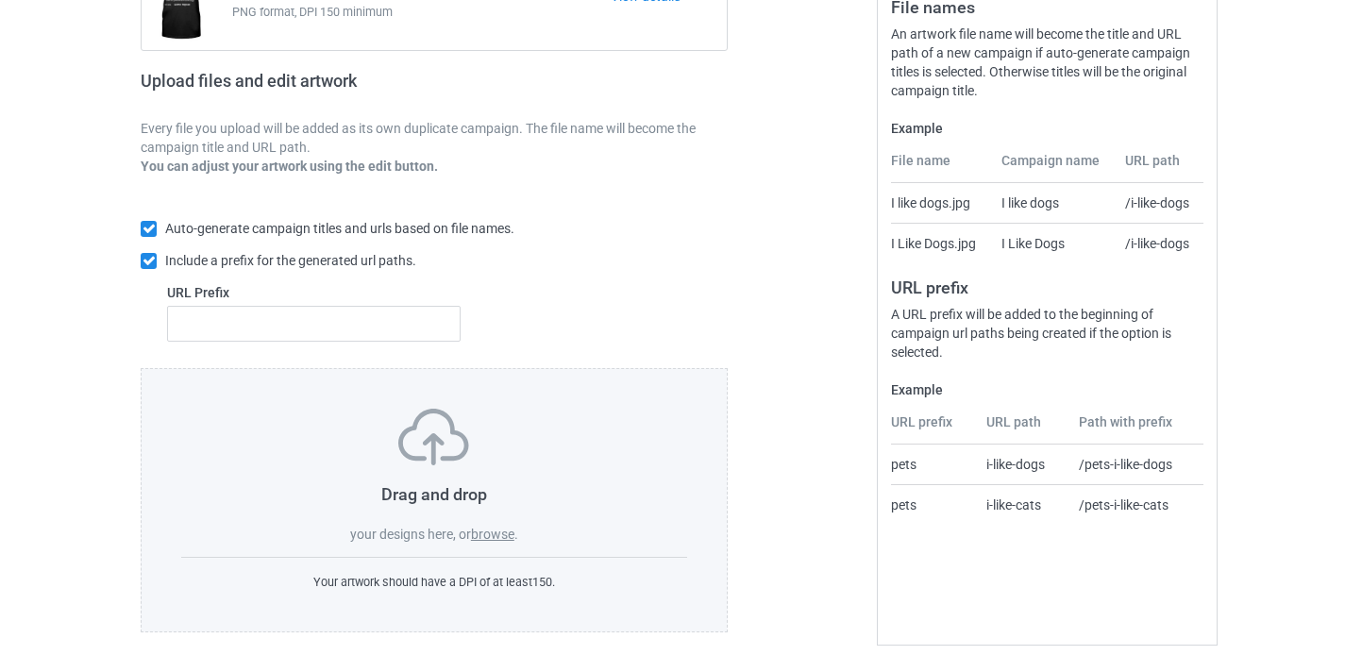
click at [495, 557] on div at bounding box center [434, 558] width 506 height 2
click at [492, 544] on div "Drag and drop your designs here, or browse . Your artwork should have a DPI of …" at bounding box center [434, 500] width 587 height 264
click at [492, 539] on label "browse" at bounding box center [492, 534] width 43 height 15
click at [0, 0] on input "browse" at bounding box center [0, 0] width 0 height 0
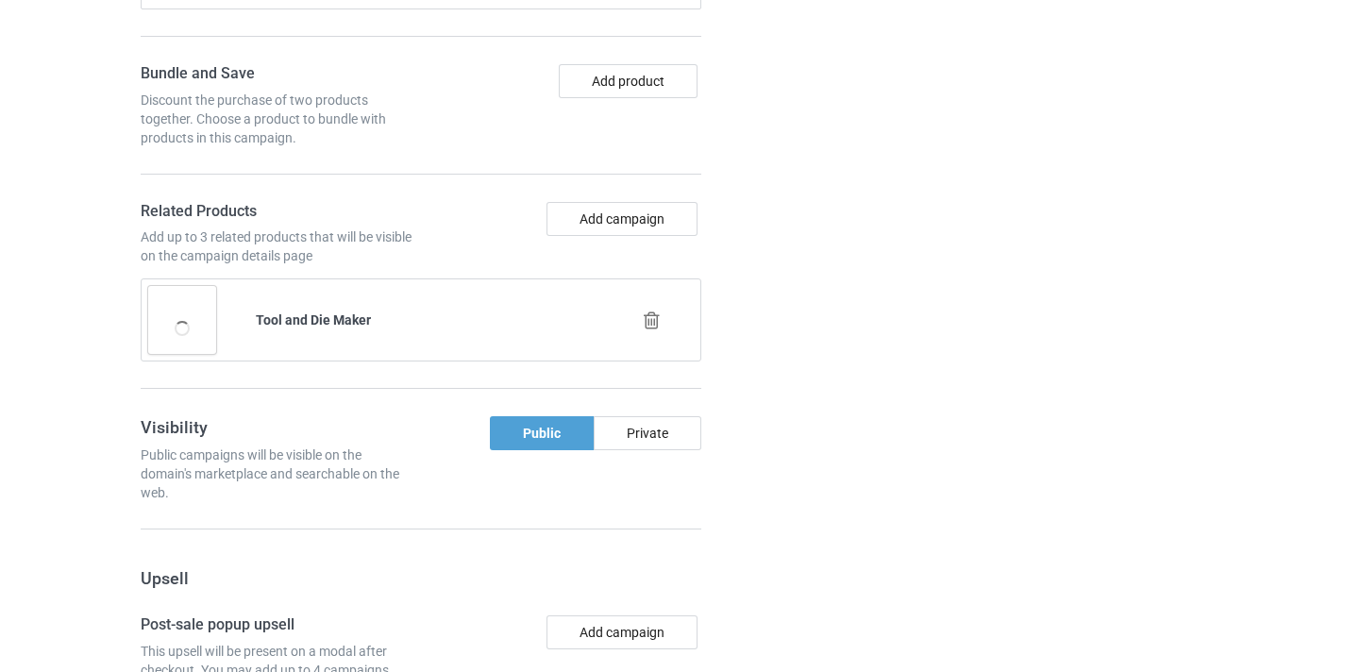
scroll to position [1356, 0]
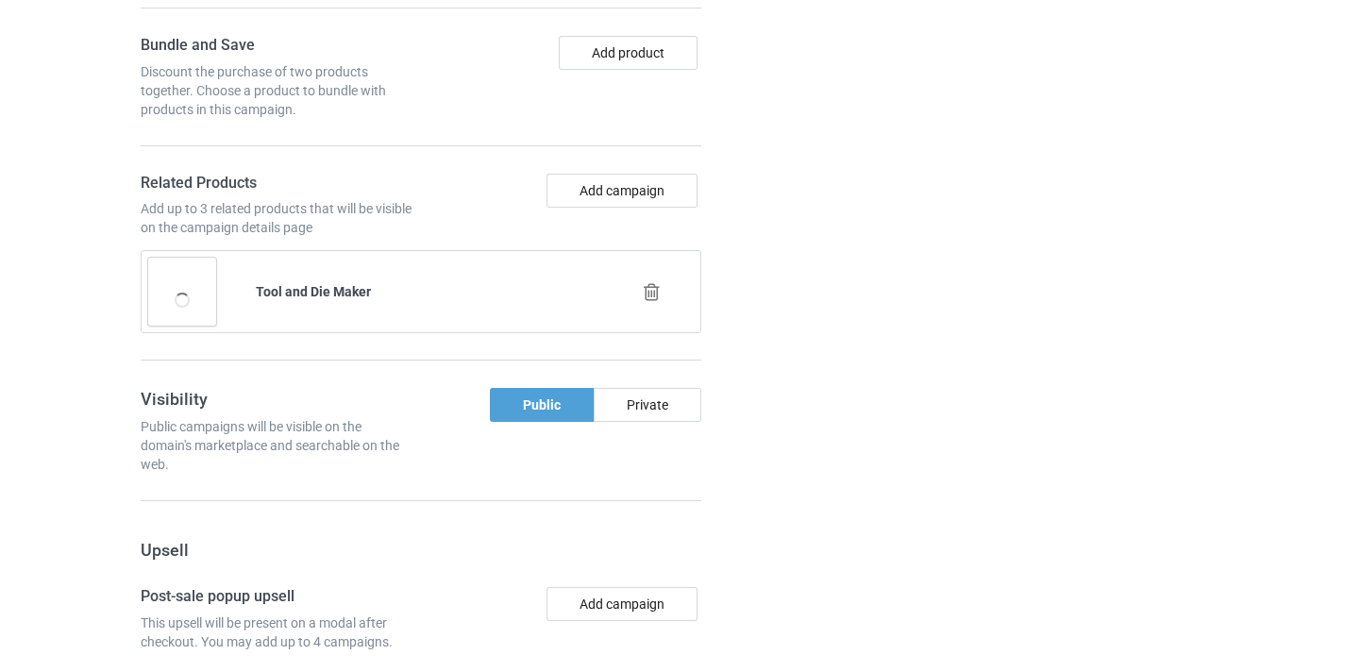
click at [657, 295] on icon at bounding box center [652, 292] width 24 height 20
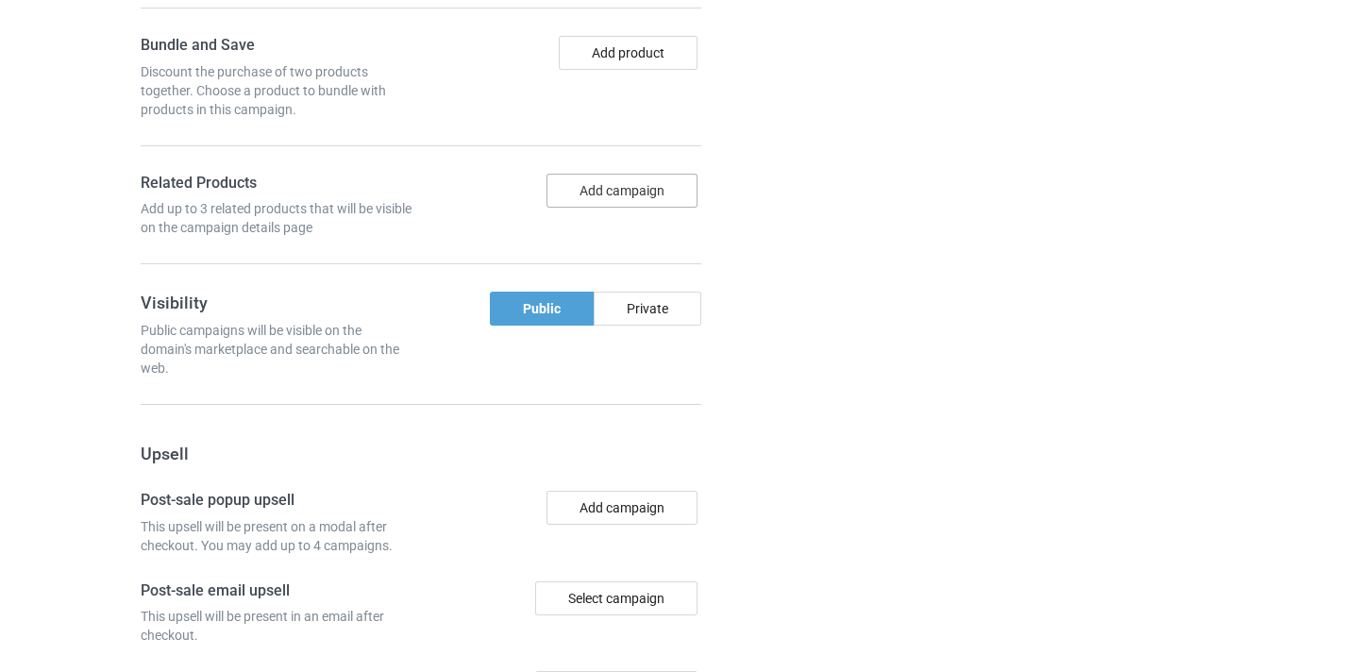
click at [619, 199] on button "Add campaign" at bounding box center [622, 191] width 151 height 34
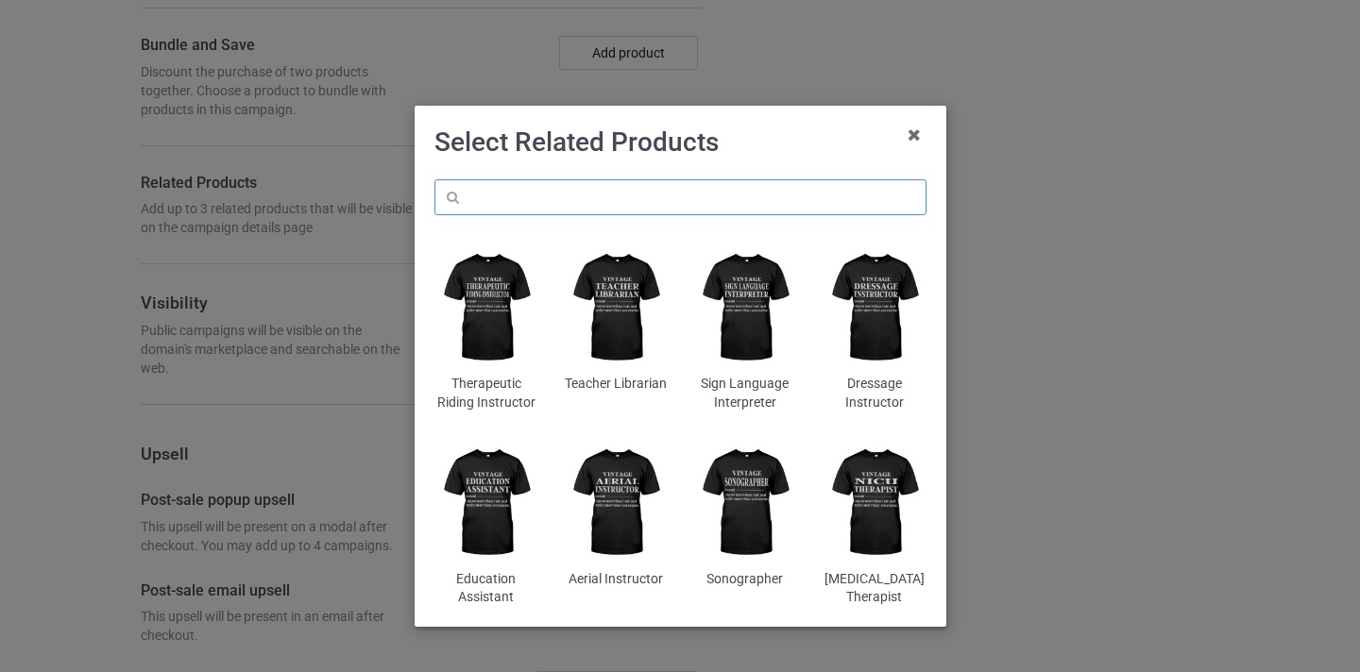
click at [657, 197] on input "text" at bounding box center [680, 197] width 492 height 36
paste input "Basketball Coach"
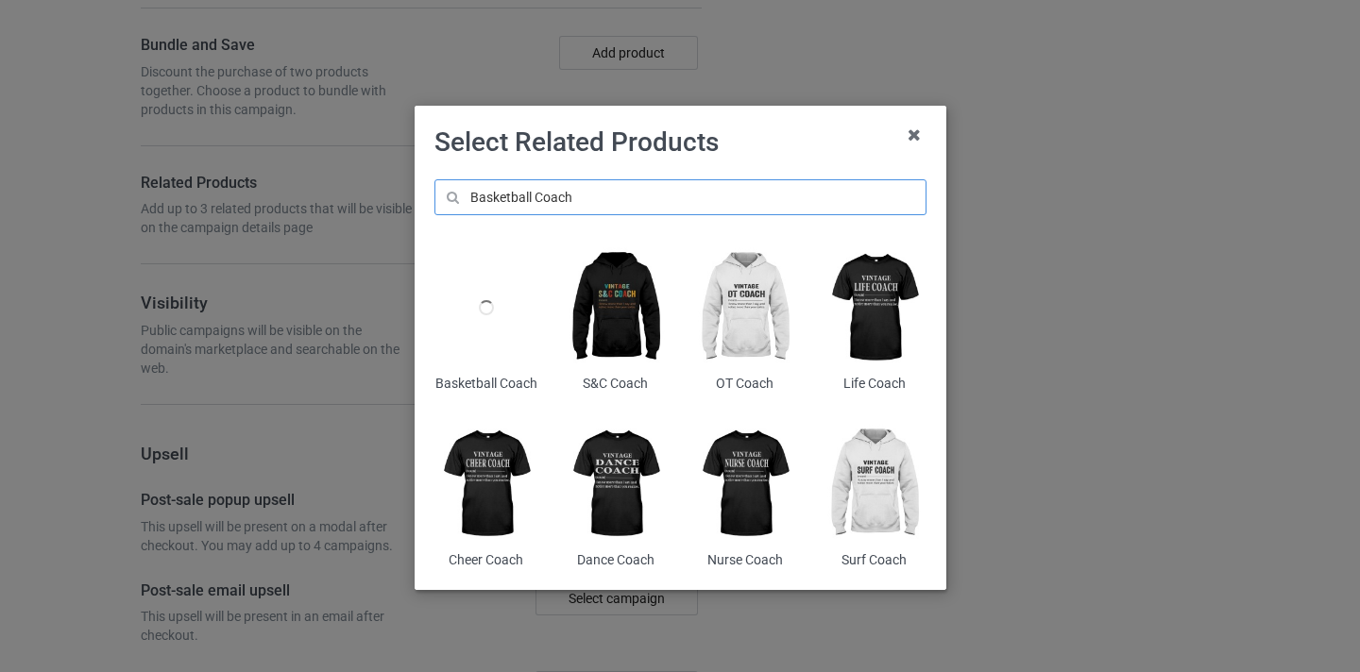
type input "Basketball Coach"
click at [484, 295] on div at bounding box center [485, 308] width 103 height 128
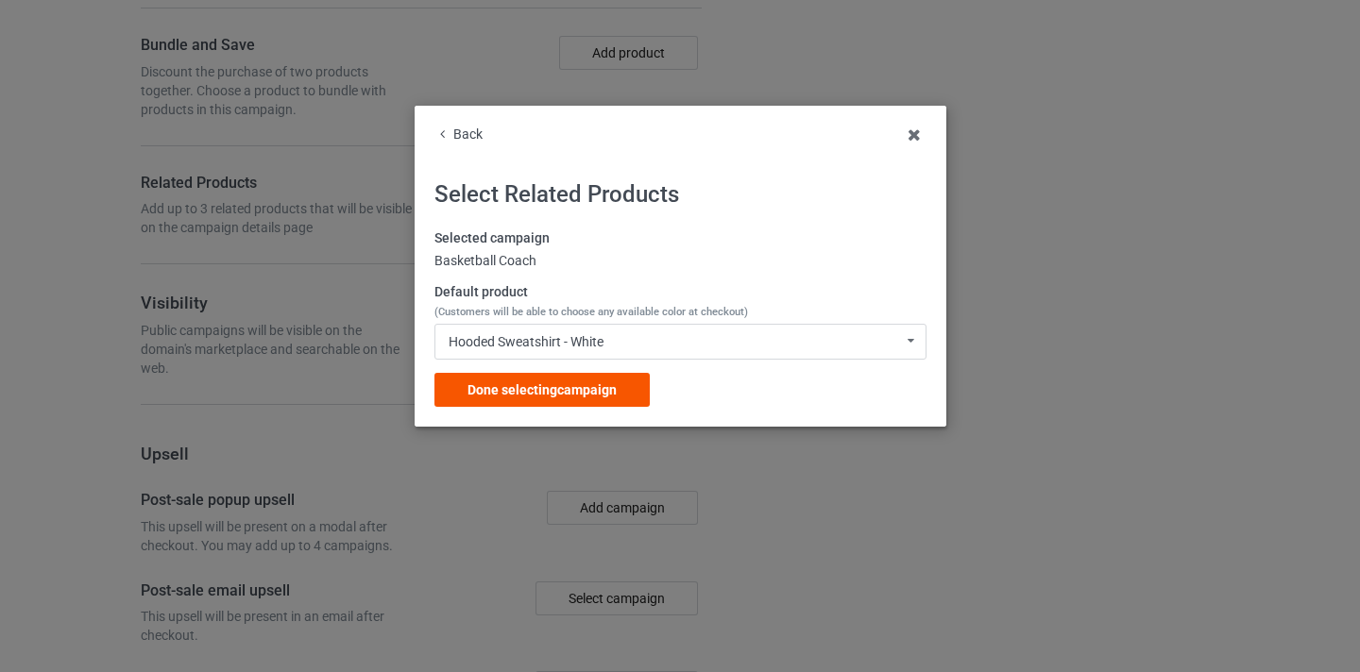
click at [614, 395] on span "Done selecting campaign" at bounding box center [541, 389] width 149 height 15
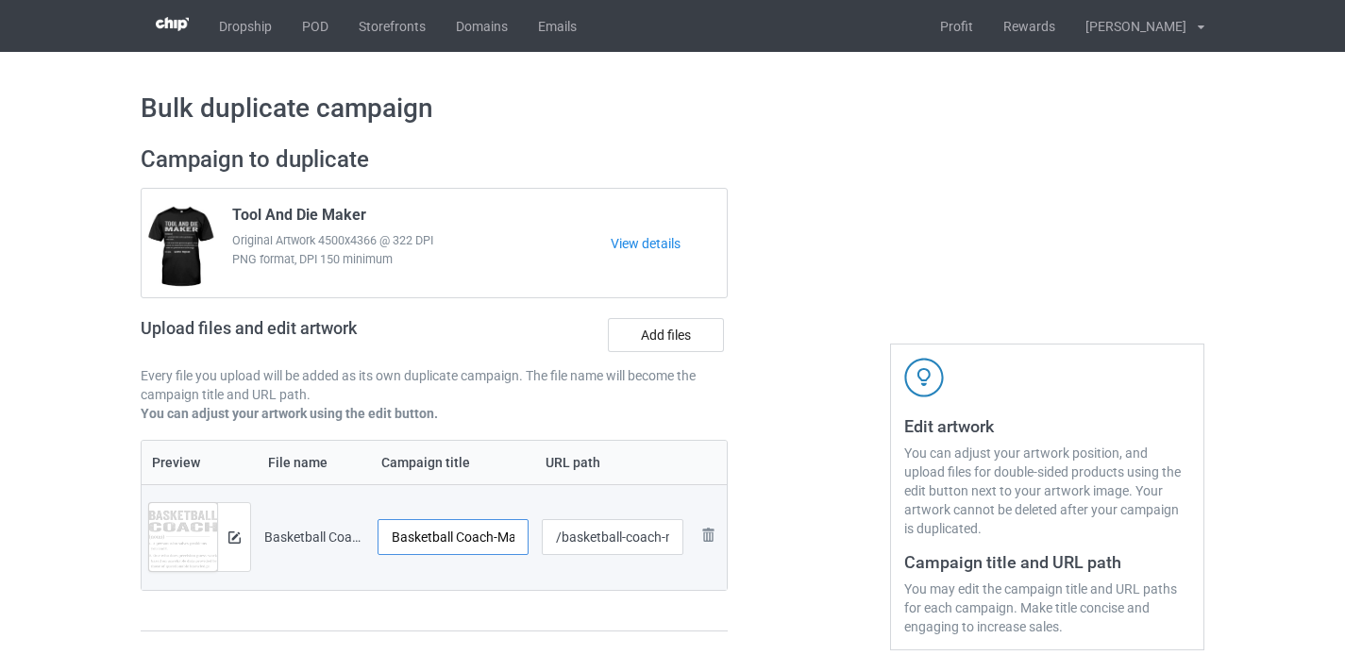
drag, startPoint x: 526, startPoint y: 549, endPoint x: 495, endPoint y: 539, distance: 32.8
click at [526, 549] on div "Basketball Coach-MagiNew" at bounding box center [453, 537] width 151 height 36
click at [494, 539] on input "Basketball Coach-MagiNew" at bounding box center [453, 537] width 151 height 36
drag, startPoint x: 494, startPoint y: 539, endPoint x: 532, endPoint y: 541, distance: 37.8
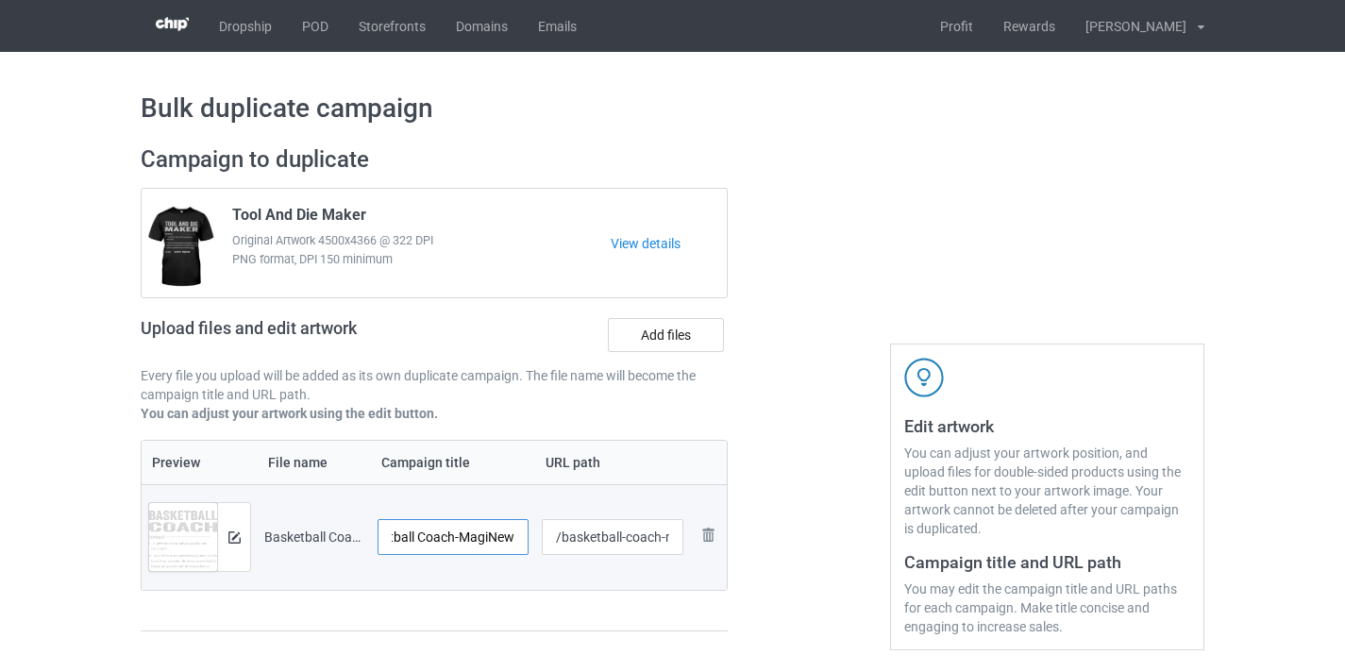
click at [532, 541] on td "Basketball Coach-MagiNew" at bounding box center [453, 537] width 164 height 106
click at [499, 534] on input "Basketball Coach-MagiNew" at bounding box center [453, 537] width 151 height 36
type input "Basketball Coach"
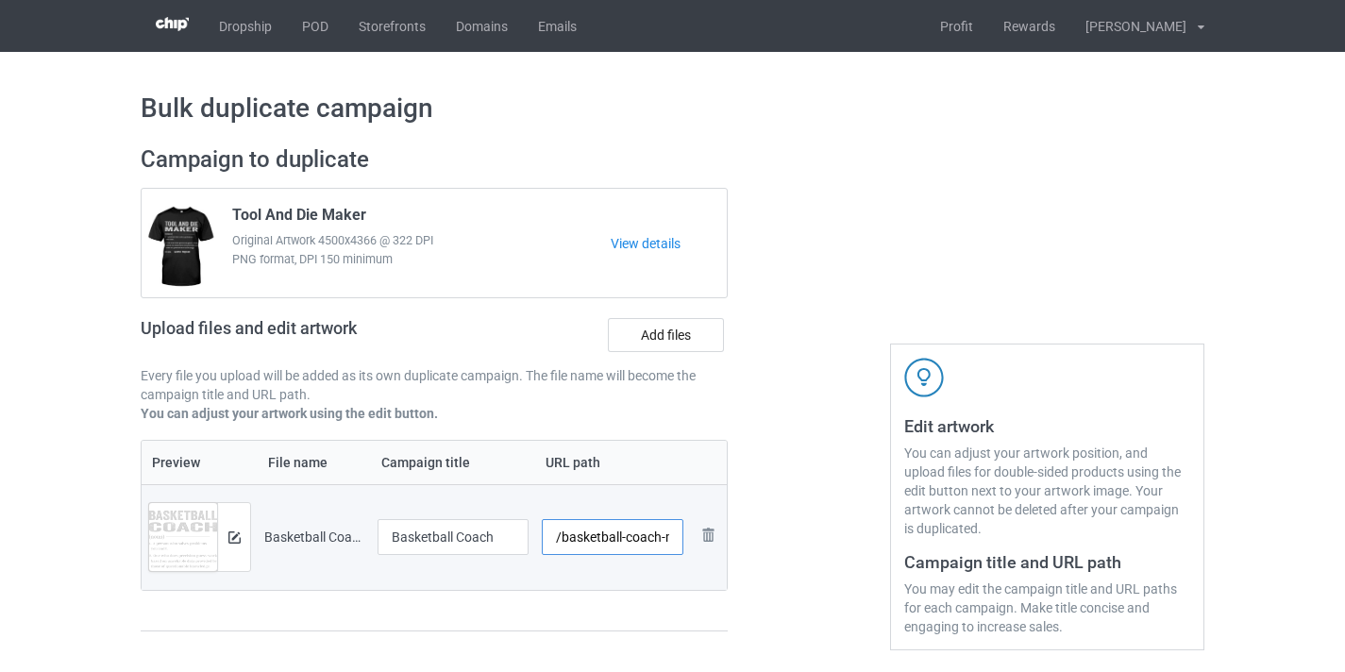
click at [649, 538] on input "/basketball-coach-maginew" at bounding box center [613, 537] width 143 height 36
click at [675, 541] on input "/basketball-coach-maginew" at bounding box center [613, 537] width 143 height 36
click at [648, 541] on input "/basketball-coach-maginew" at bounding box center [613, 537] width 143 height 36
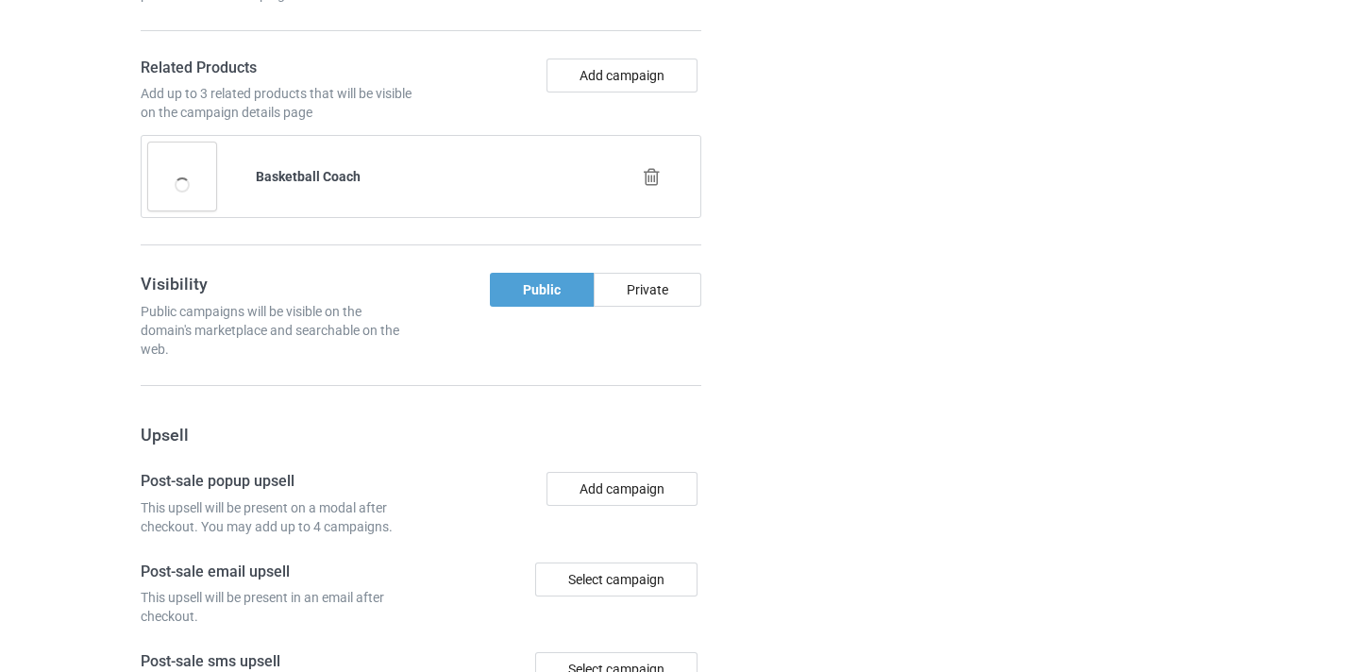
scroll to position [1847, 0]
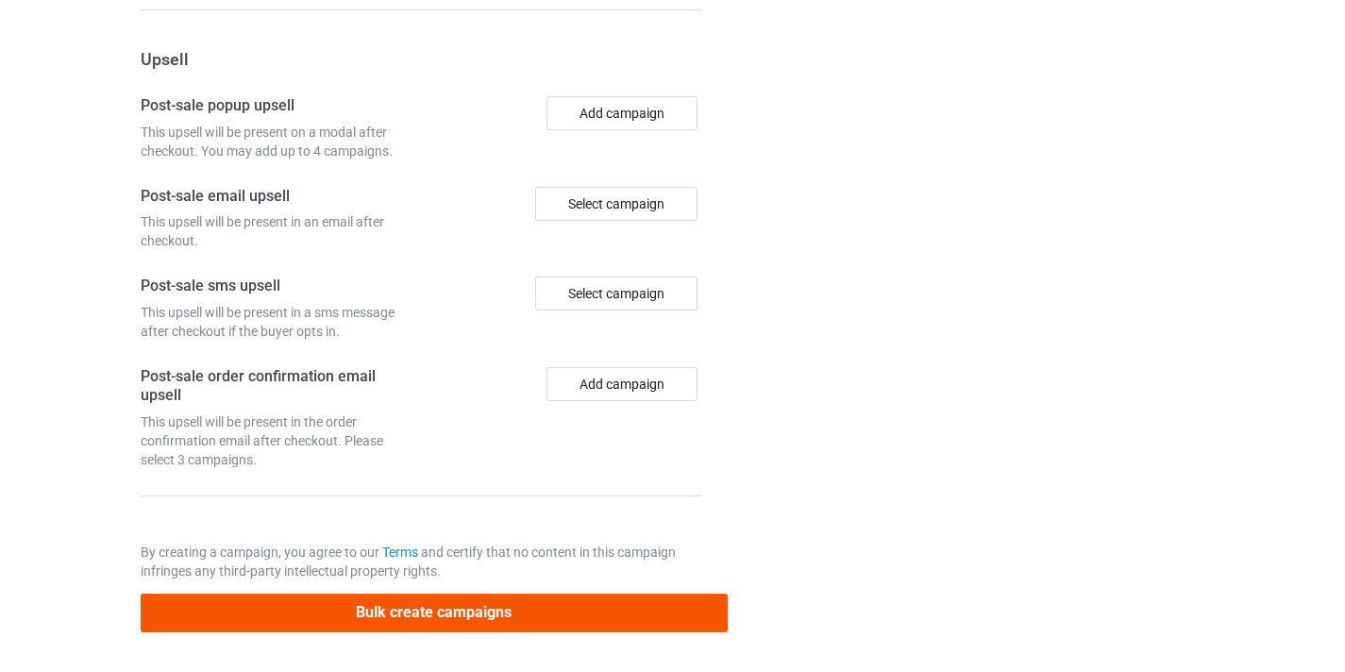
type input "/basketball-coach11"
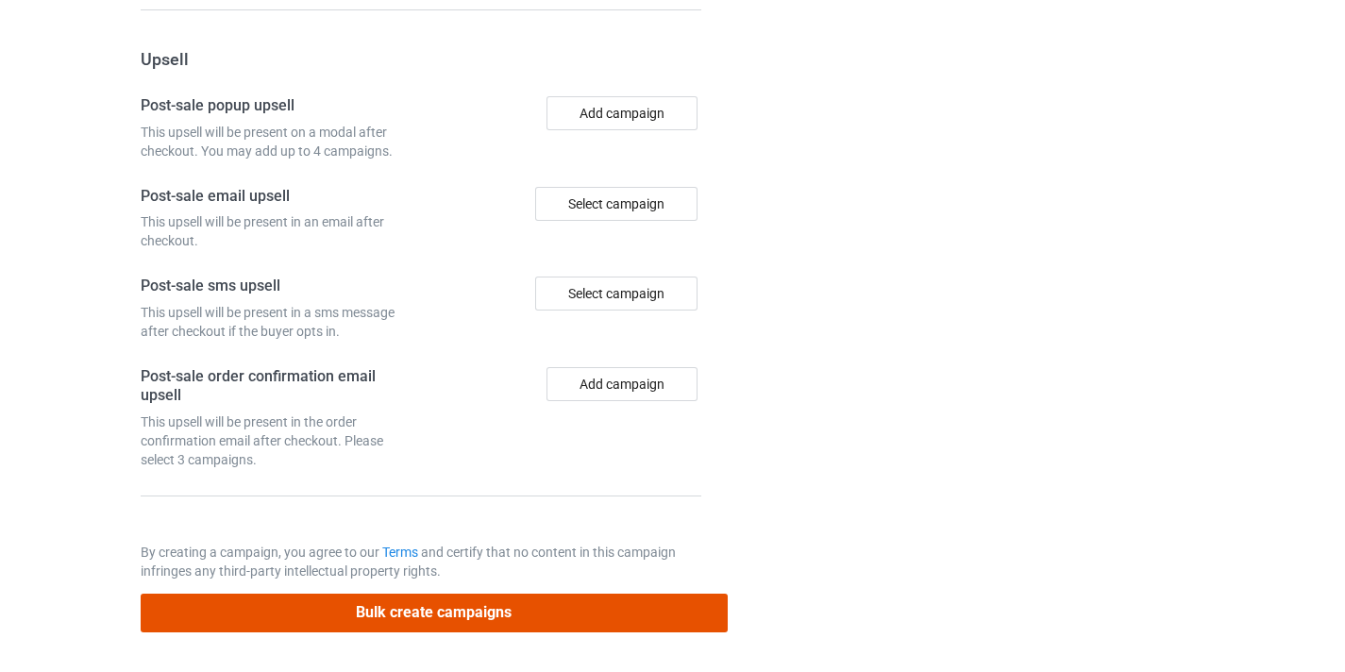
click at [573, 610] on button "Bulk create campaigns" at bounding box center [434, 613] width 587 height 39
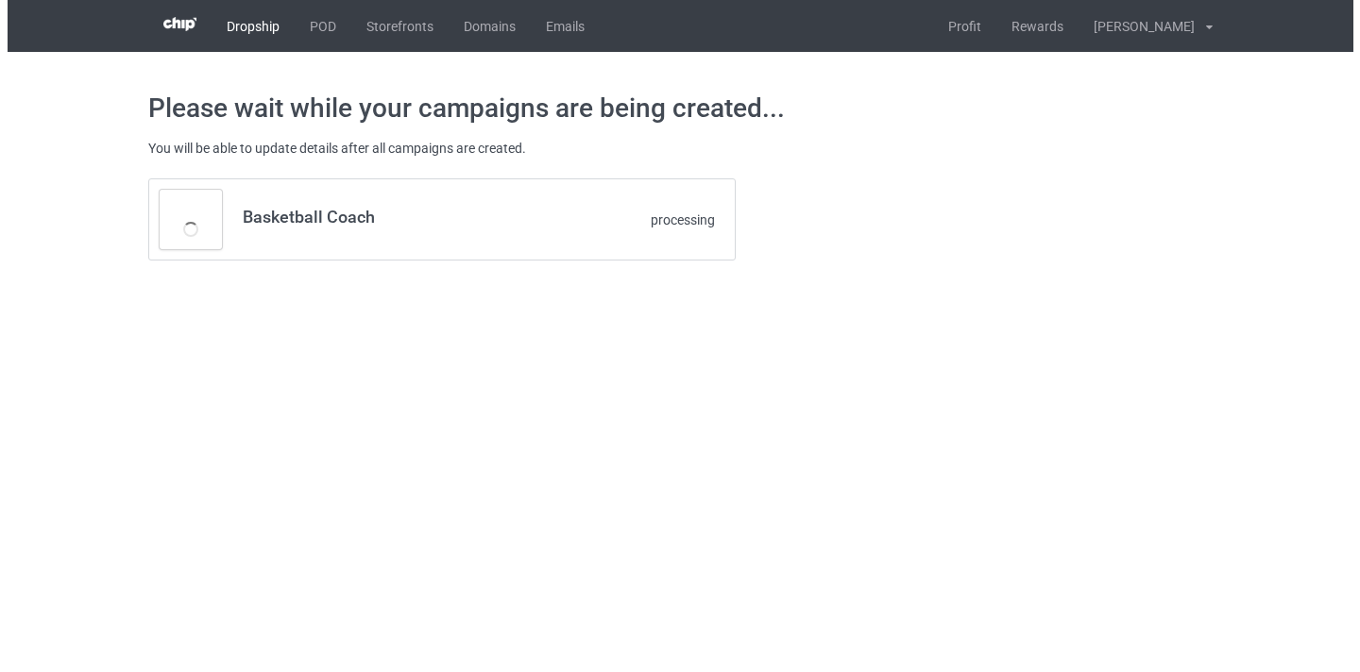
scroll to position [0, 0]
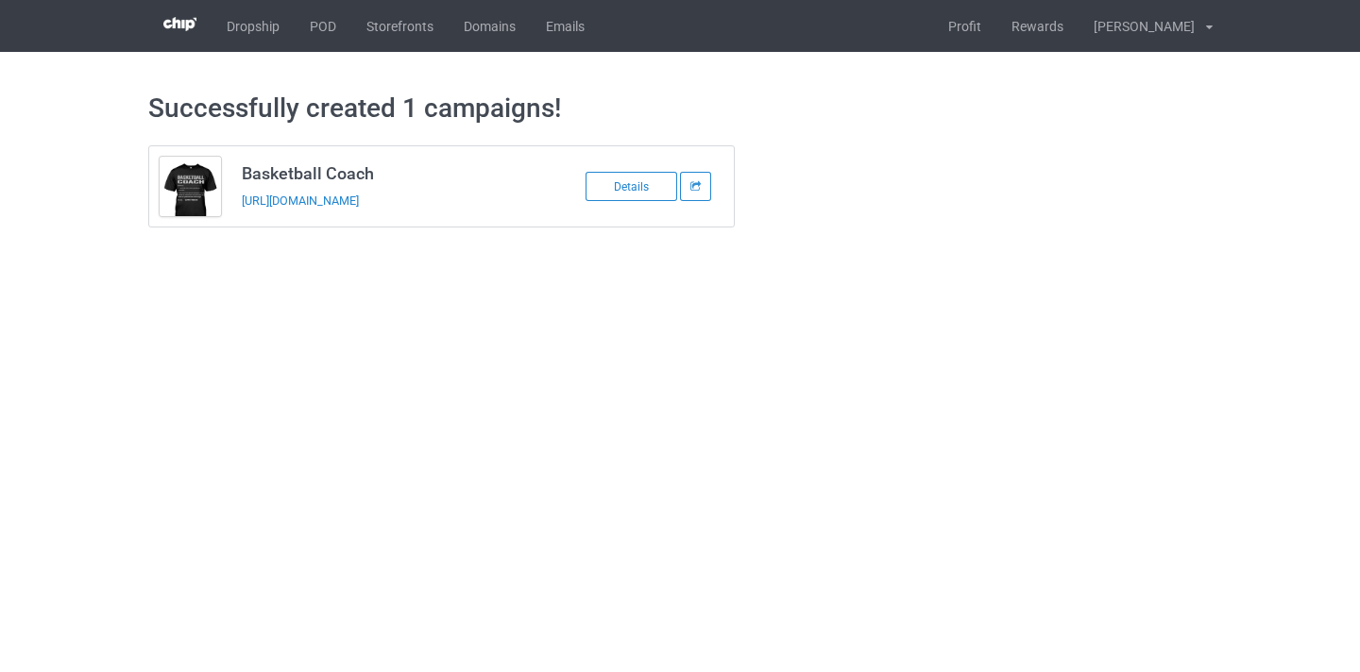
click at [328, 189] on td "Basketball Coach https://www.thepure.gift/basketball-coach11" at bounding box center [390, 186] width 319 height 80
click at [330, 199] on link "https://www.thepure.gift/basketball-coach11" at bounding box center [300, 201] width 117 height 14
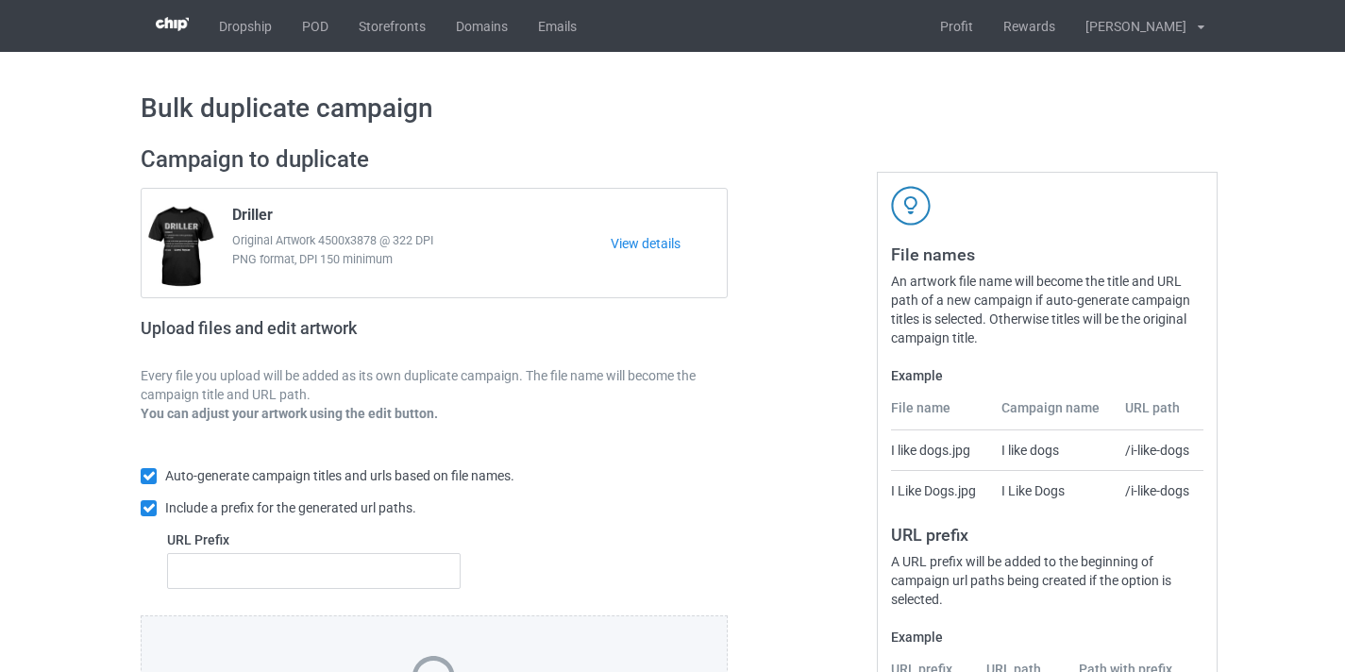
scroll to position [247, 0]
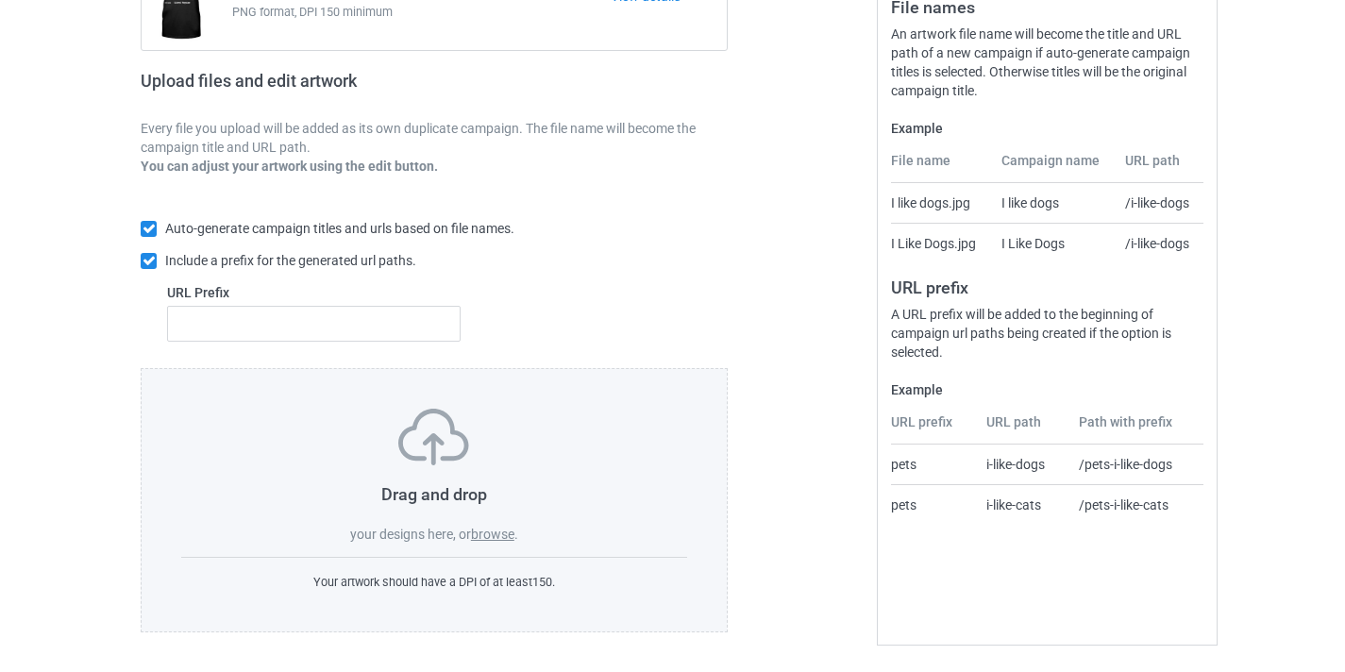
drag, startPoint x: 527, startPoint y: 527, endPoint x: 502, endPoint y: 533, distance: 25.4
click at [527, 528] on div "Drag and drop your designs here, or browse ." at bounding box center [434, 476] width 506 height 135
click at [502, 533] on label "browse" at bounding box center [492, 534] width 43 height 15
click at [0, 0] on input "browse" at bounding box center [0, 0] width 0 height 0
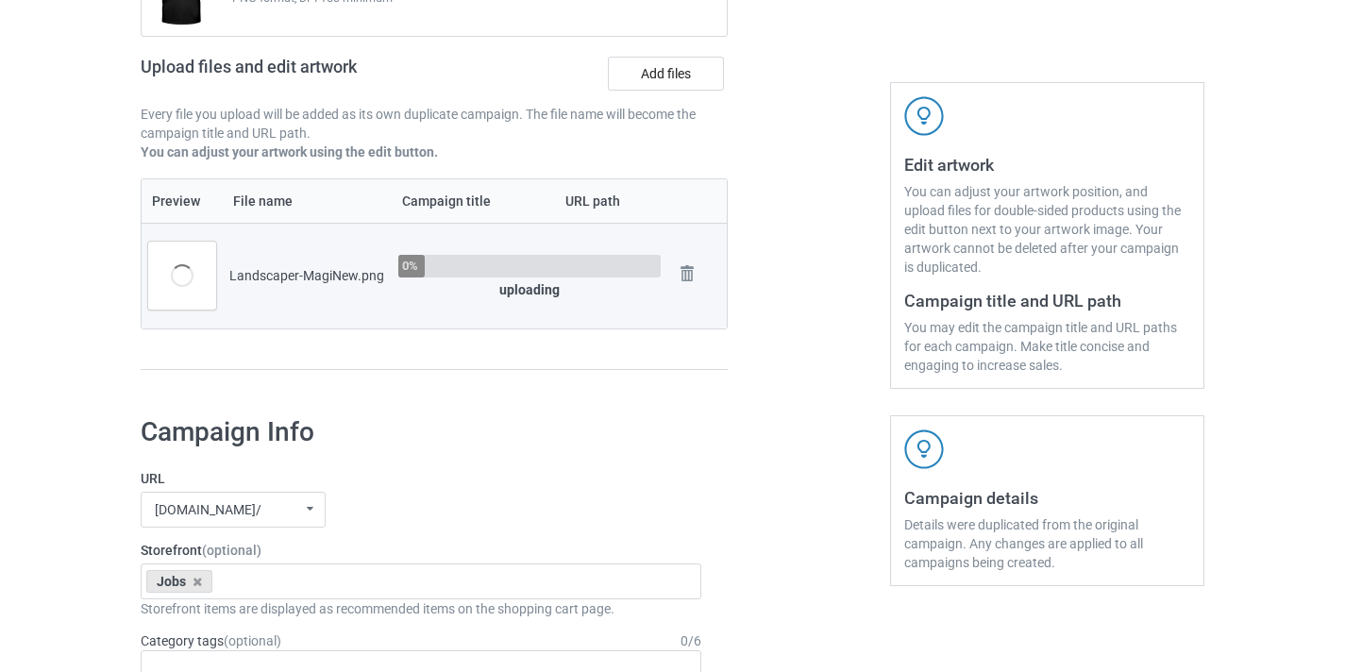
scroll to position [380, 0]
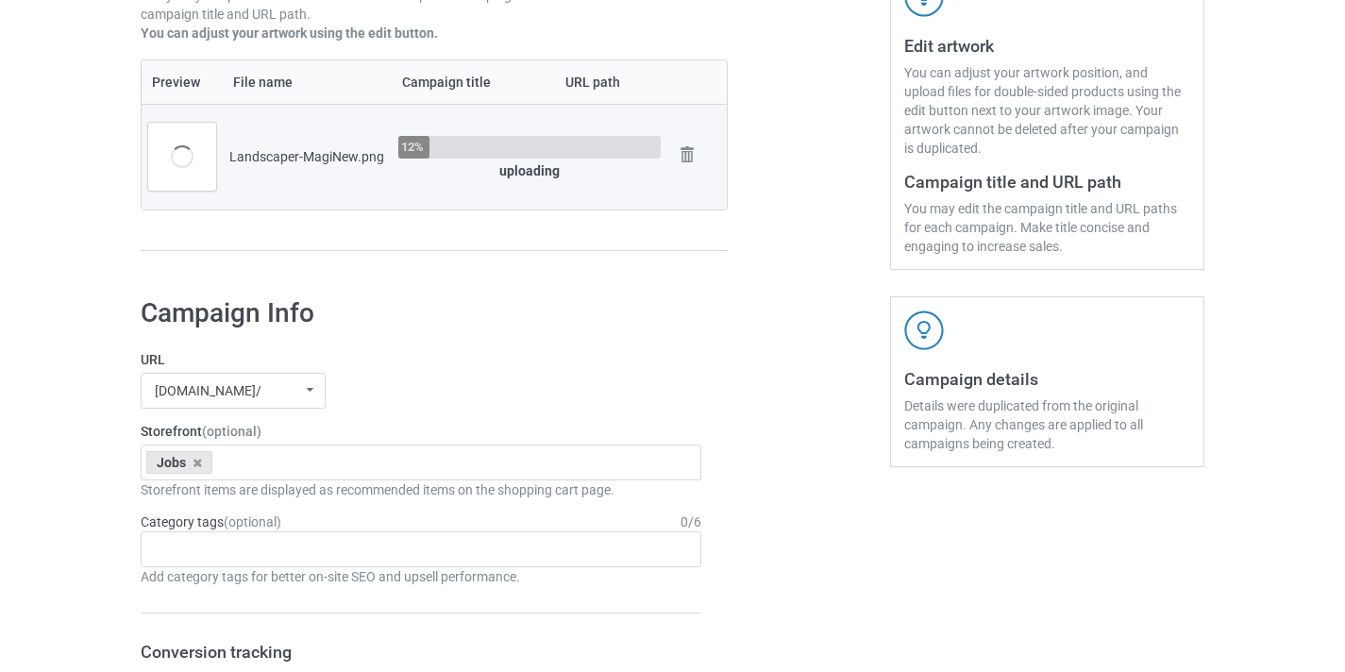
click at [275, 157] on div "Landscaper-MagiNew.png" at bounding box center [307, 156] width 156 height 19
copy div "Landscaper"
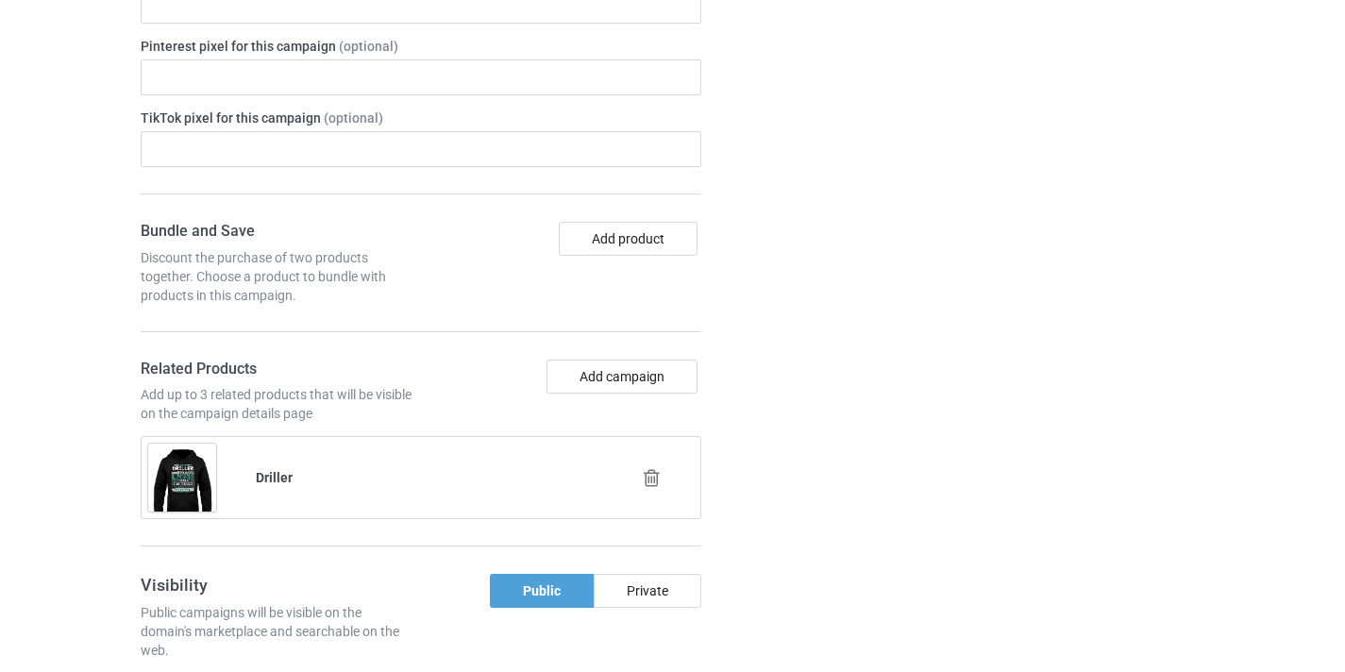
scroll to position [1200, 0]
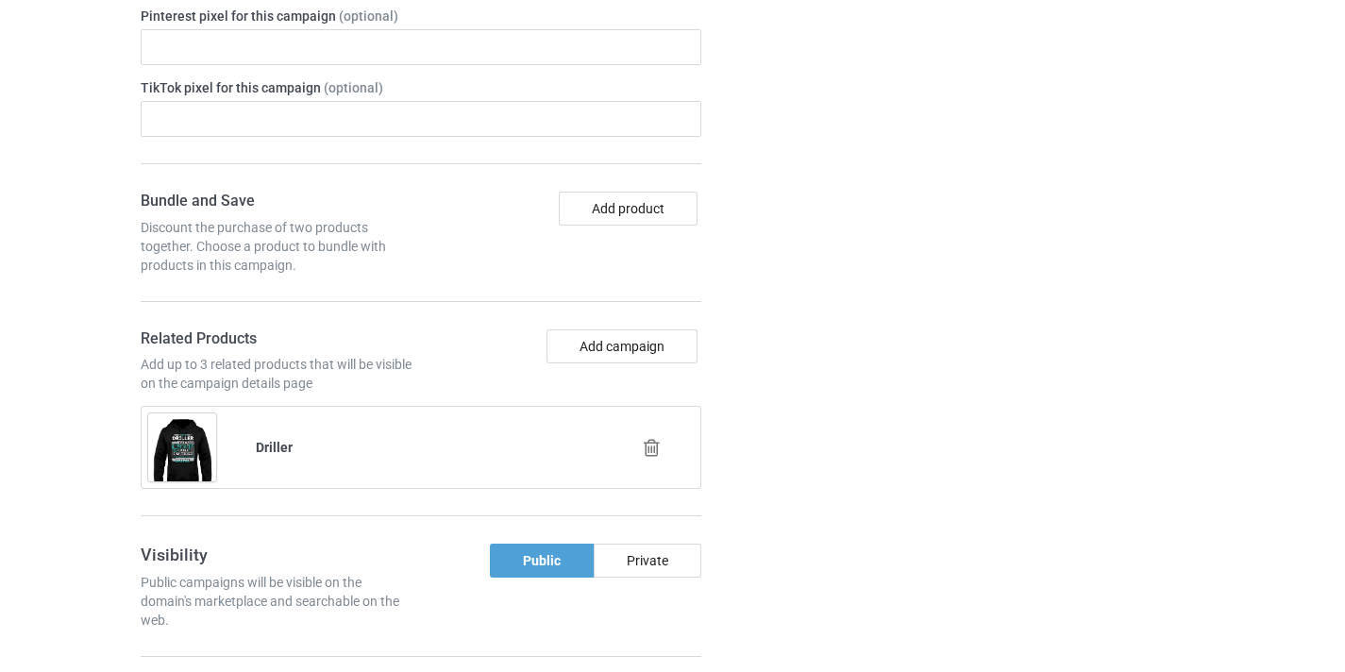
click at [645, 448] on icon at bounding box center [652, 448] width 24 height 20
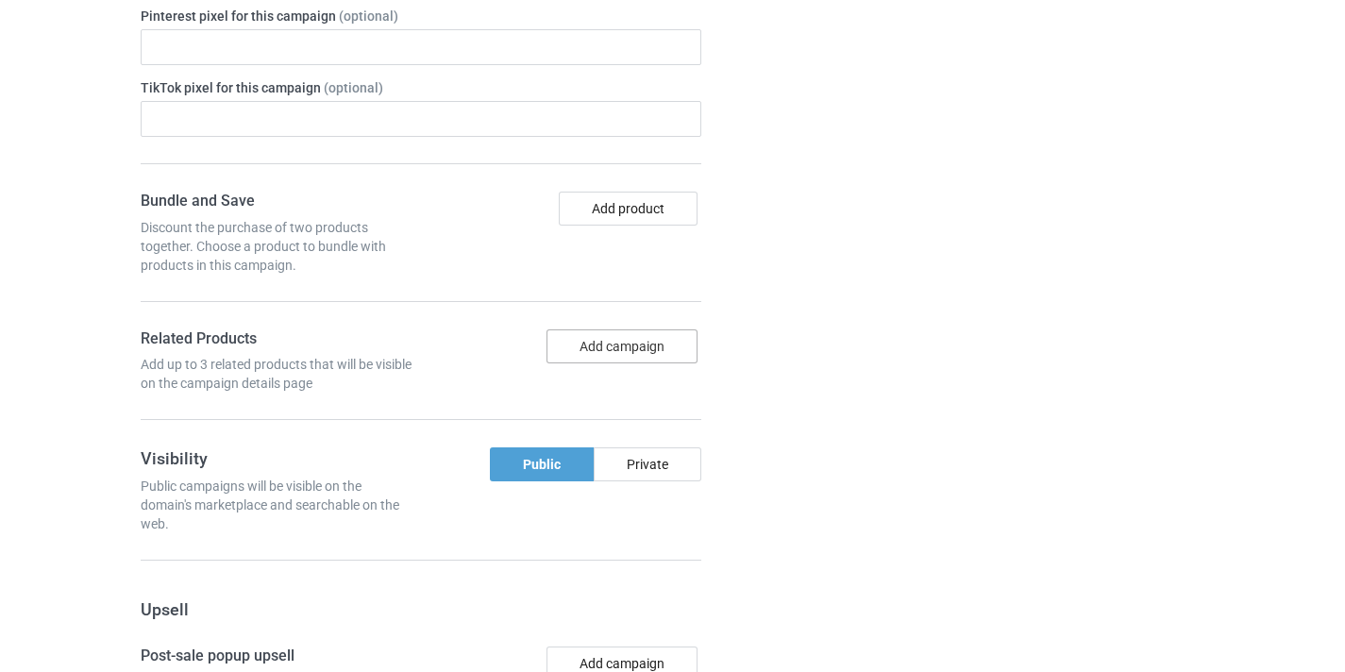
click at [650, 335] on button "Add campaign" at bounding box center [622, 347] width 151 height 34
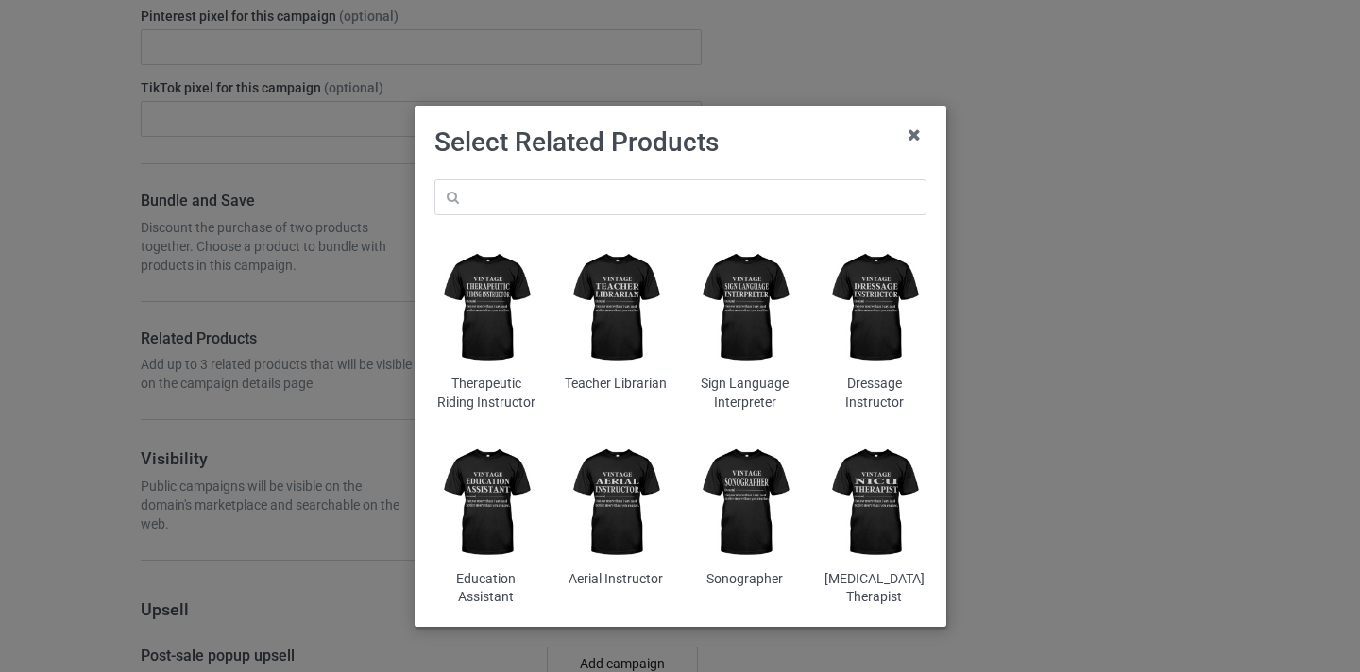
click at [760, 177] on div "Therapeutic Riding Instructor Teacher Librarian Sign Language Interpreter Dress…" at bounding box center [680, 393] width 518 height 454
click at [771, 199] on input "text" at bounding box center [680, 197] width 492 height 36
paste input "Landscaper"
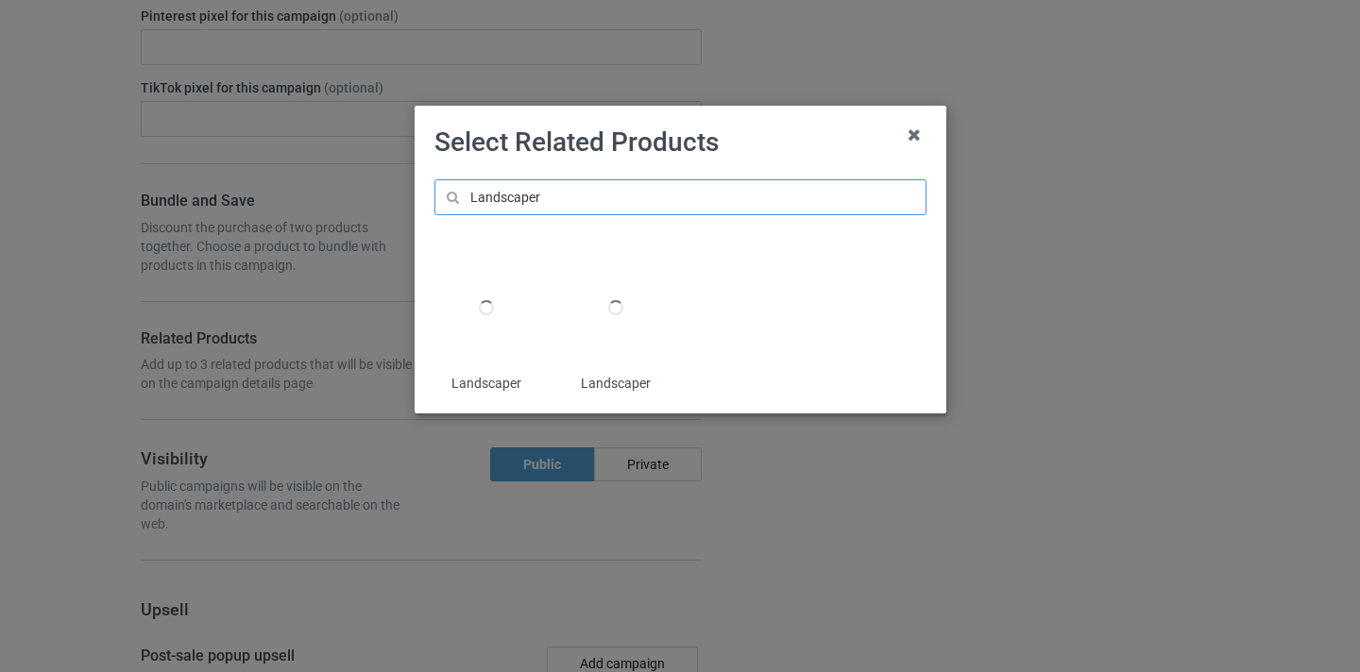
type input "Landscaper"
click at [608, 302] on div at bounding box center [614, 307] width 15 height 15
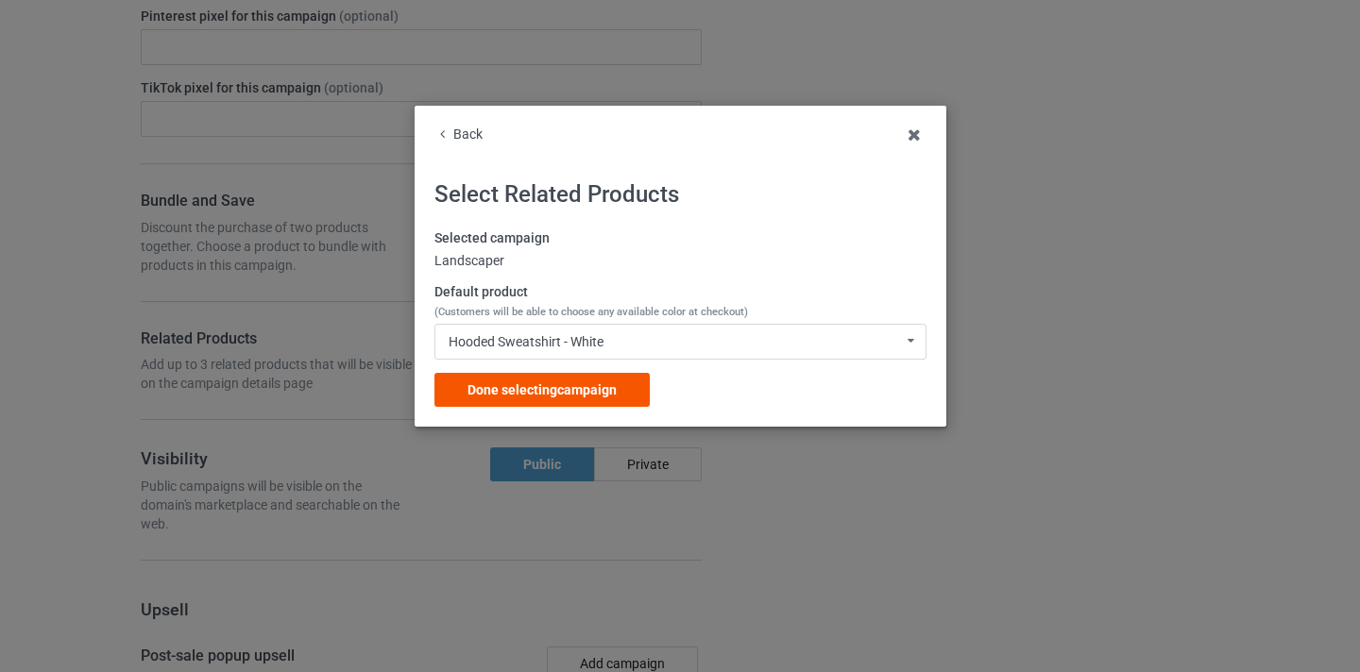
click at [617, 389] on div "Done selecting campaign" at bounding box center [541, 390] width 215 height 34
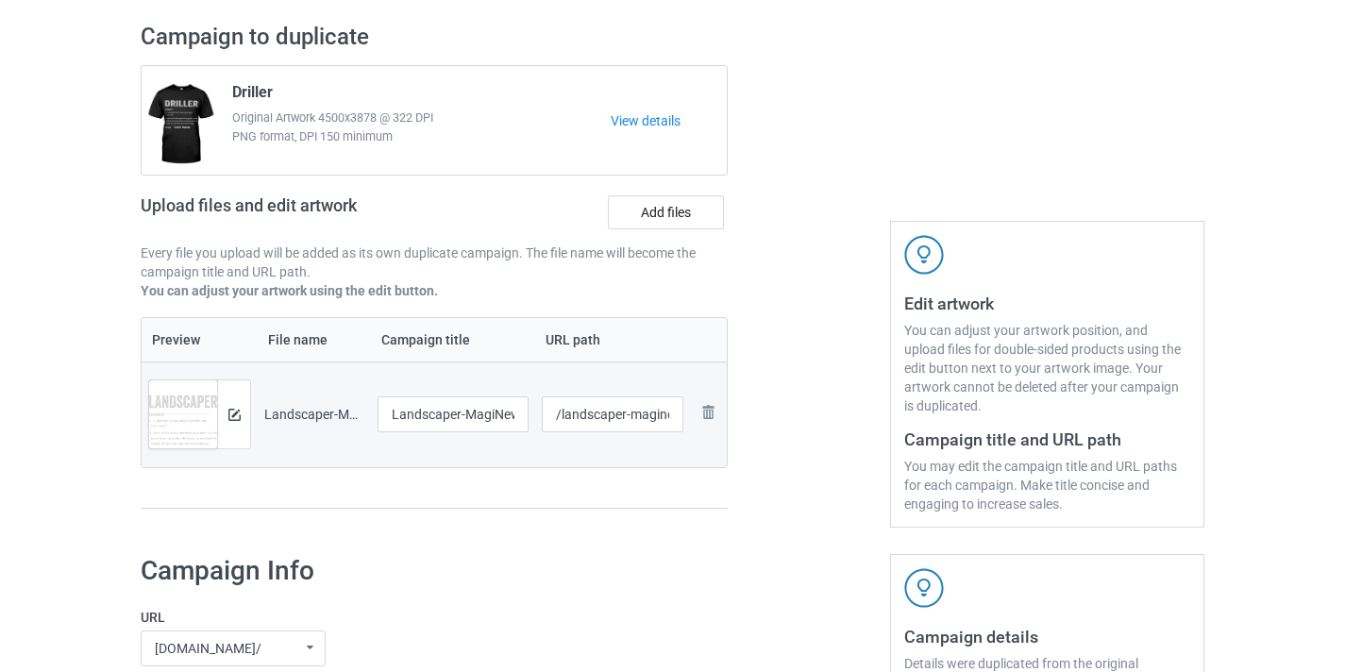
scroll to position [56, 0]
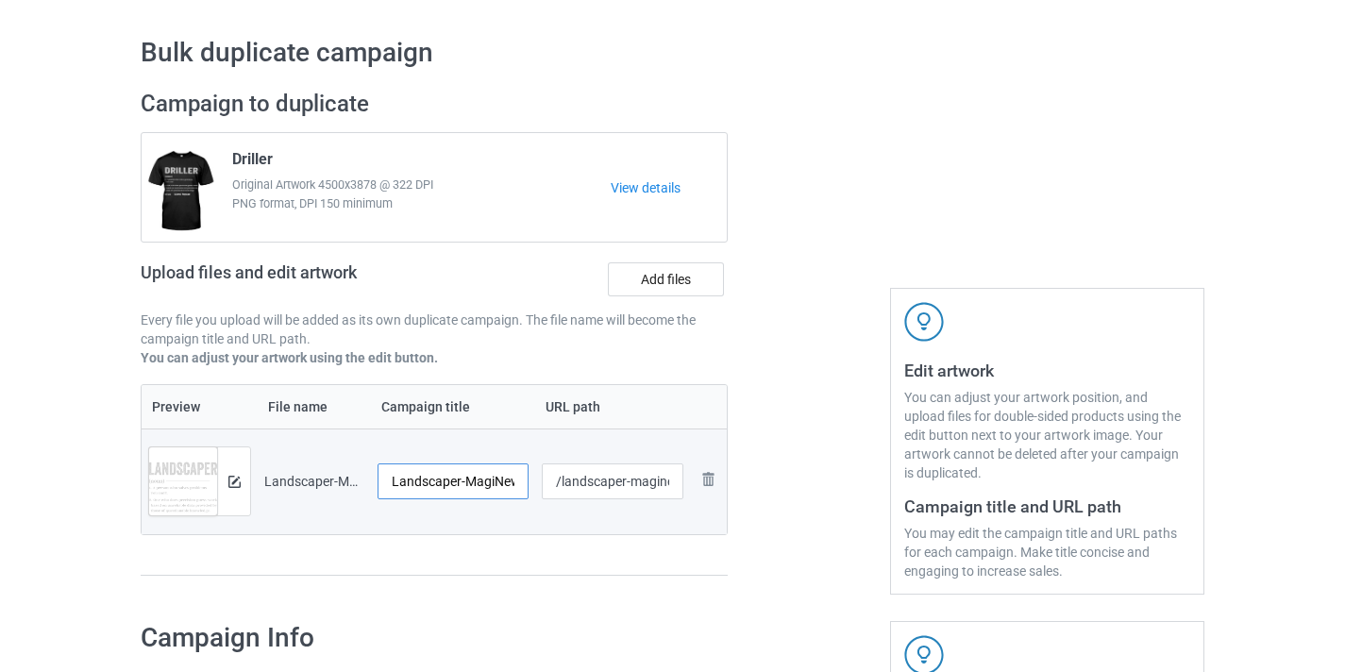
click at [478, 465] on input "Landscaper-MagiNew" at bounding box center [453, 482] width 151 height 36
click at [499, 482] on input "Landscaper-MagiNew" at bounding box center [453, 482] width 151 height 36
type input "Landscaper"
click at [674, 488] on input "/landscaper-maginew" at bounding box center [613, 482] width 143 height 36
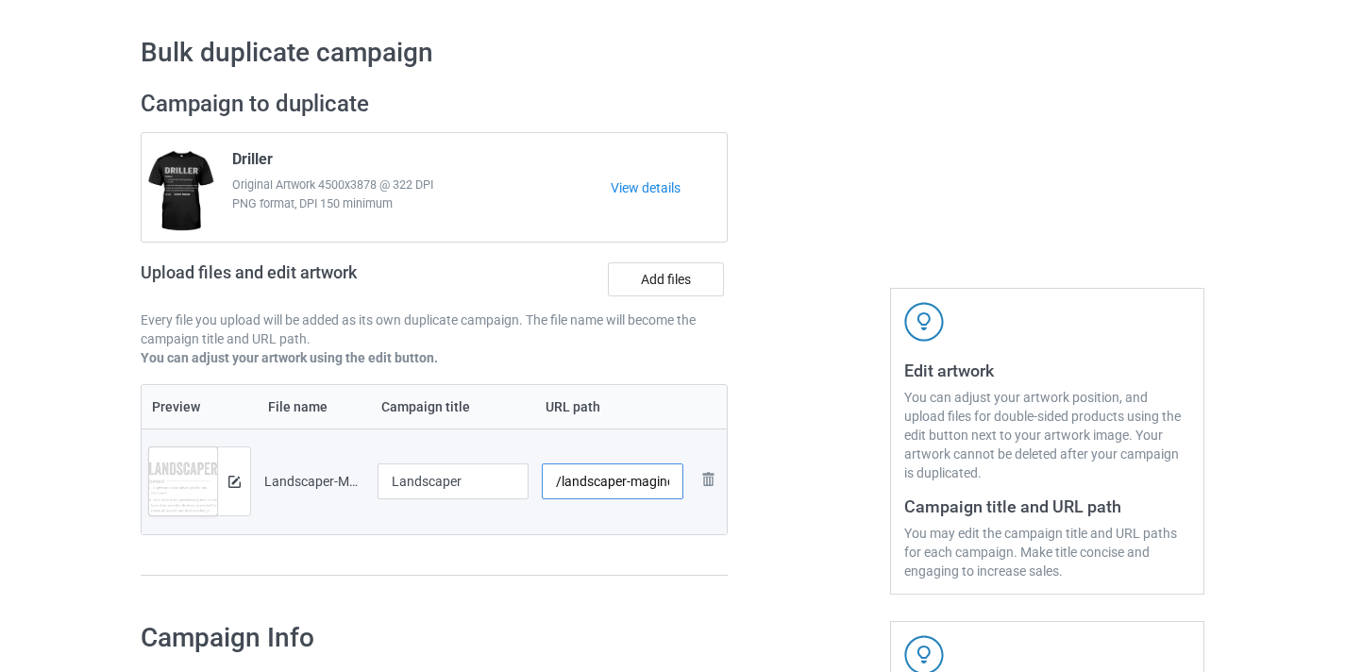
click at [674, 488] on input "/landscaper-maginew" at bounding box center [613, 482] width 143 height 36
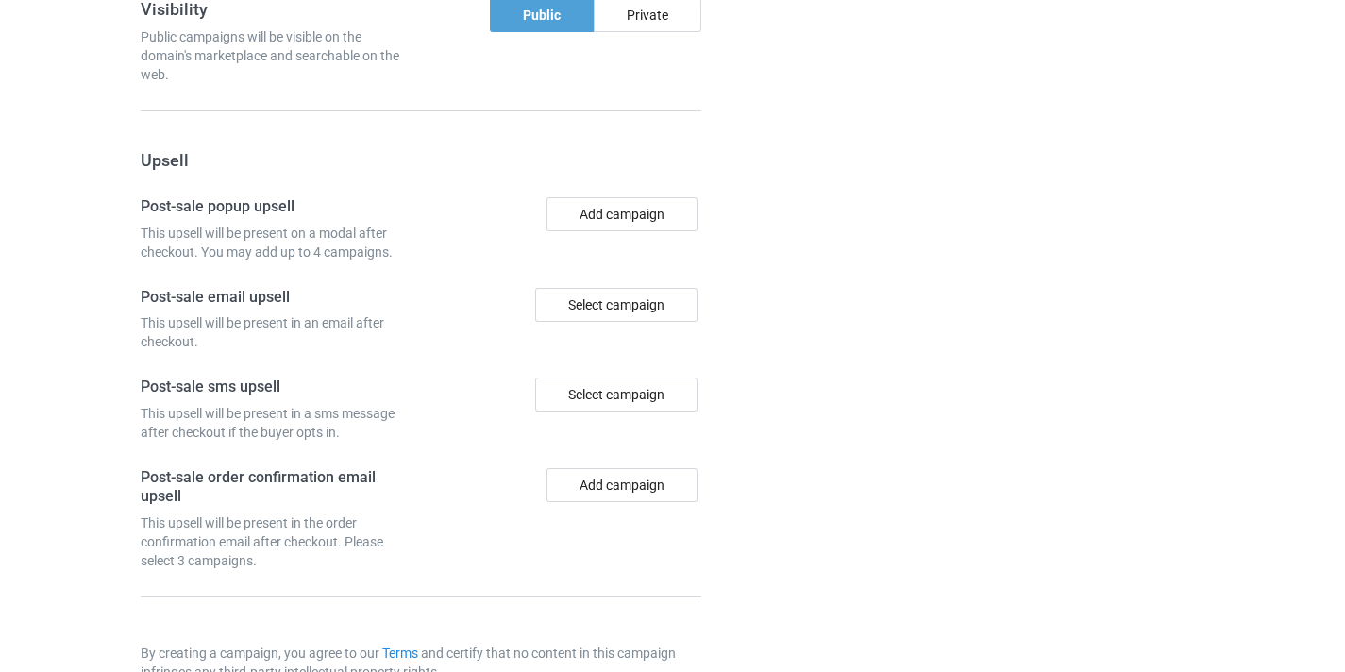
scroll to position [1847, 0]
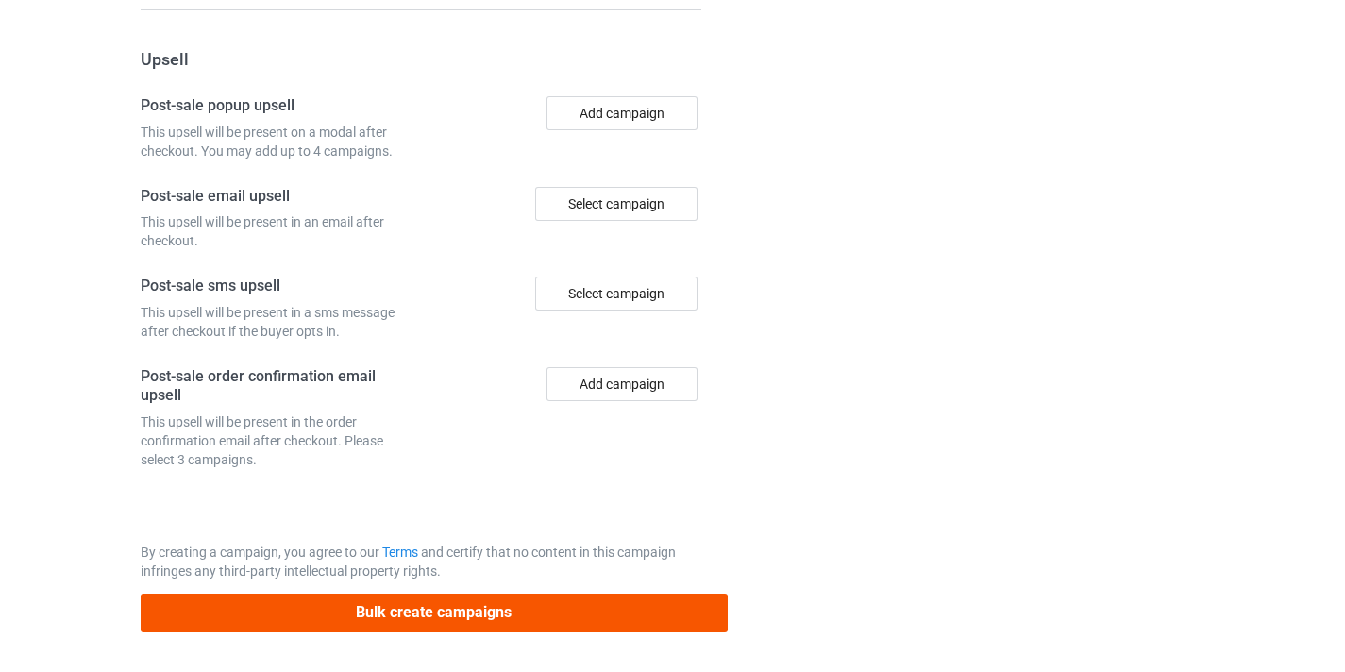
type input "/landscaper11"
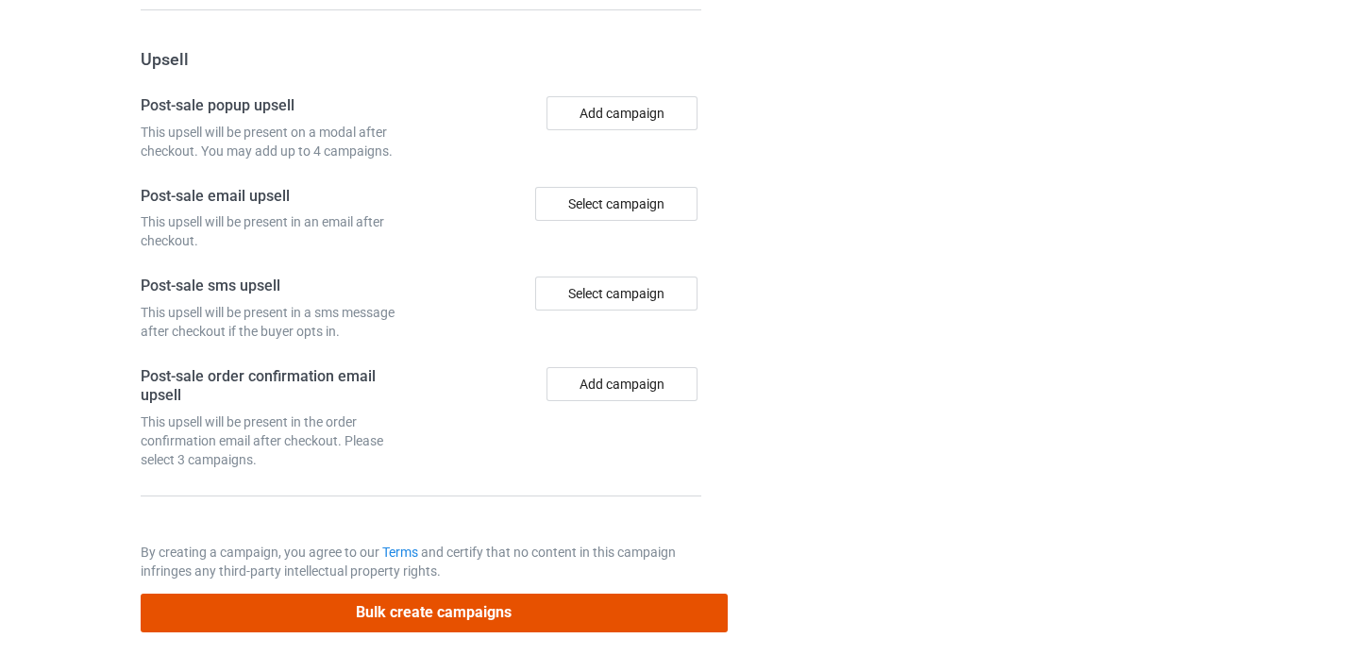
click at [572, 603] on button "Bulk create campaigns" at bounding box center [434, 613] width 587 height 39
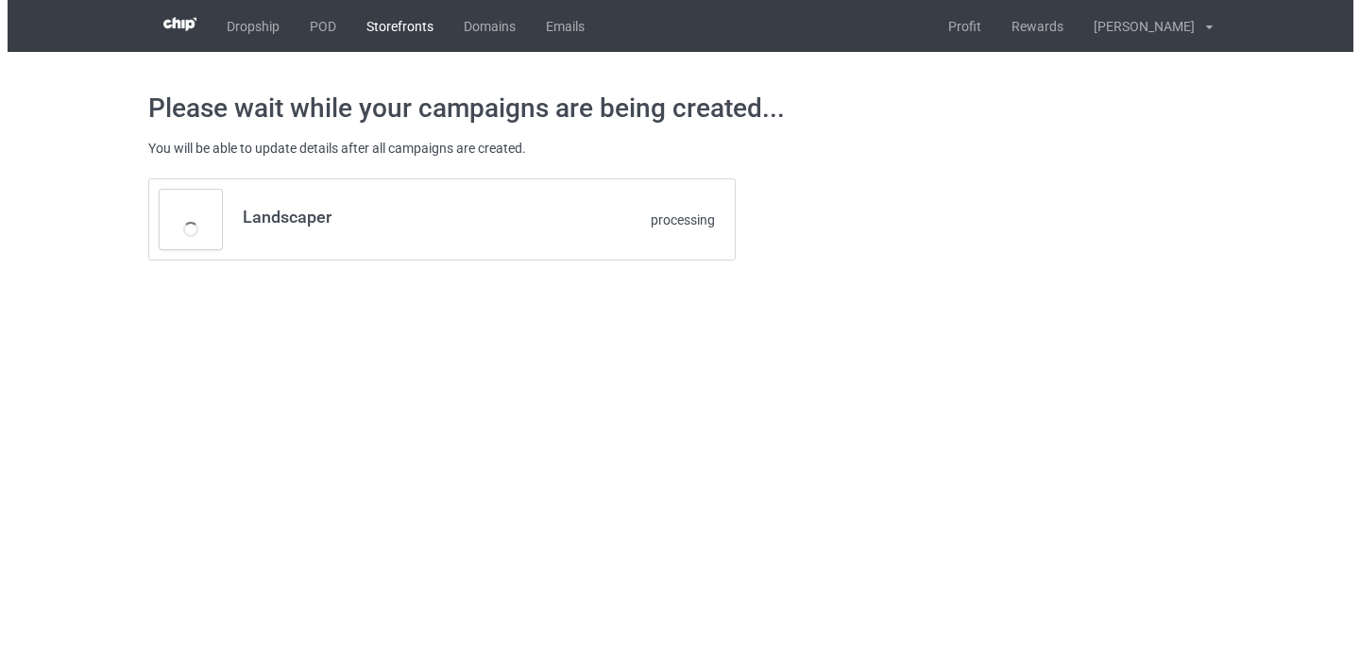
scroll to position [0, 0]
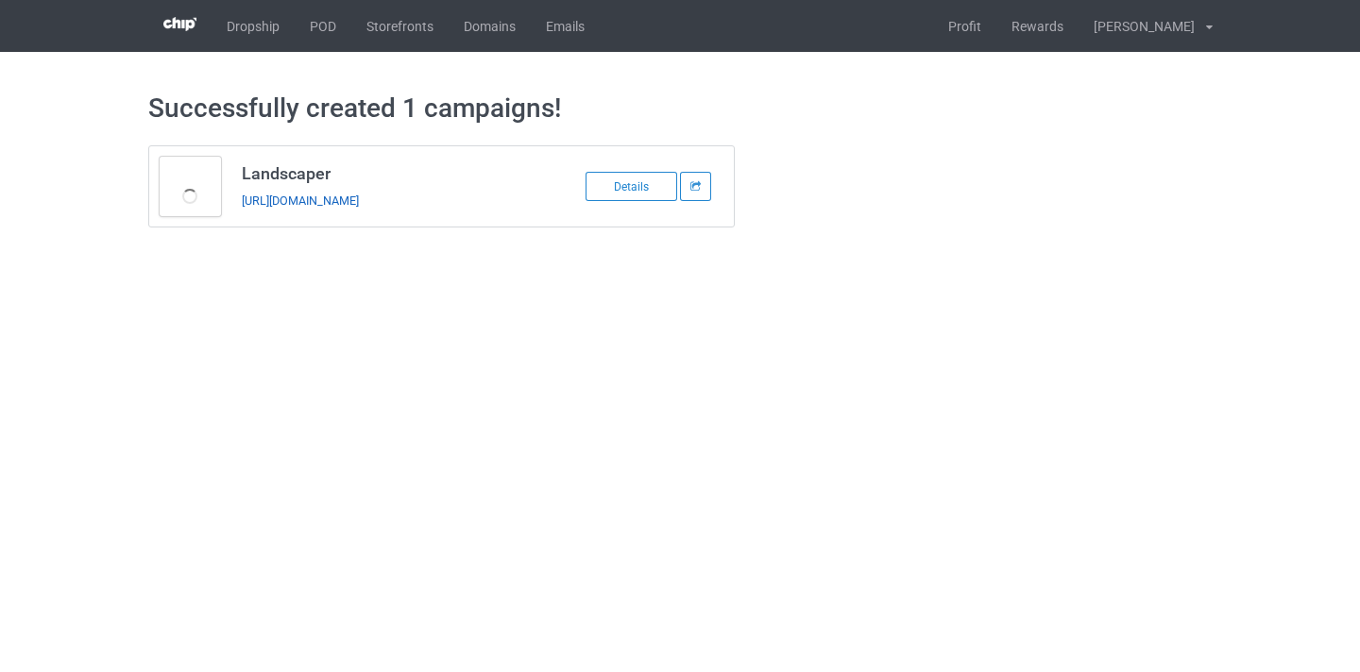
click at [359, 205] on link "[URL][DOMAIN_NAME]" at bounding box center [300, 201] width 117 height 14
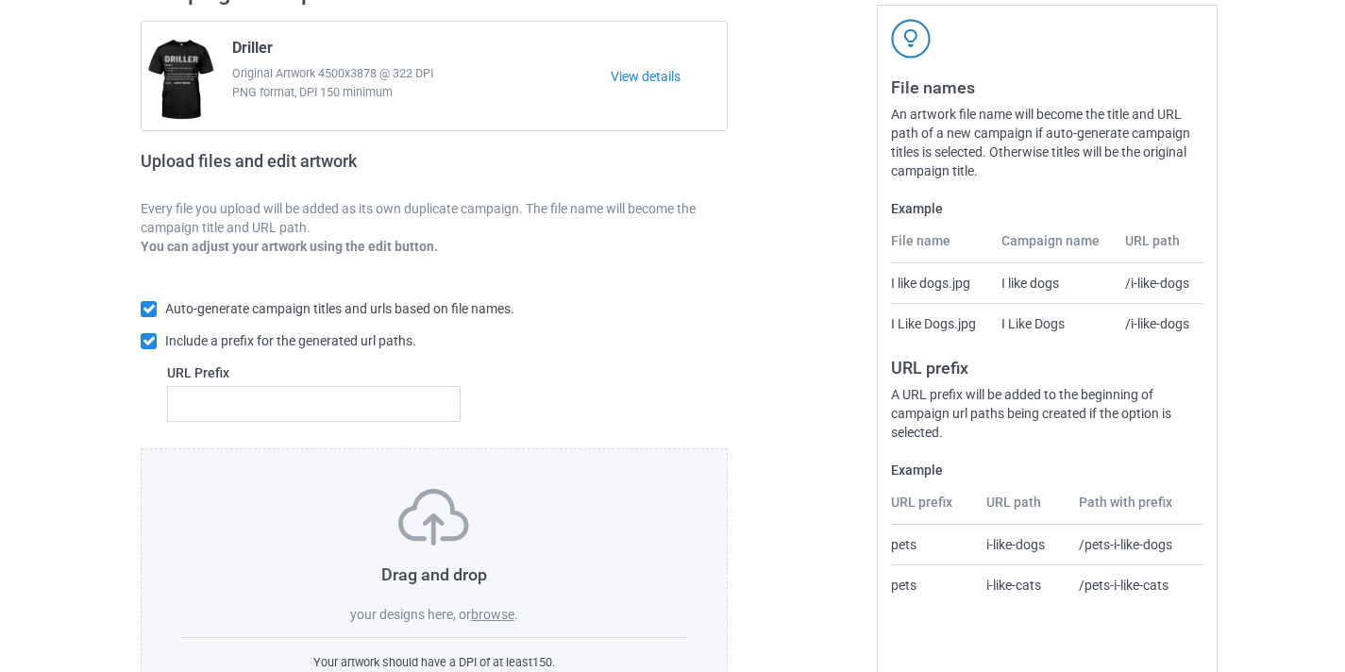
scroll to position [247, 0]
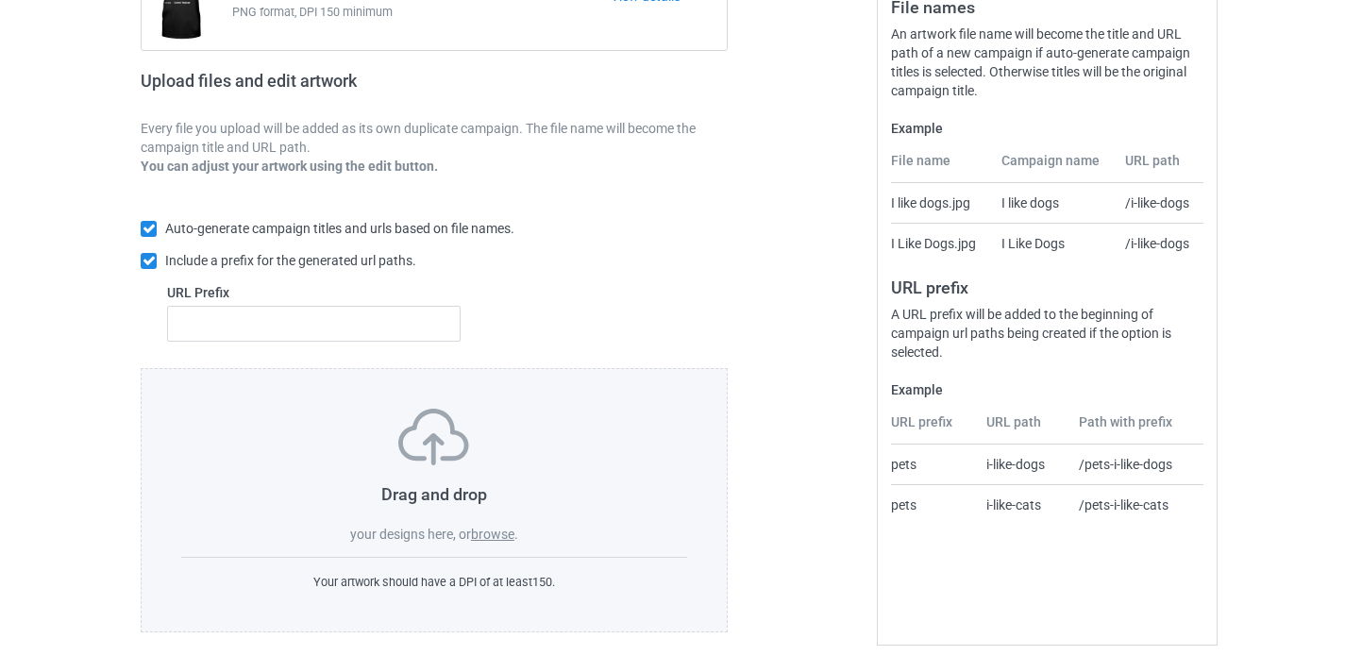
click at [499, 532] on label "browse" at bounding box center [492, 534] width 43 height 15
click at [0, 0] on input "browse" at bounding box center [0, 0] width 0 height 0
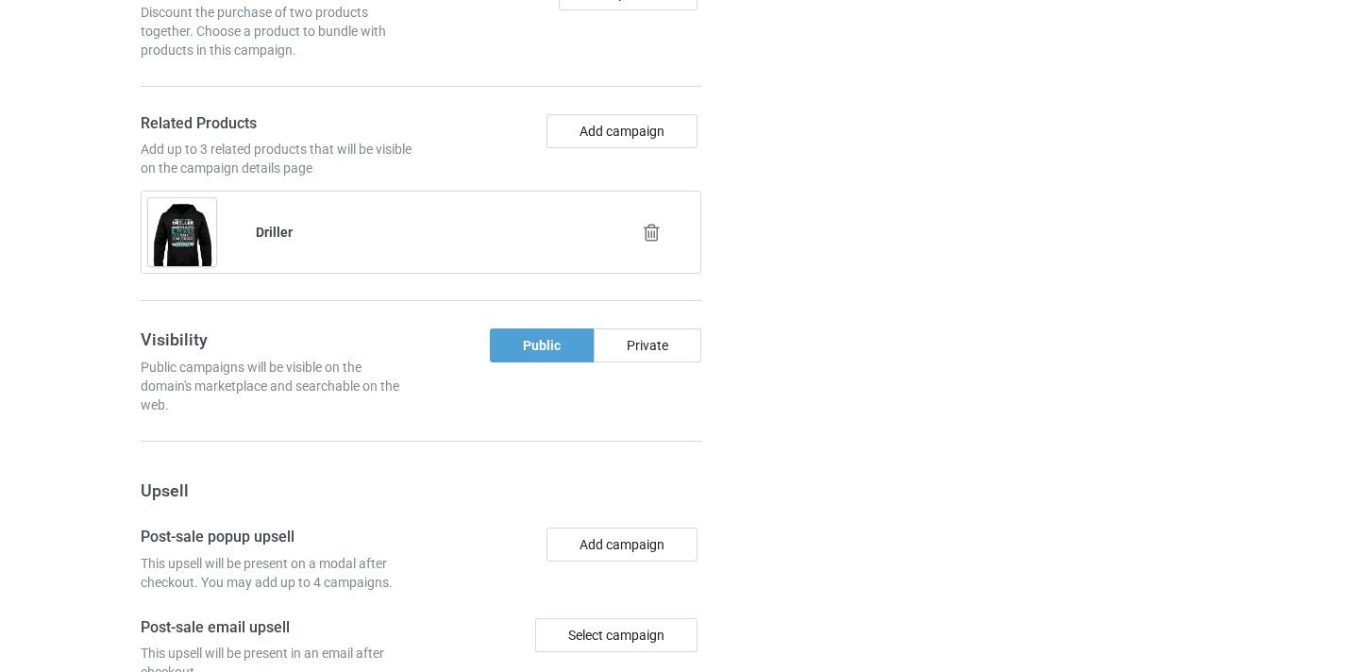
scroll to position [1414, 0]
click at [655, 240] on icon at bounding box center [652, 234] width 24 height 20
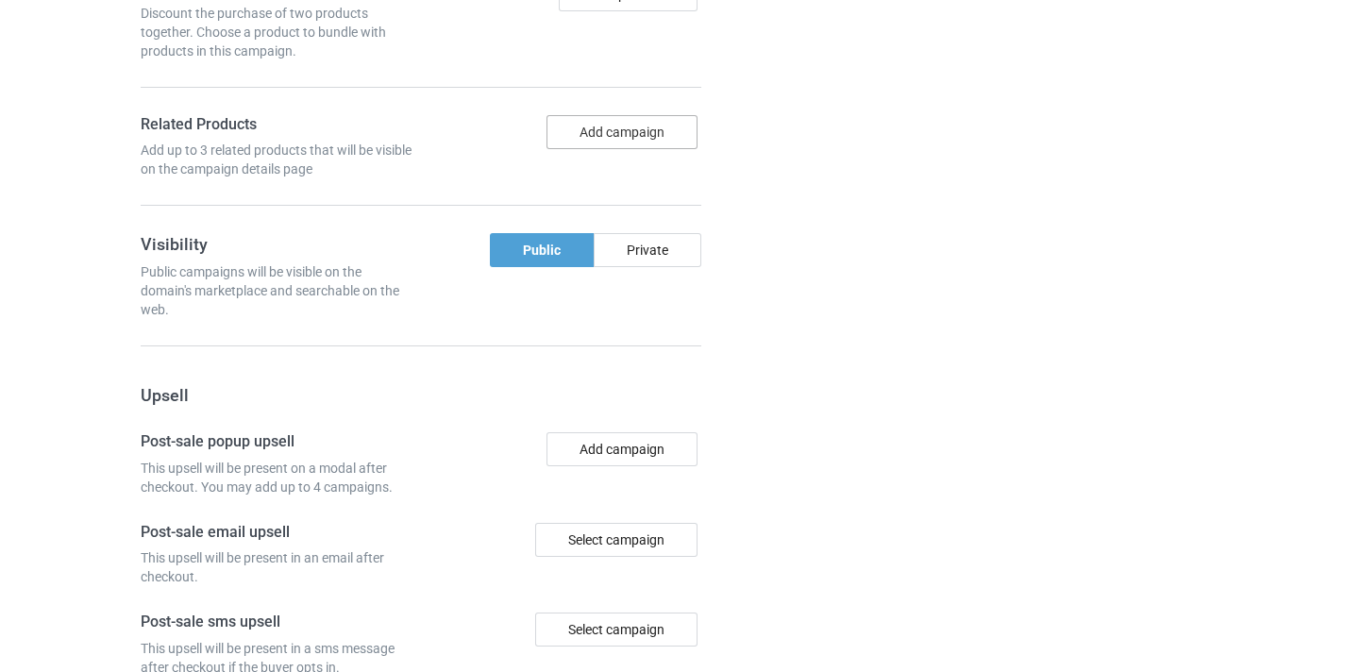
click at [640, 134] on button "Add campaign" at bounding box center [622, 132] width 151 height 34
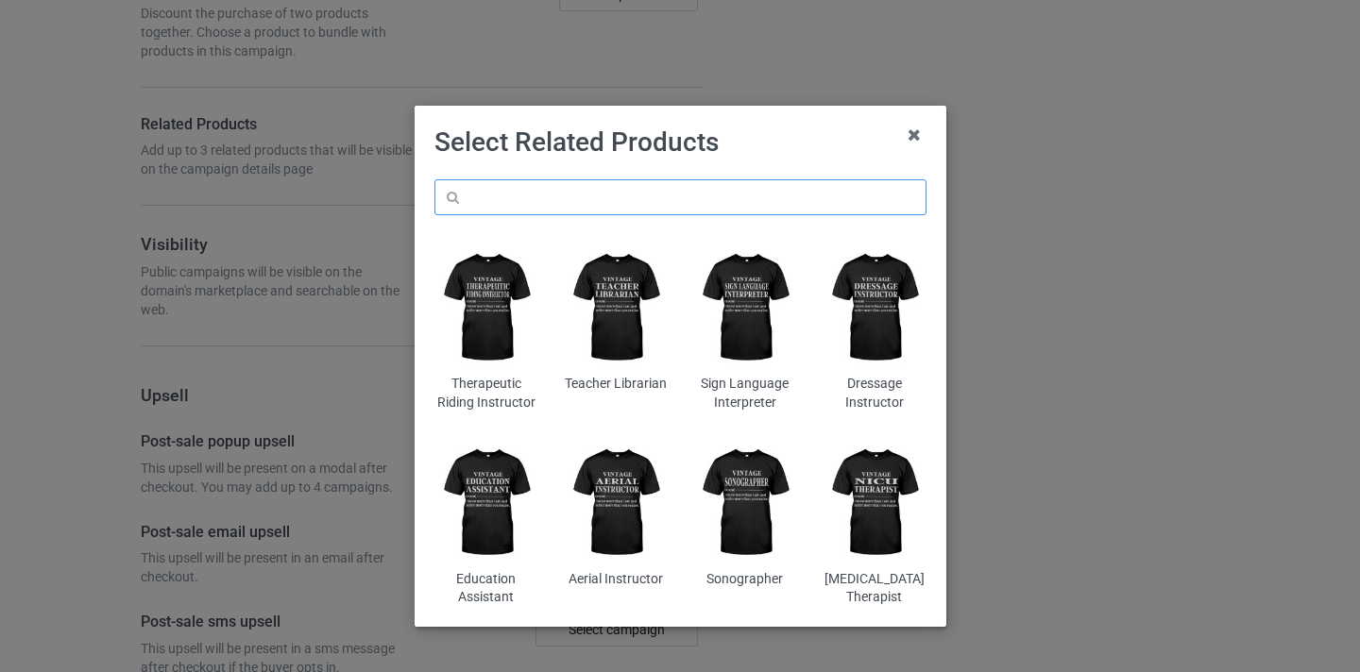
click at [713, 190] on input "text" at bounding box center [680, 197] width 492 height 36
paste input "[PERSON_NAME]"
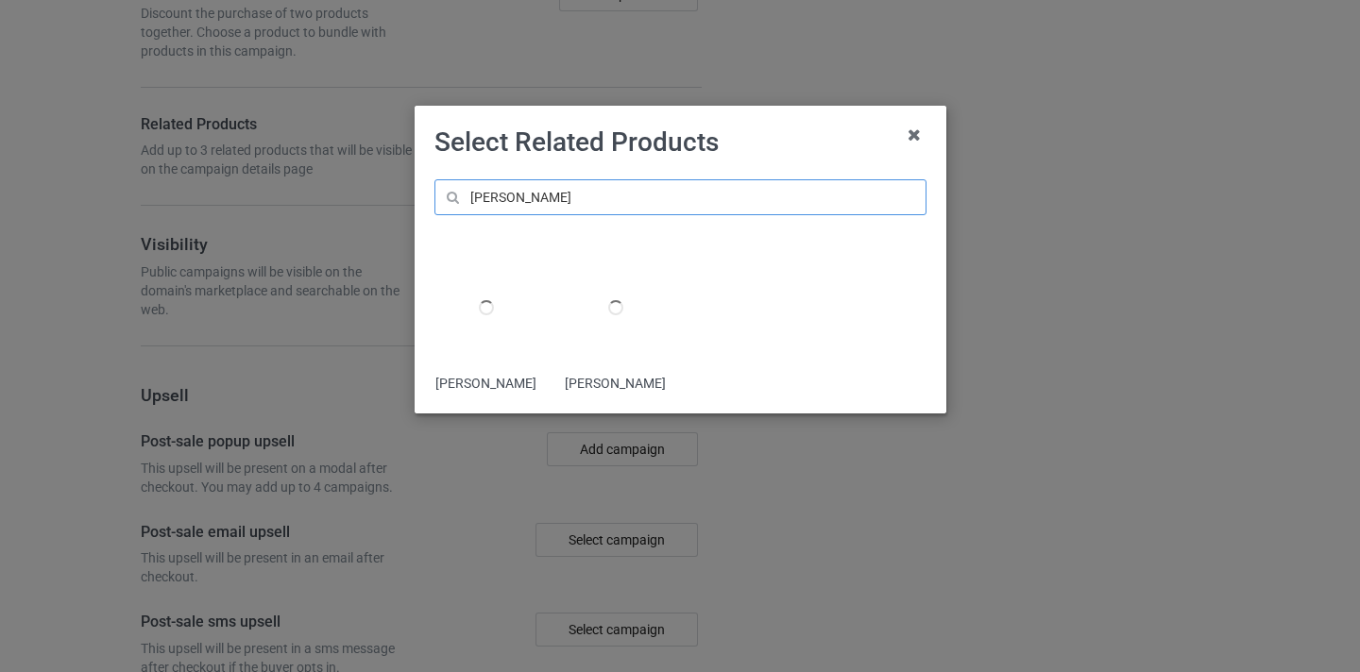
type input "[PERSON_NAME]"
click at [584, 315] on div at bounding box center [615, 308] width 103 height 128
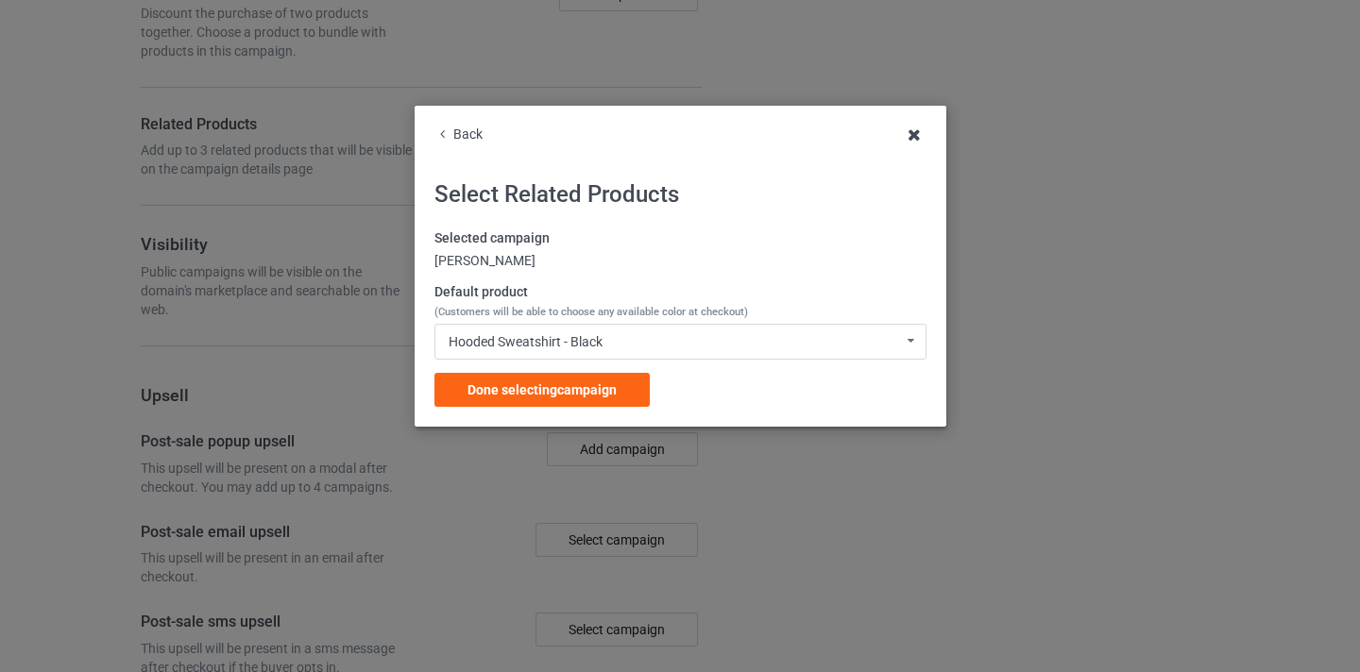
click at [914, 137] on icon at bounding box center [914, 135] width 30 height 30
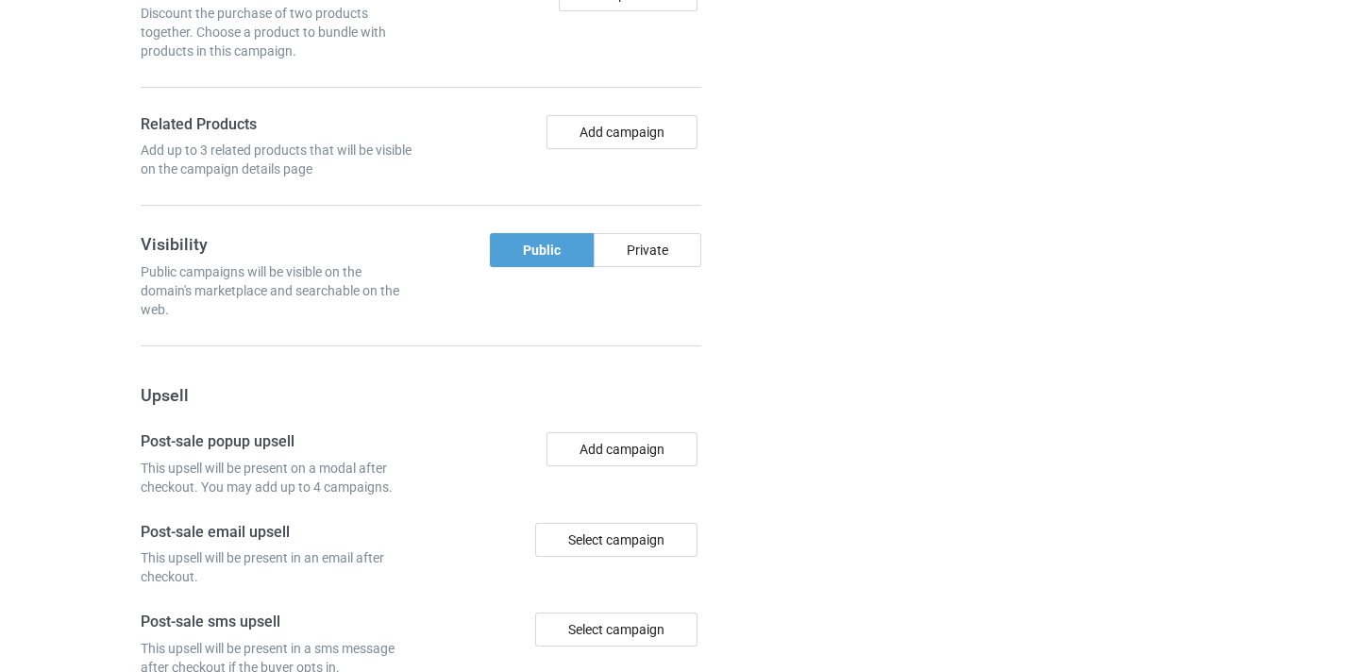
click at [669, 110] on div "Bundle and Save Discount the purchase of two products together. Choose a produc…" at bounding box center [421, 91] width 561 height 229
click at [660, 127] on button "Add campaign" at bounding box center [622, 132] width 151 height 34
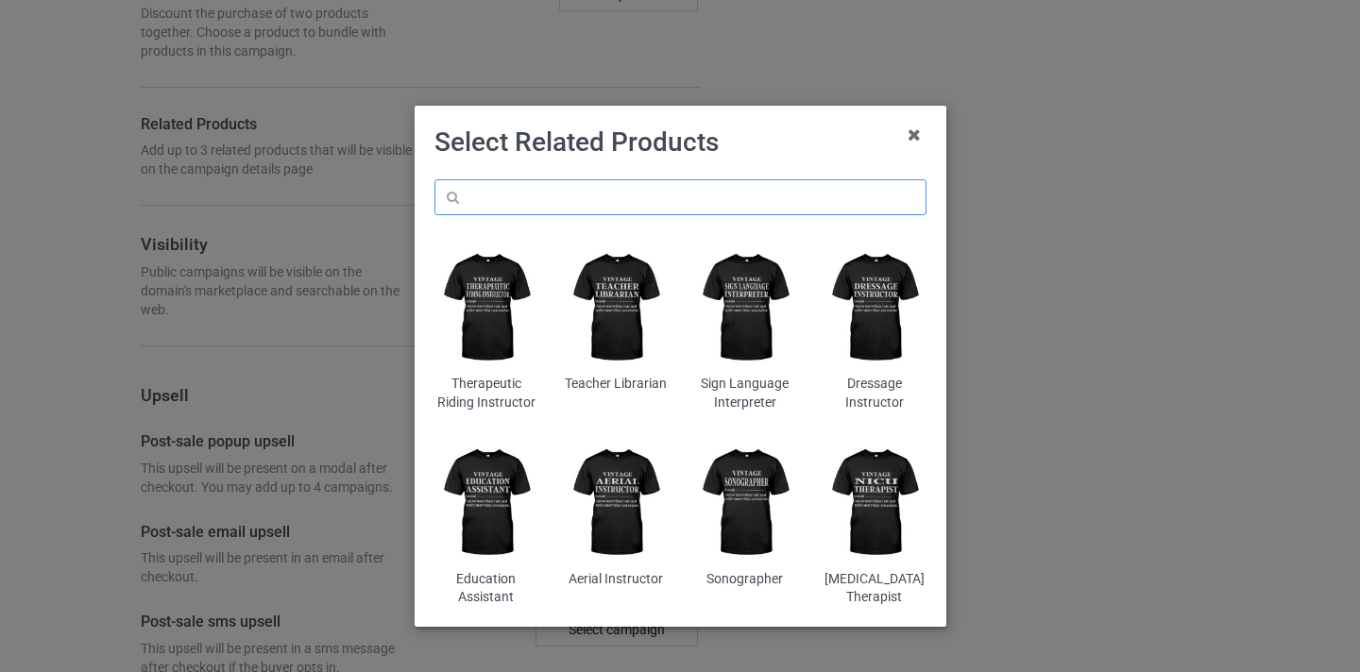
click at [683, 192] on input "text" at bounding box center [680, 197] width 492 height 36
paste input "[PERSON_NAME]"
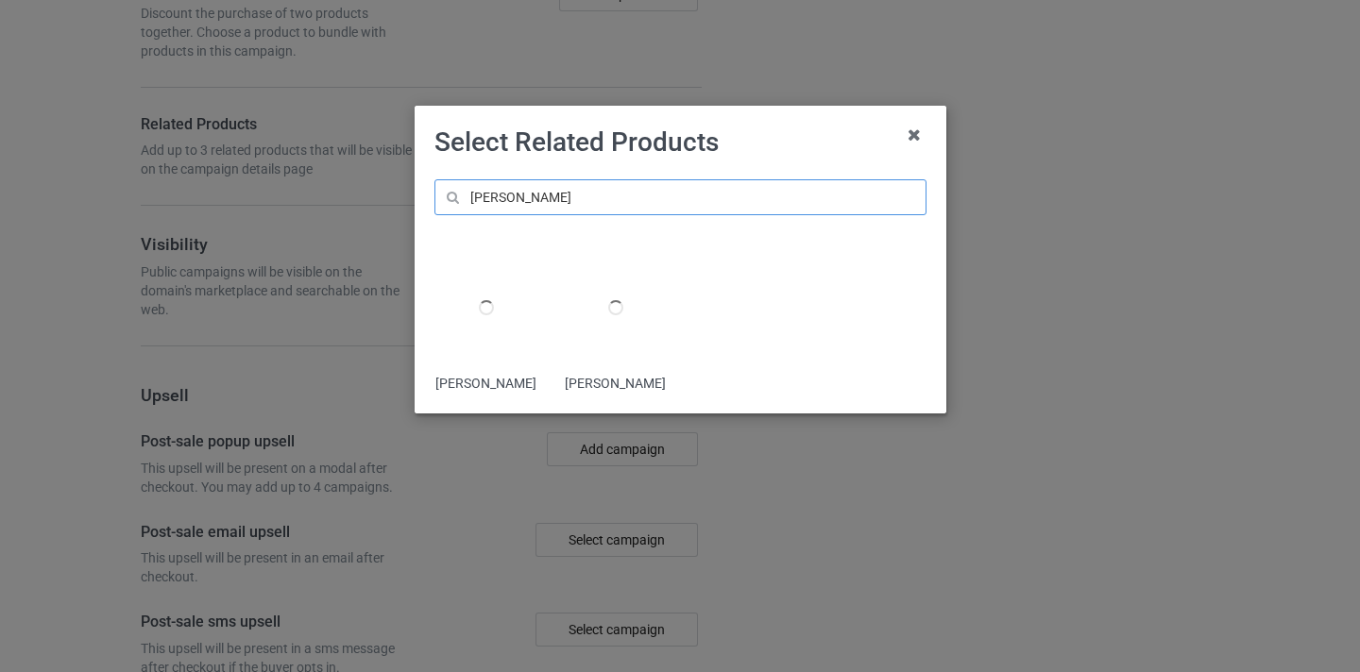
type input "[PERSON_NAME]"
click at [626, 303] on div at bounding box center [615, 308] width 103 height 128
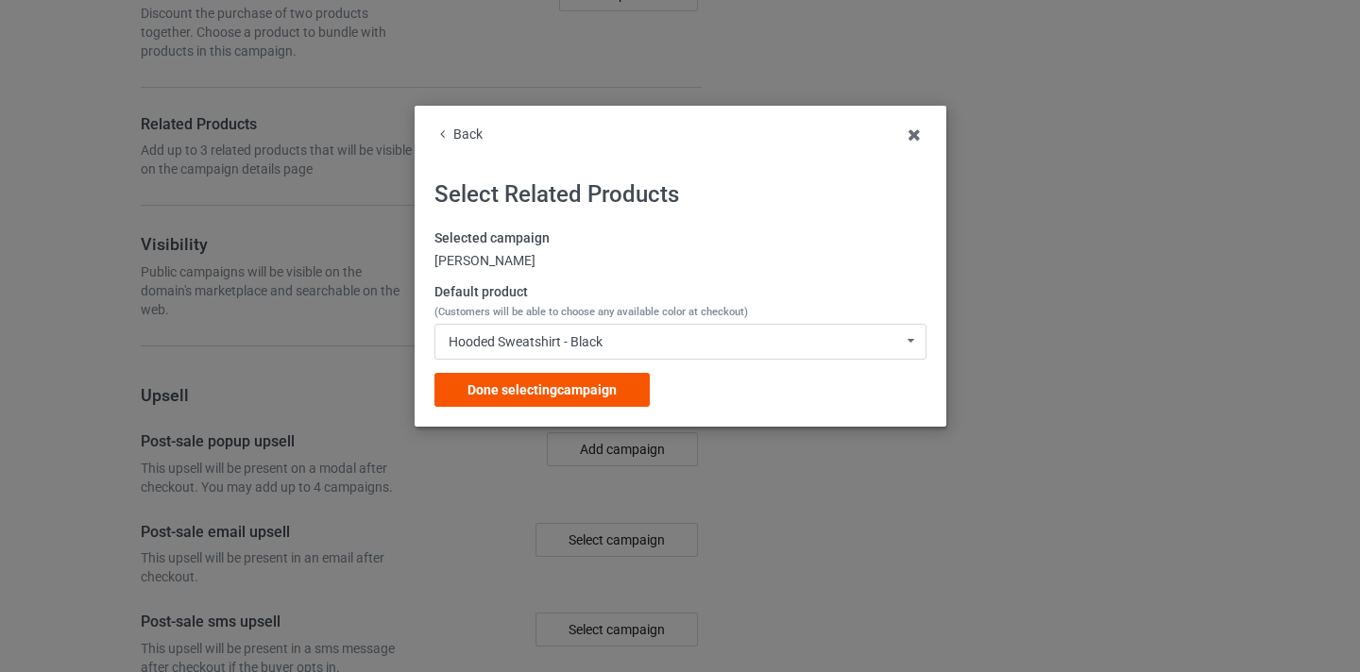
click at [629, 378] on div "Done selecting campaign" at bounding box center [541, 390] width 215 height 34
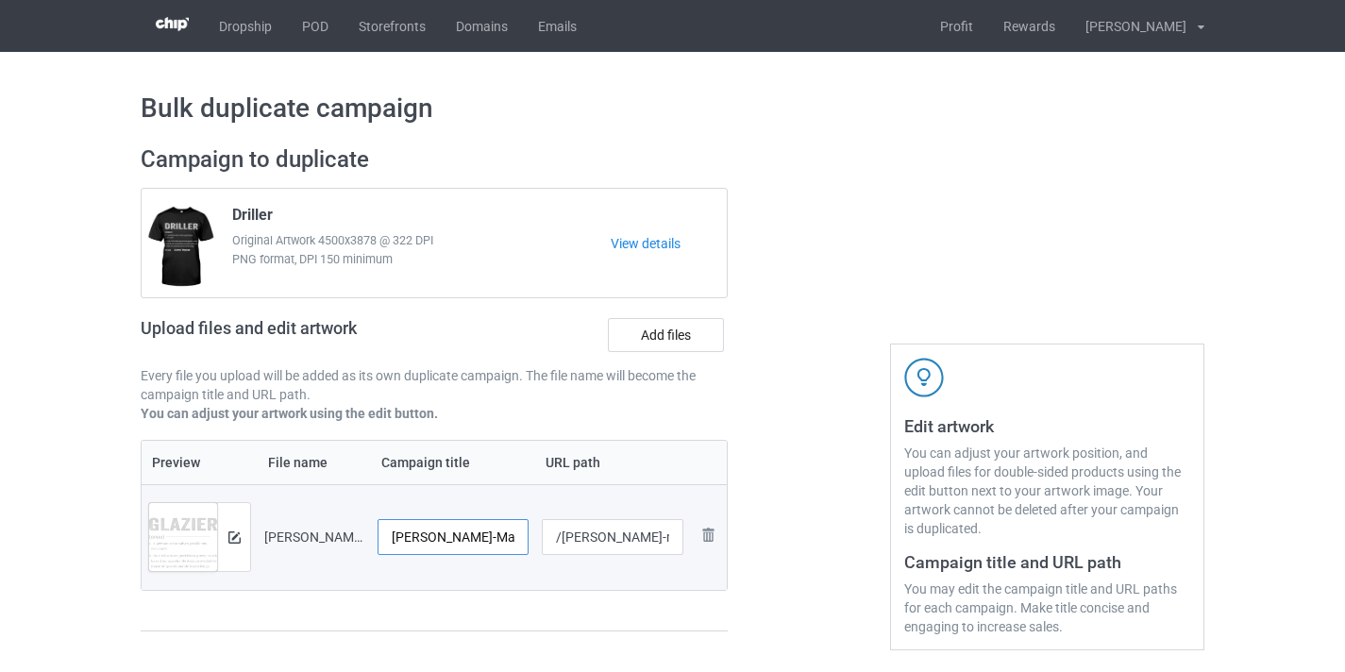
click at [468, 535] on input "[PERSON_NAME]-MagiNew" at bounding box center [453, 537] width 151 height 36
type input "[PERSON_NAME]"
click at [640, 539] on input "/[PERSON_NAME]-maginew" at bounding box center [613, 537] width 143 height 36
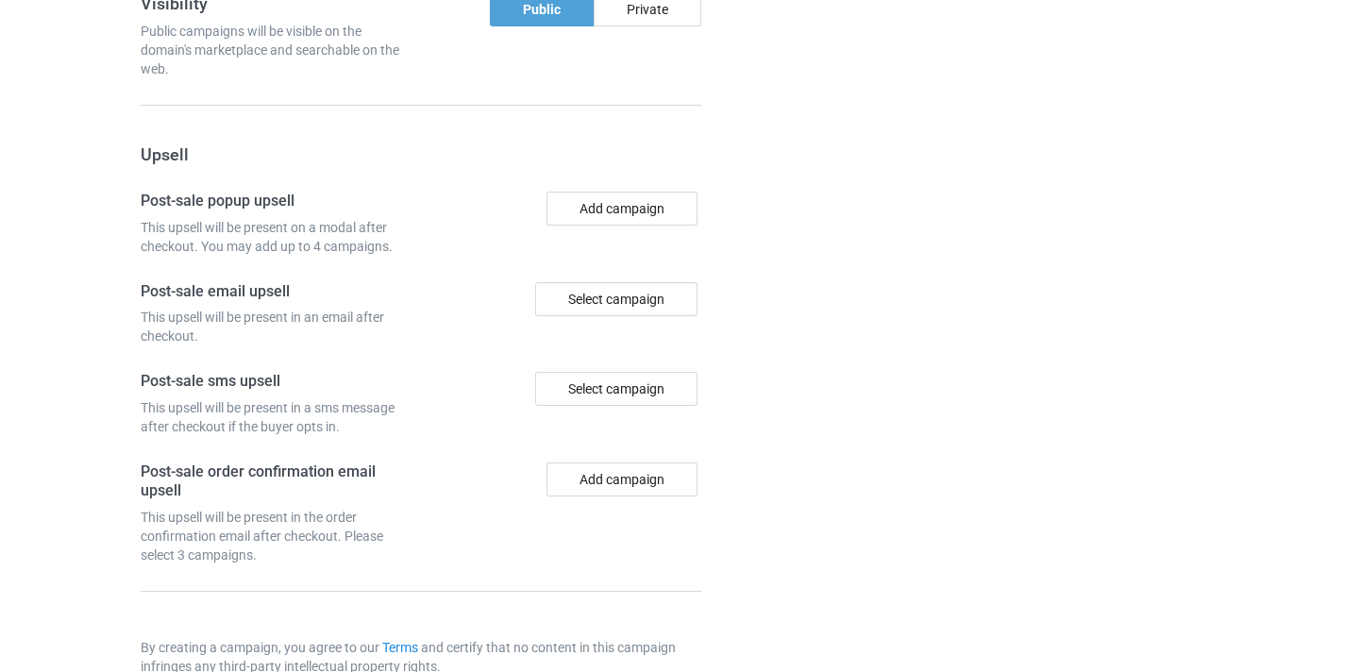
scroll to position [1847, 0]
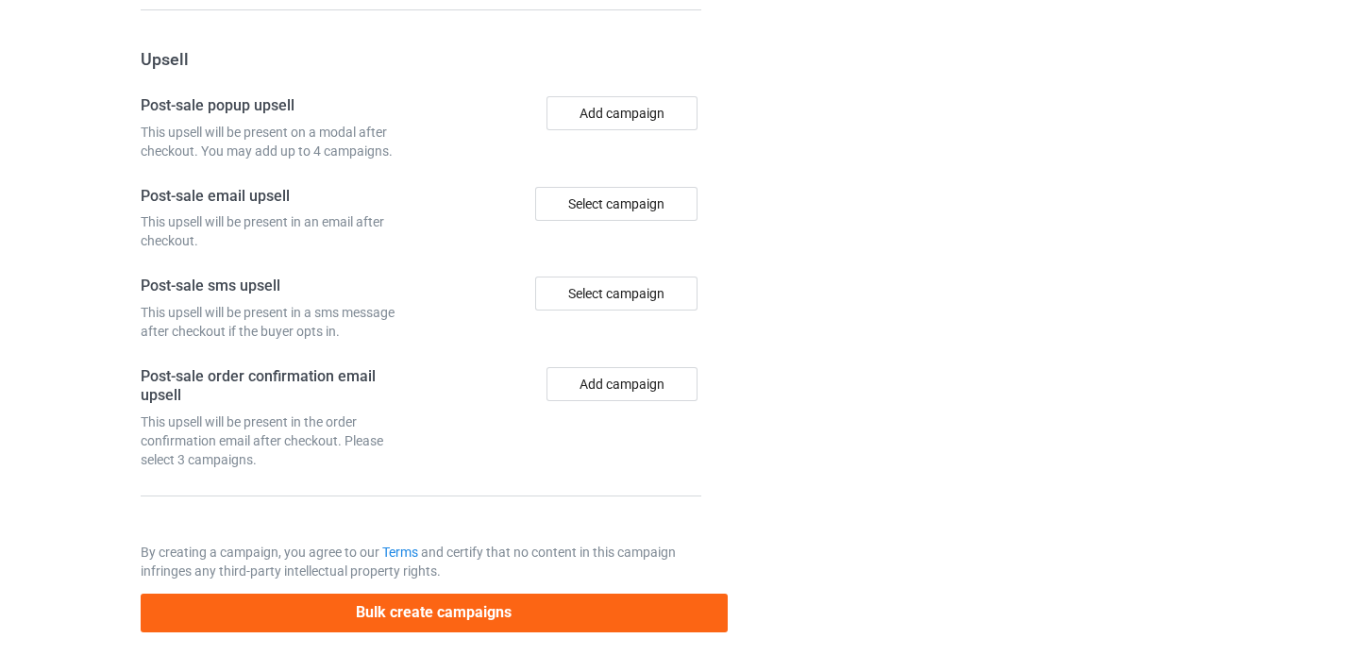
type input "/glazier11"
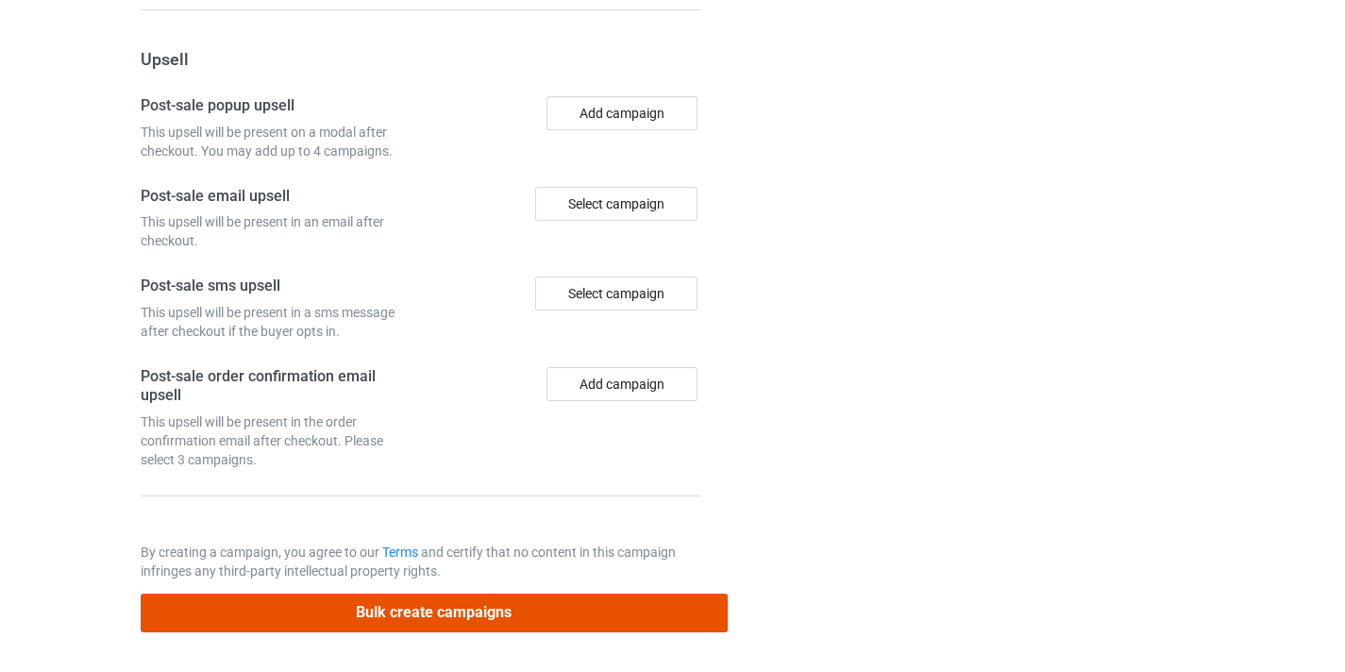
click at [482, 613] on button "Bulk create campaigns" at bounding box center [434, 613] width 587 height 39
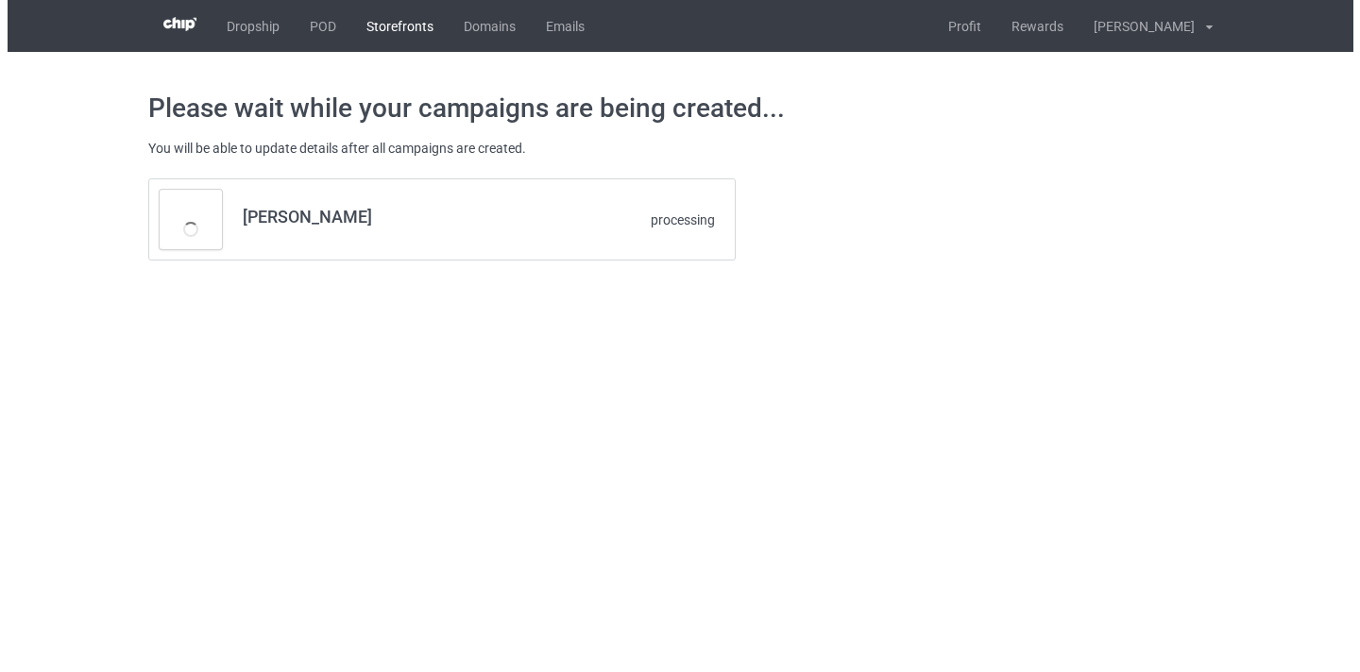
scroll to position [0, 0]
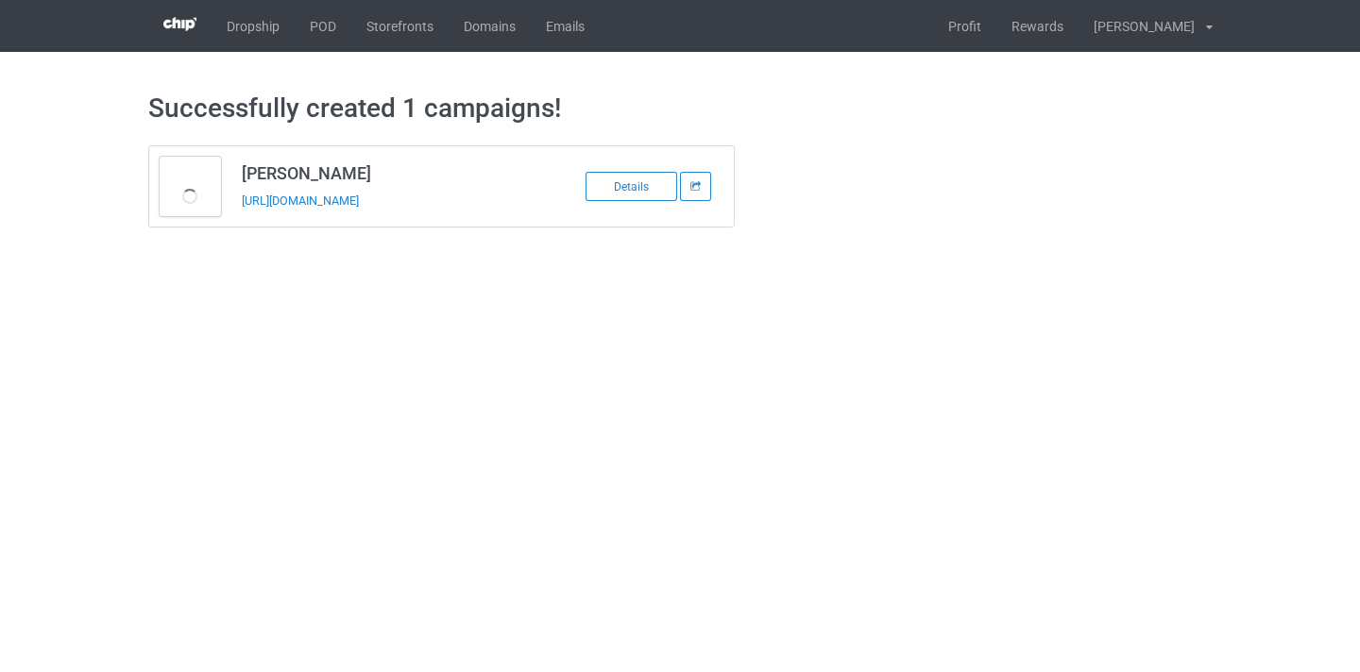
click at [392, 193] on div "[URL][DOMAIN_NAME]" at bounding box center [374, 201] width 264 height 20
click at [359, 202] on link "[URL][DOMAIN_NAME]" at bounding box center [300, 201] width 117 height 14
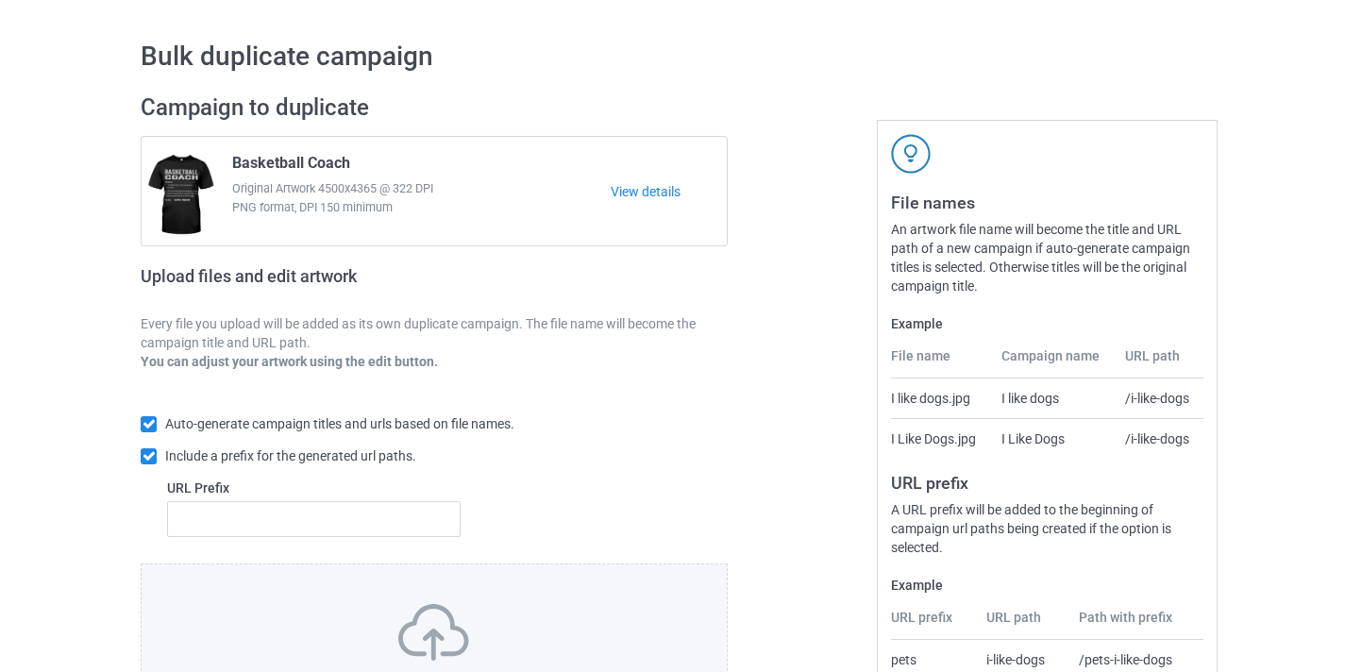
scroll to position [159, 0]
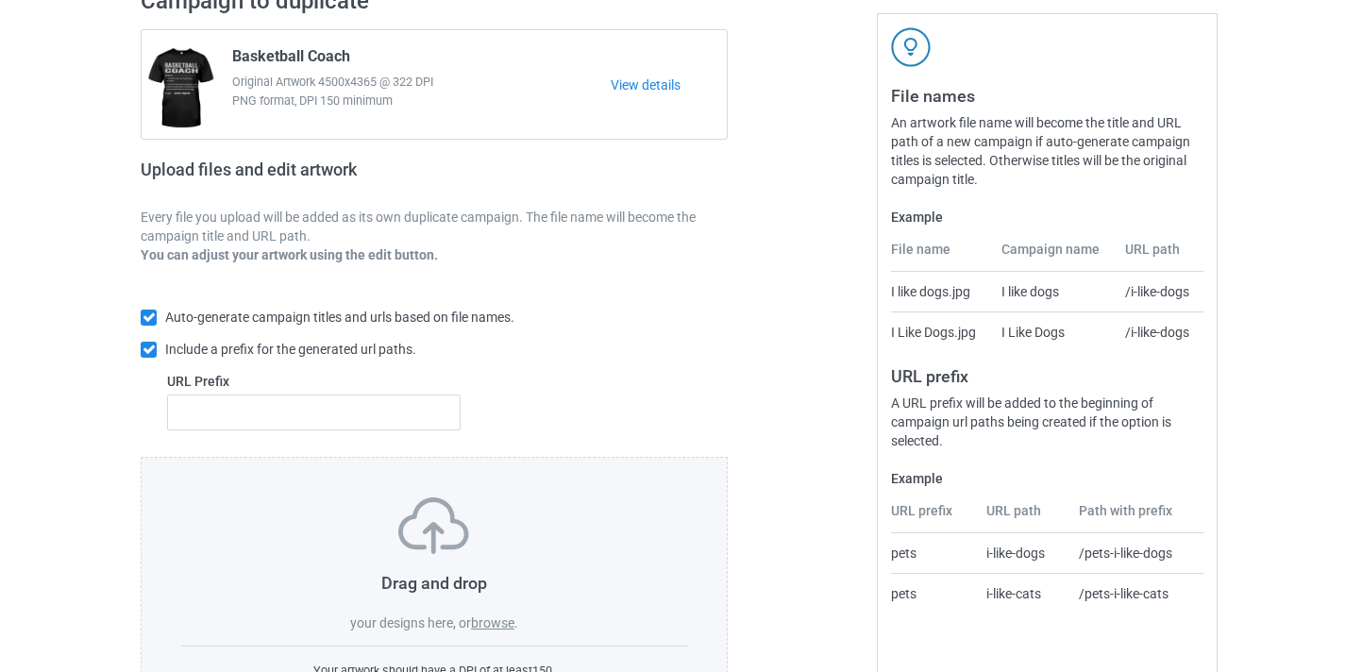
click at [508, 610] on div "Drag and drop your designs here, or browse ." at bounding box center [434, 565] width 506 height 135
click at [507, 613] on div "Drag and drop your designs here, or browse ." at bounding box center [434, 565] width 506 height 135
click at [499, 617] on label "browse" at bounding box center [492, 623] width 43 height 15
click at [0, 0] on input "browse" at bounding box center [0, 0] width 0 height 0
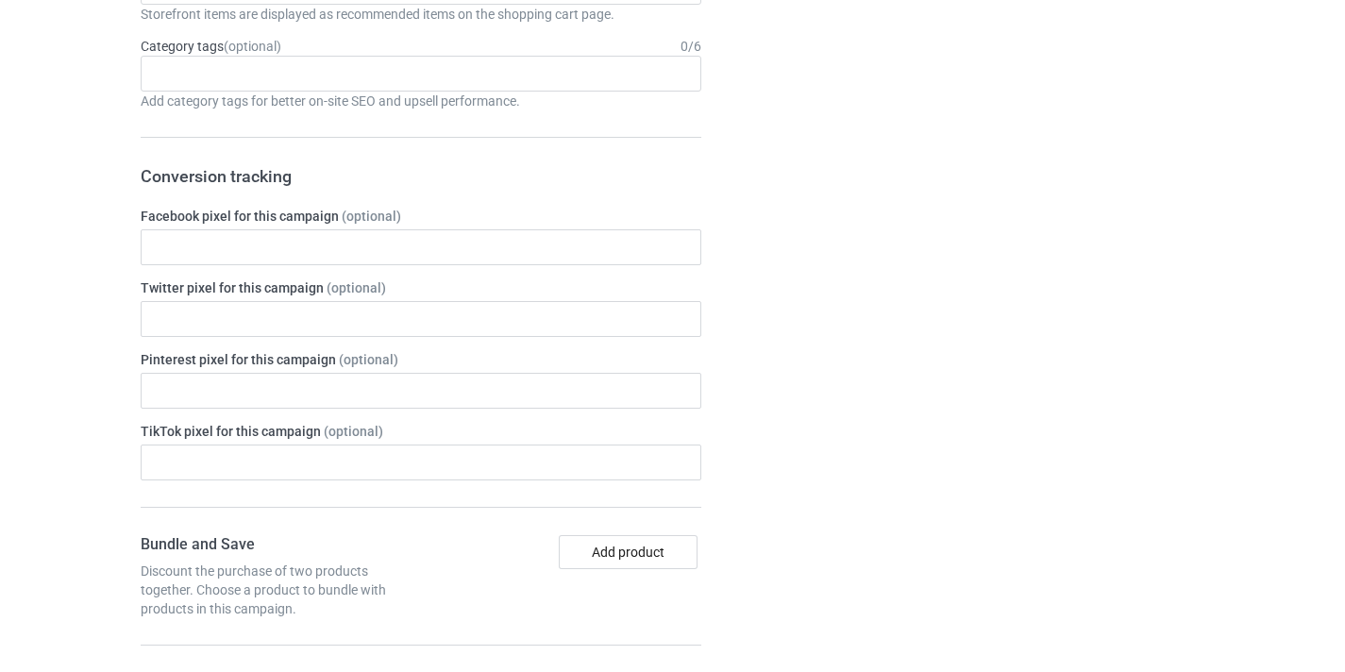
scroll to position [1200, 0]
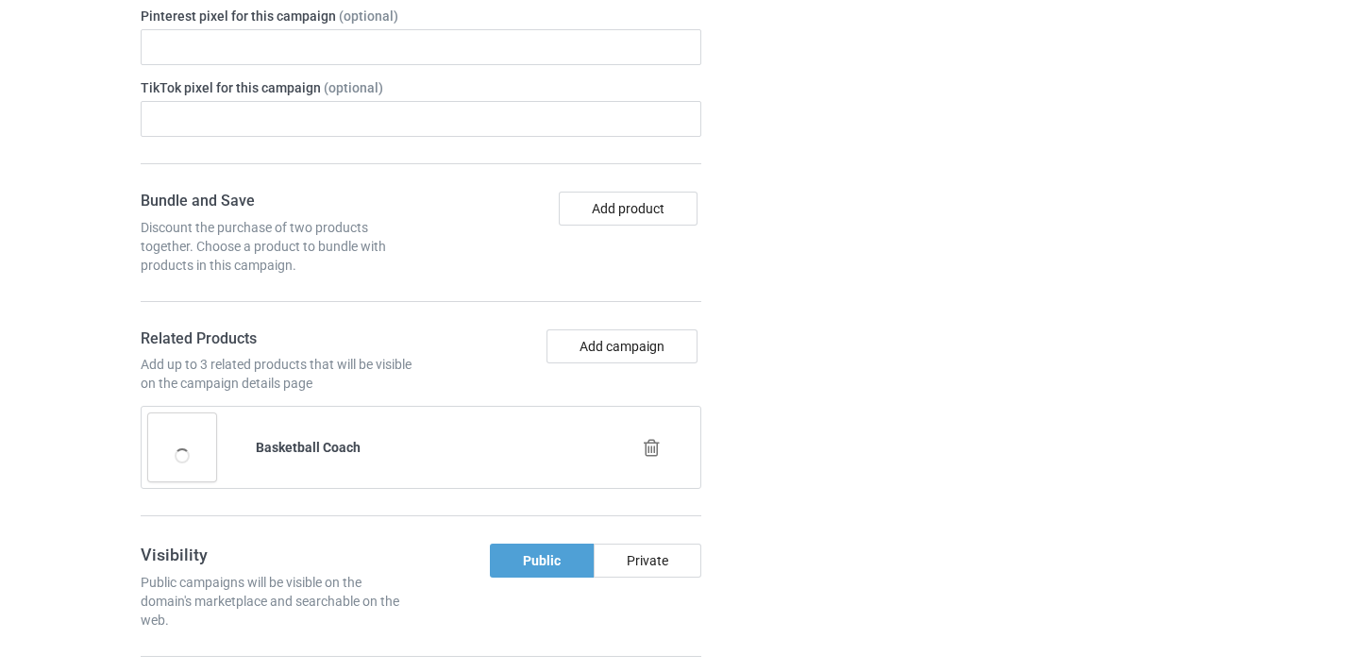
click at [646, 446] on icon at bounding box center [652, 448] width 24 height 20
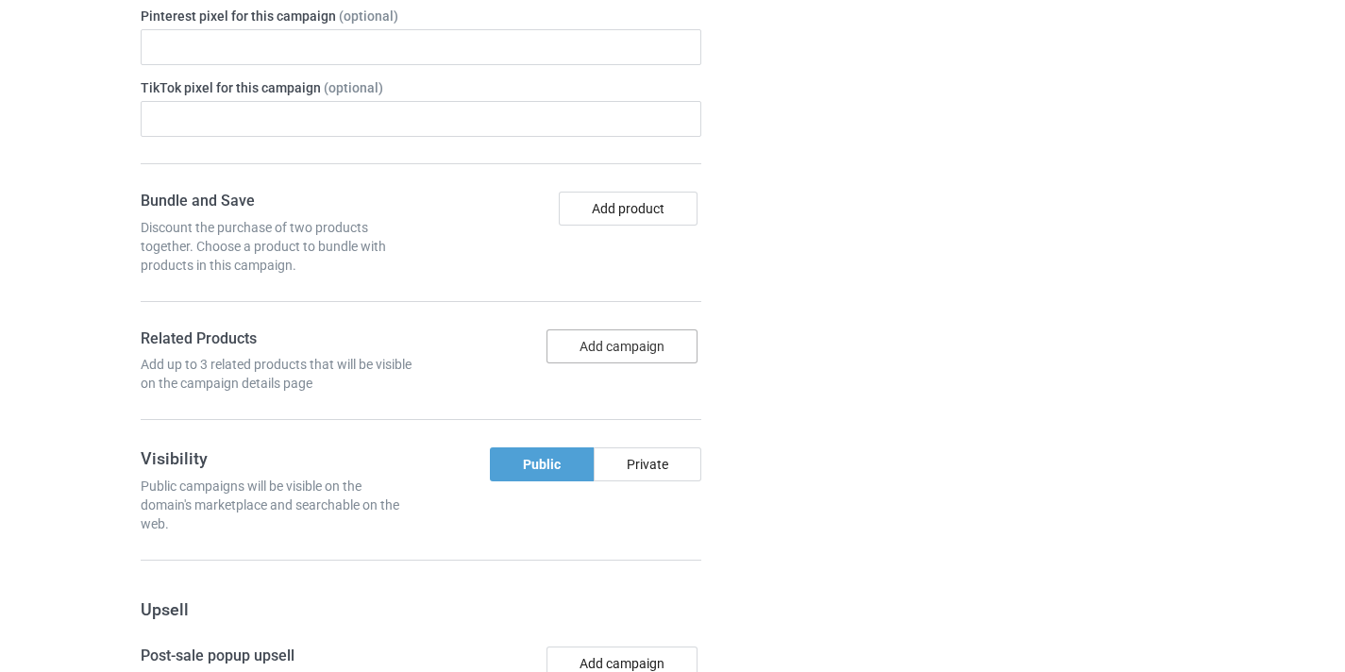
click at [631, 347] on button "Add campaign" at bounding box center [622, 347] width 151 height 34
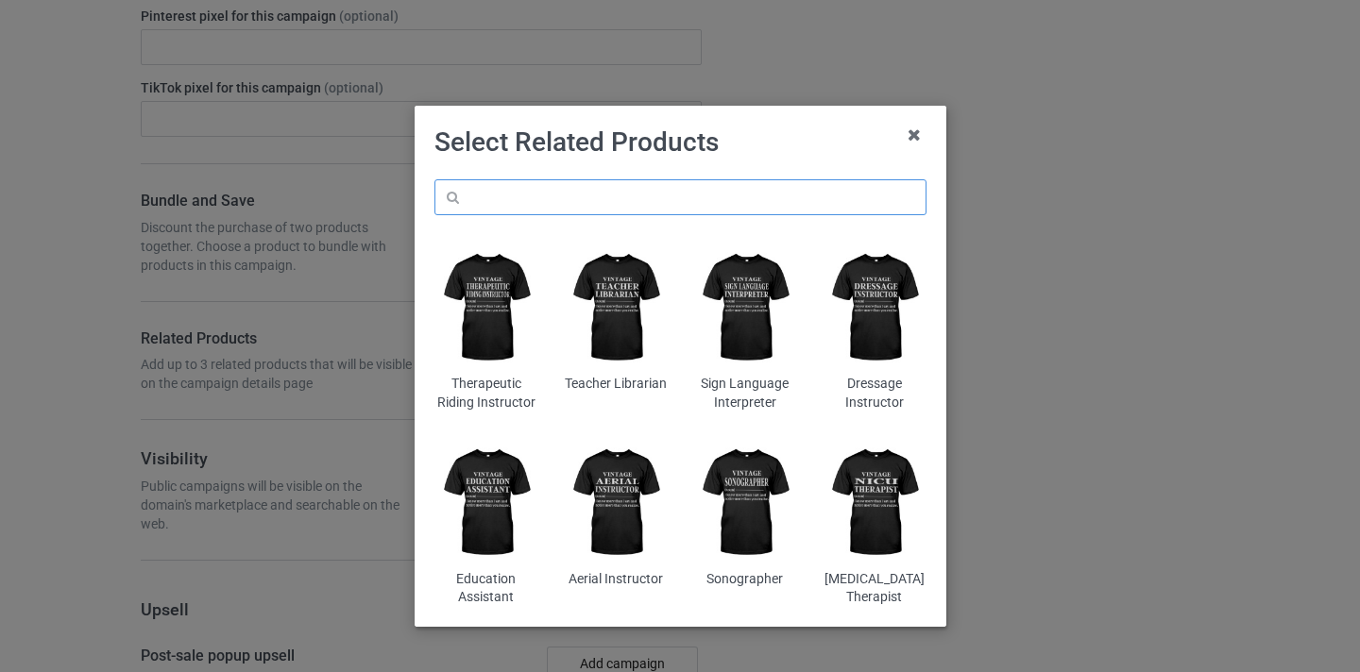
click at [685, 209] on input "text" at bounding box center [680, 197] width 492 height 36
paste input "Maintenance Technician"
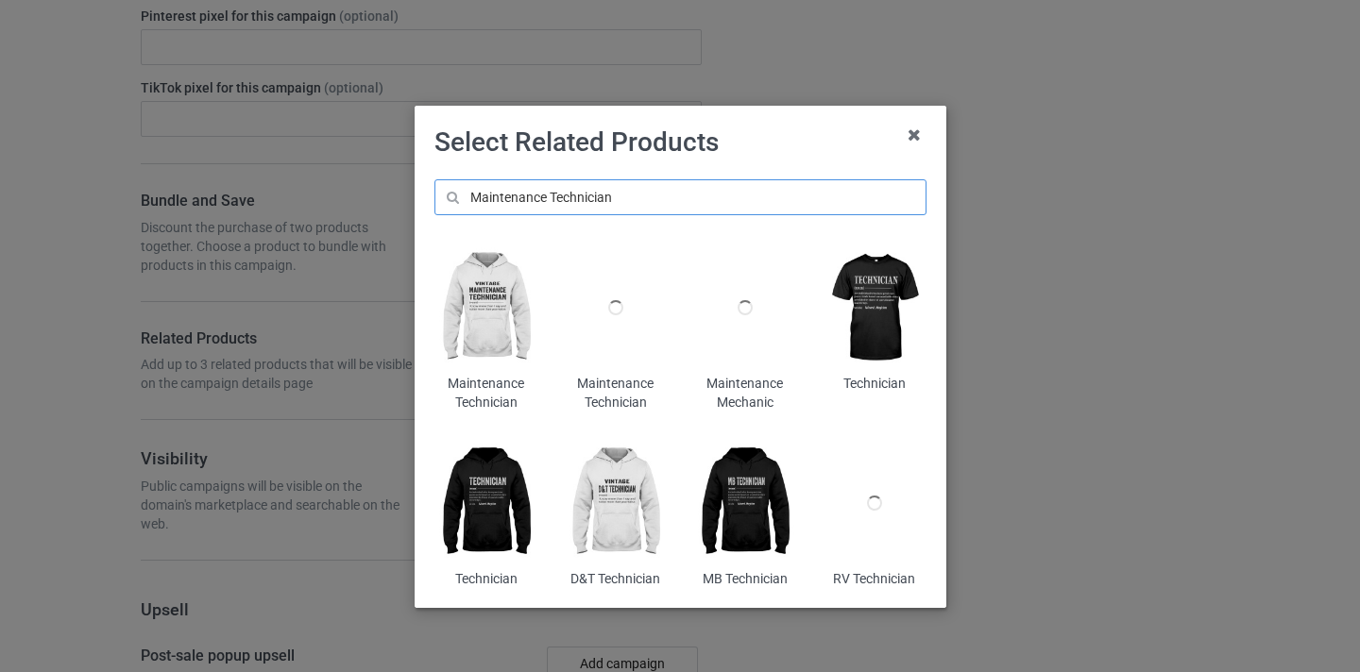
type input "Maintenance Technician"
click at [474, 297] on img at bounding box center [485, 308] width 103 height 128
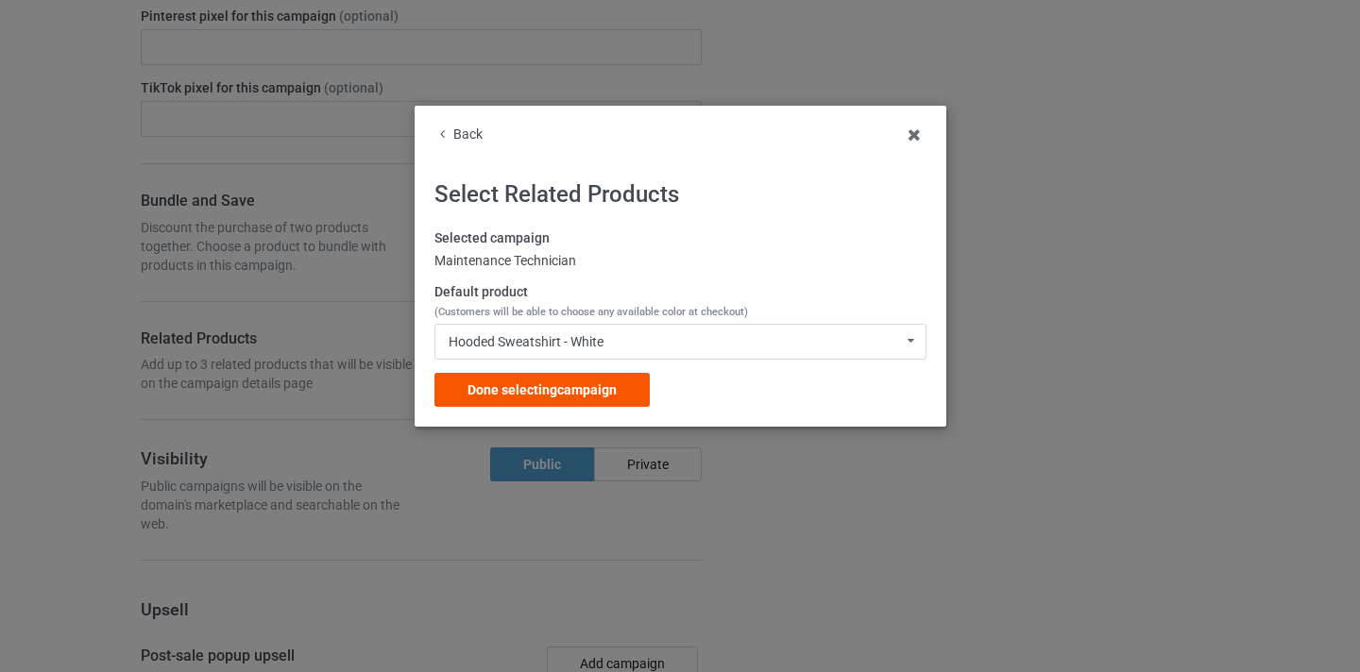
click at [565, 374] on div "Done selecting campaign" at bounding box center [541, 390] width 215 height 34
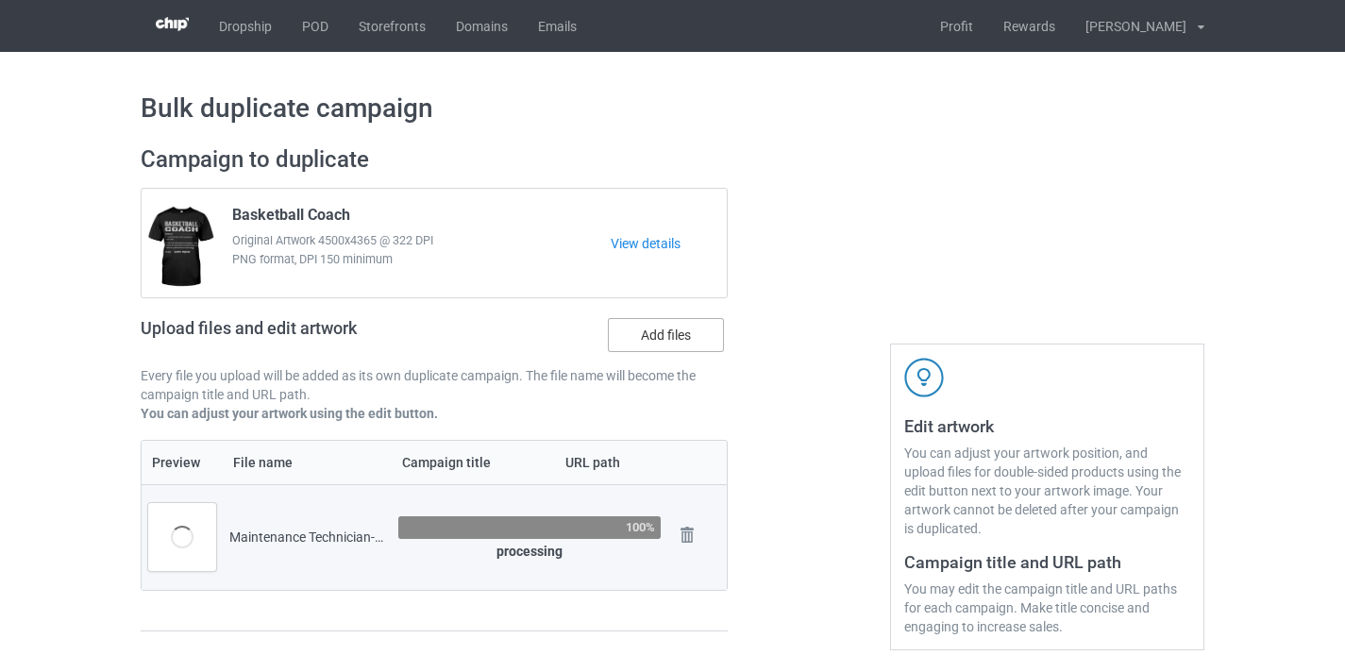
scroll to position [174, 0]
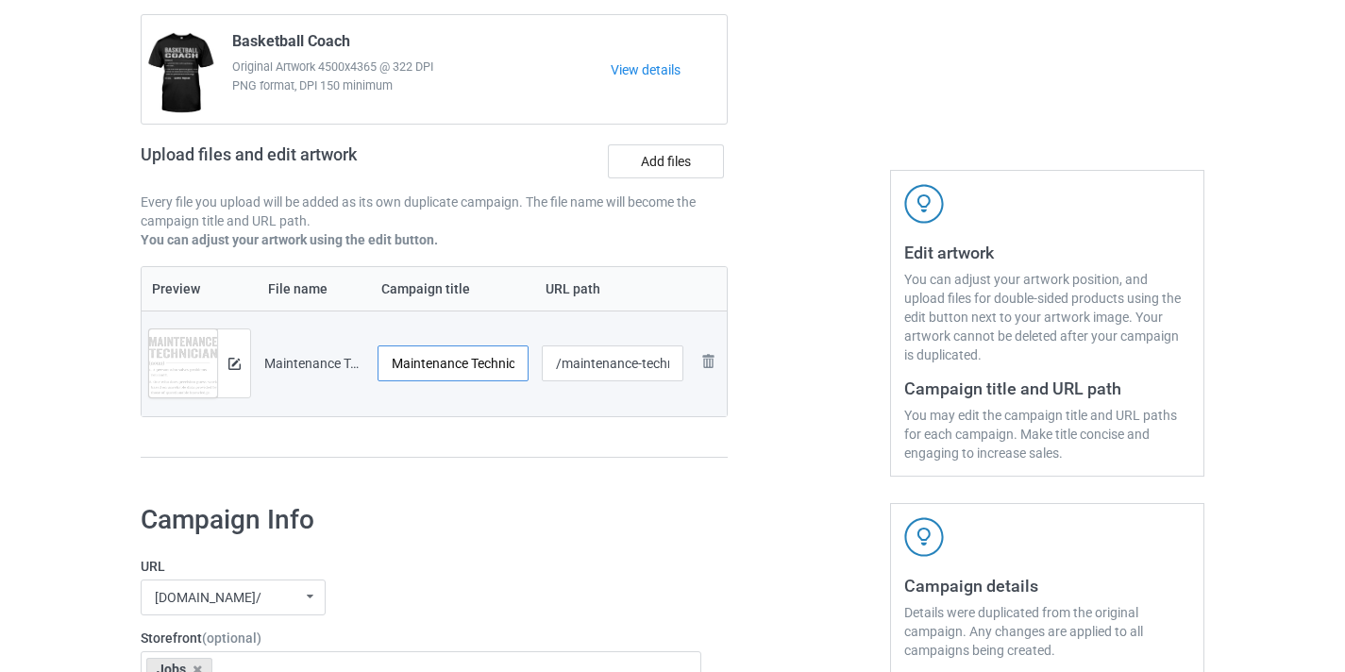
click at [465, 363] on input "Maintenance Technician-MagiNew" at bounding box center [453, 364] width 151 height 36
drag, startPoint x: 465, startPoint y: 363, endPoint x: 534, endPoint y: 358, distance: 69.1
click at [567, 365] on tr "Preview and edit artwork Maintenance Technician-MagiNew.png Maintenance Technic…" at bounding box center [434, 364] width 585 height 106
click at [515, 358] on input "Maintenance Technician-MagiNew" at bounding box center [453, 364] width 151 height 36
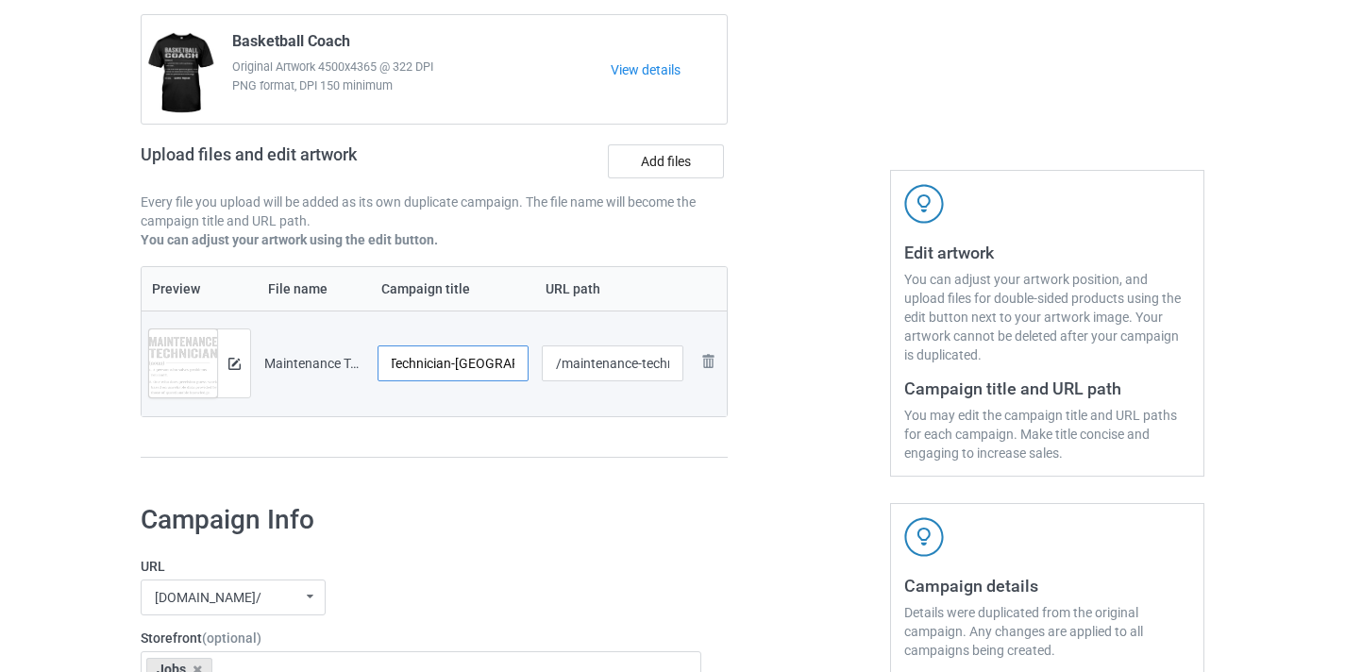
click at [515, 358] on input "Maintenance Technician-MagiNew" at bounding box center [453, 364] width 151 height 36
type input "Maintenance Technician"
click at [627, 373] on input "/maintenance-technician-maginew" at bounding box center [613, 364] width 143 height 36
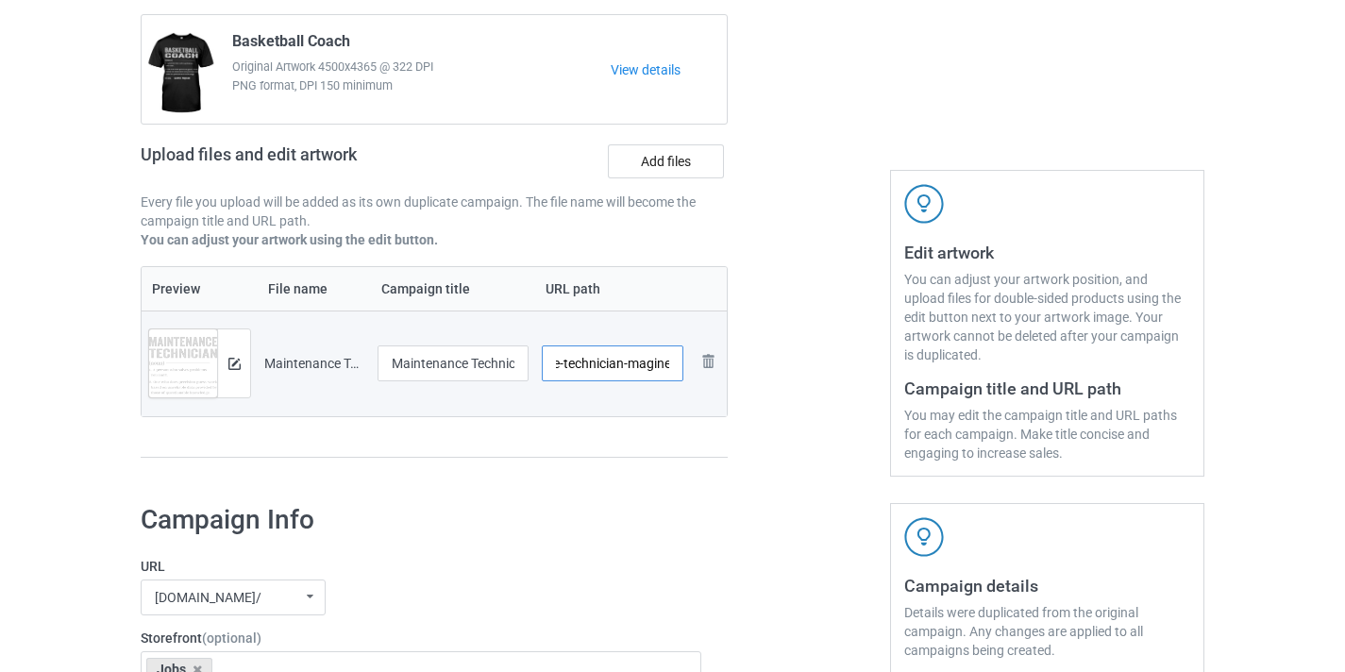
drag, startPoint x: 629, startPoint y: 374, endPoint x: 653, endPoint y: 371, distance: 24.7
click at [682, 372] on input "/maintenance-technician-maginew" at bounding box center [613, 364] width 143 height 36
click at [634, 363] on input "/maintenance-technician-maginew" at bounding box center [613, 364] width 143 height 36
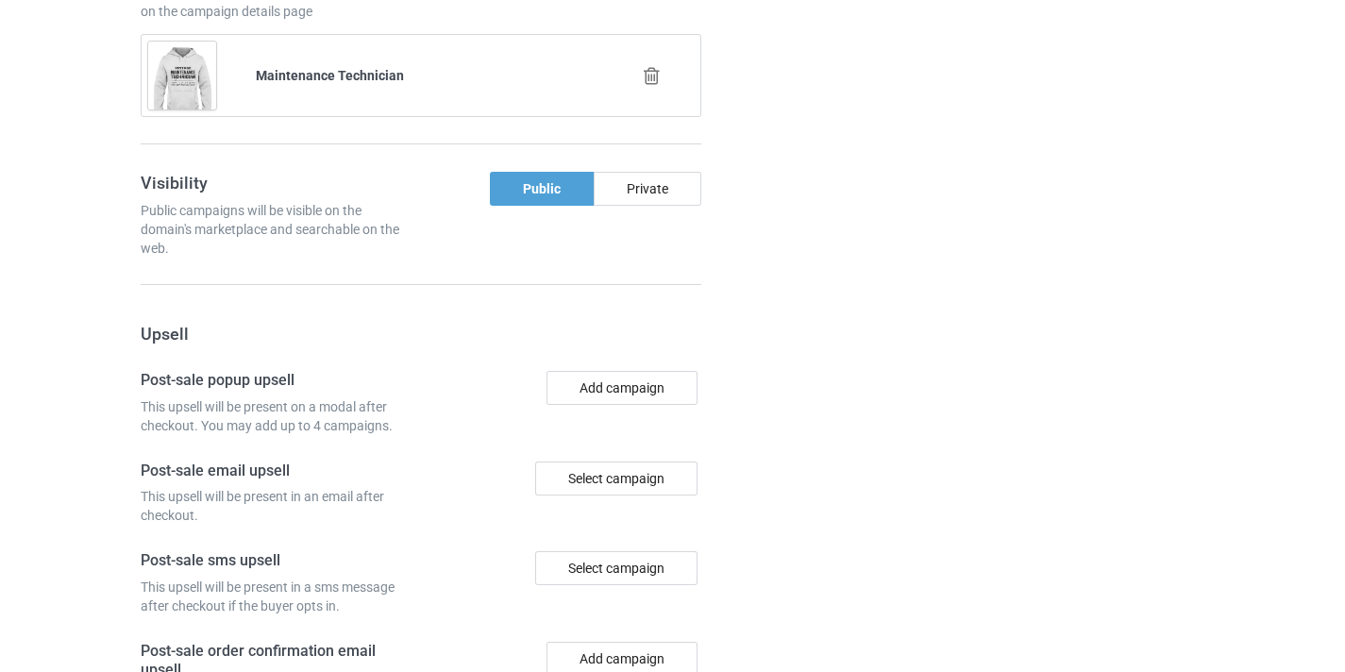
scroll to position [1847, 0]
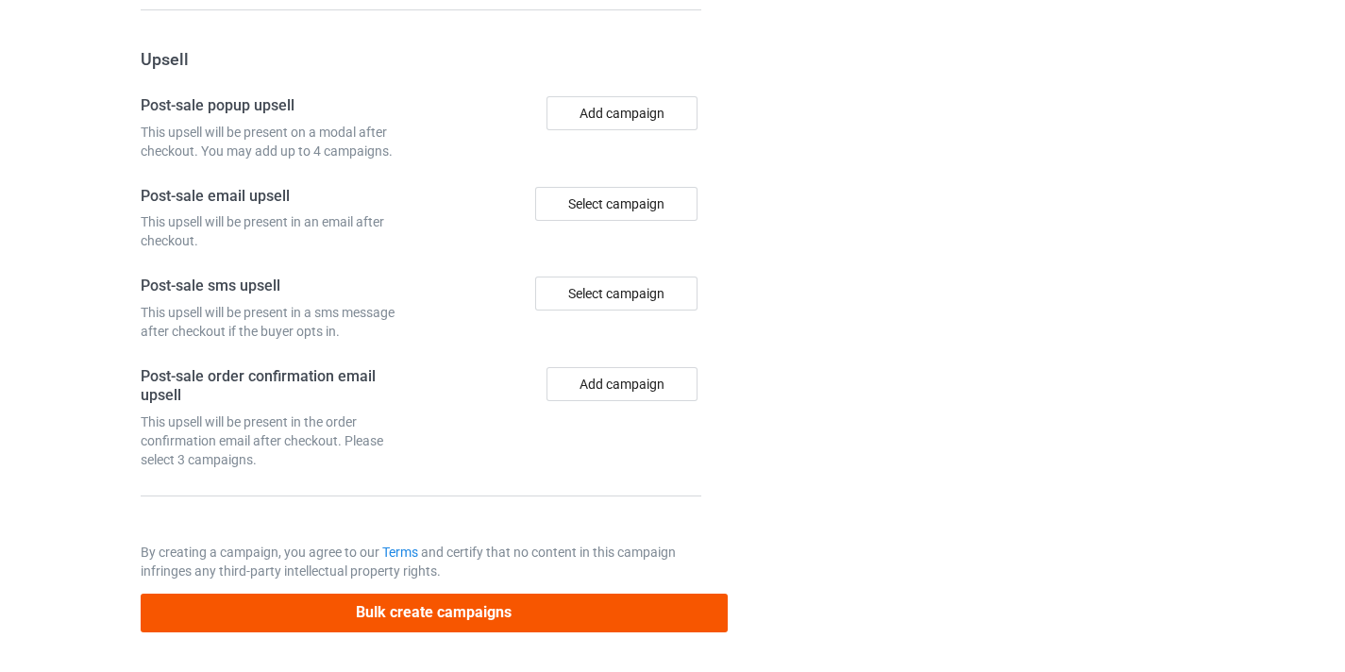
type input "/maintenance-technician11"
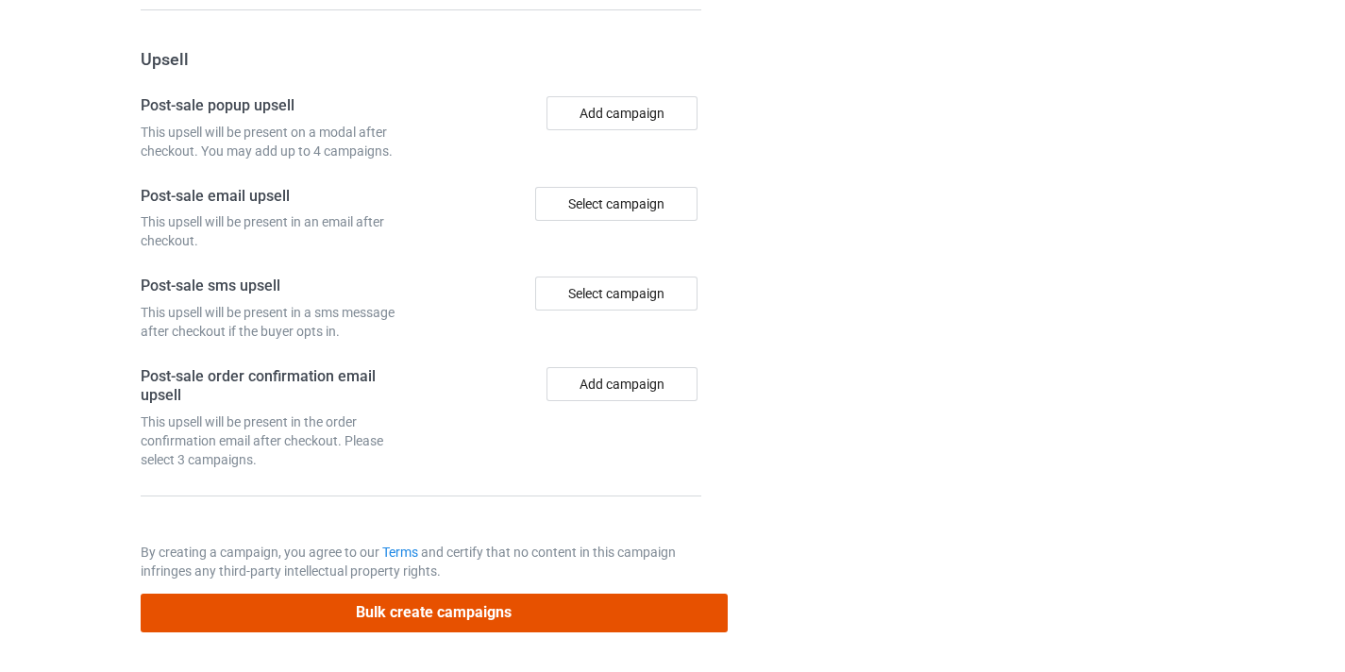
click at [500, 607] on button "Bulk create campaigns" at bounding box center [434, 613] width 587 height 39
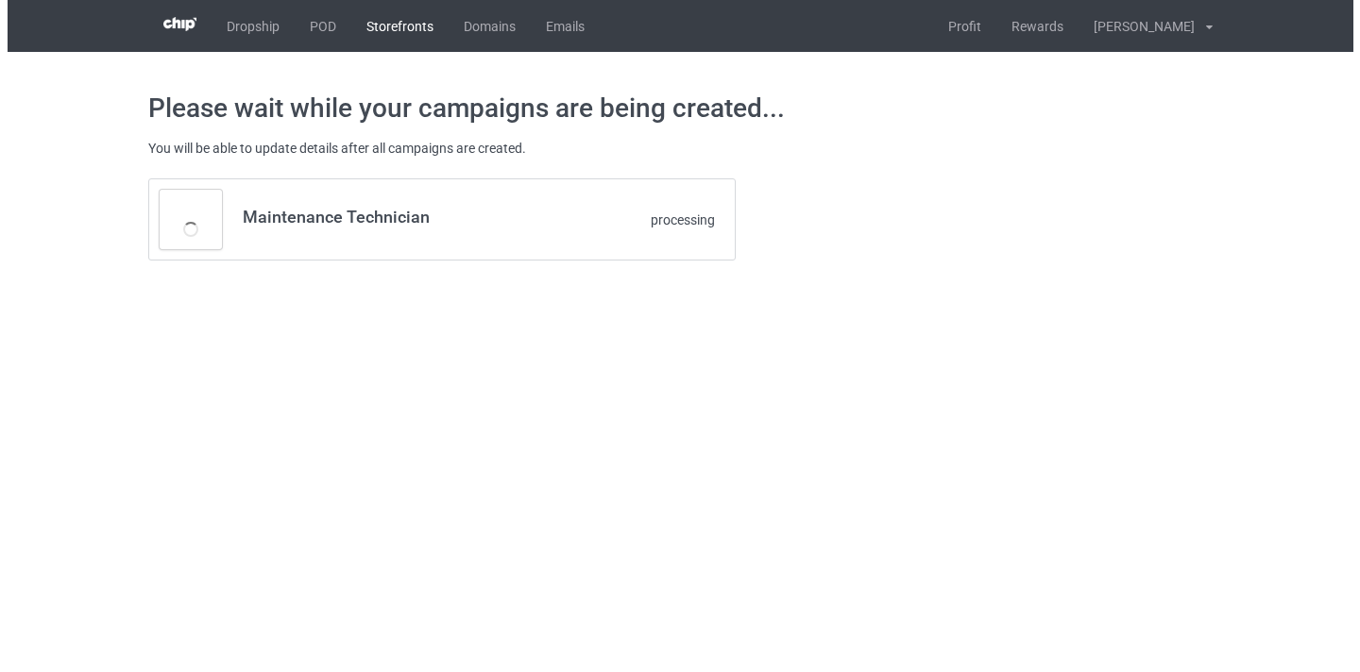
scroll to position [0, 0]
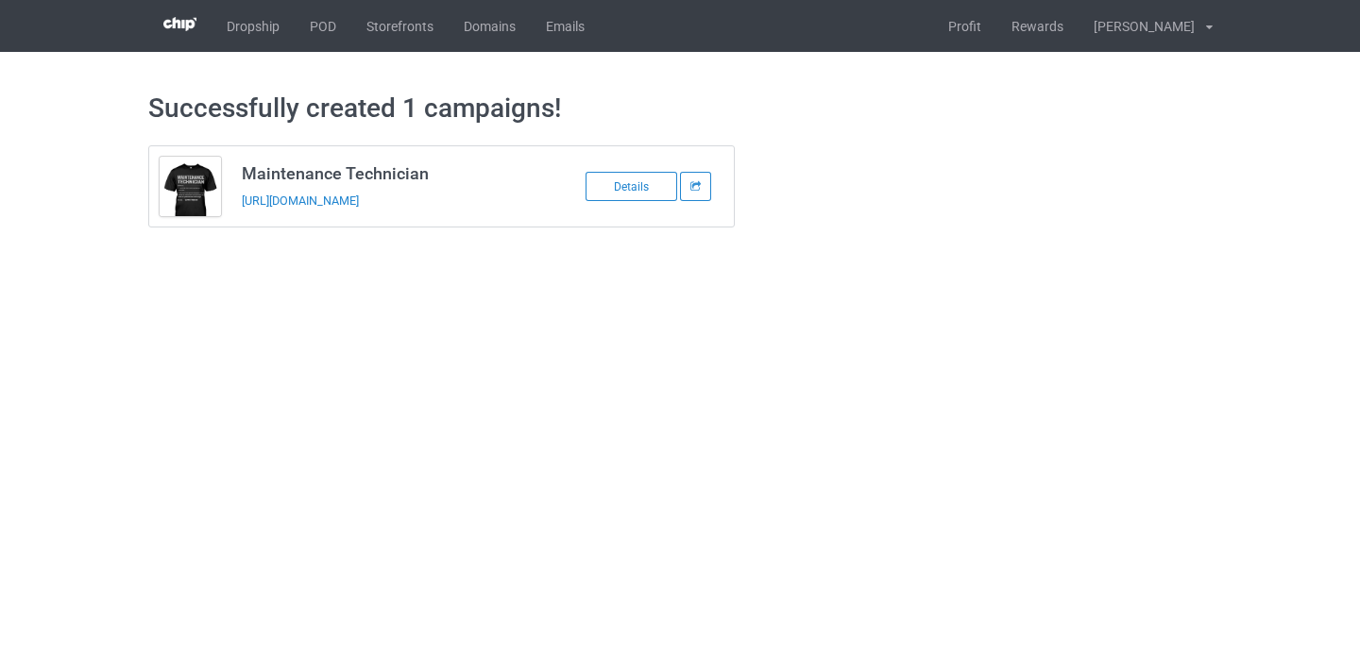
click at [403, 211] on td "Maintenance Technician https://www.thepure.gift/maintenance-technician11" at bounding box center [390, 186] width 319 height 80
click at [359, 200] on link "https://www.thepure.gift/maintenance-technician11" at bounding box center [300, 201] width 117 height 14
